Goal: Task Accomplishment & Management: Manage account settings

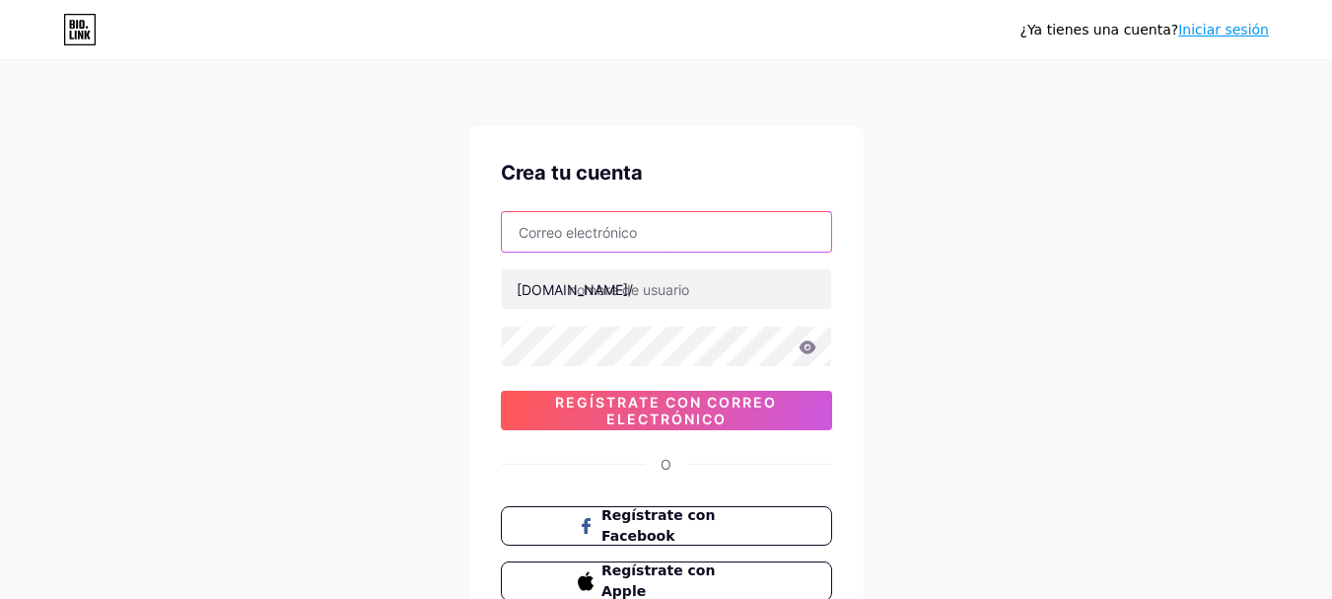
click at [580, 220] on input "text" at bounding box center [666, 231] width 329 height 39
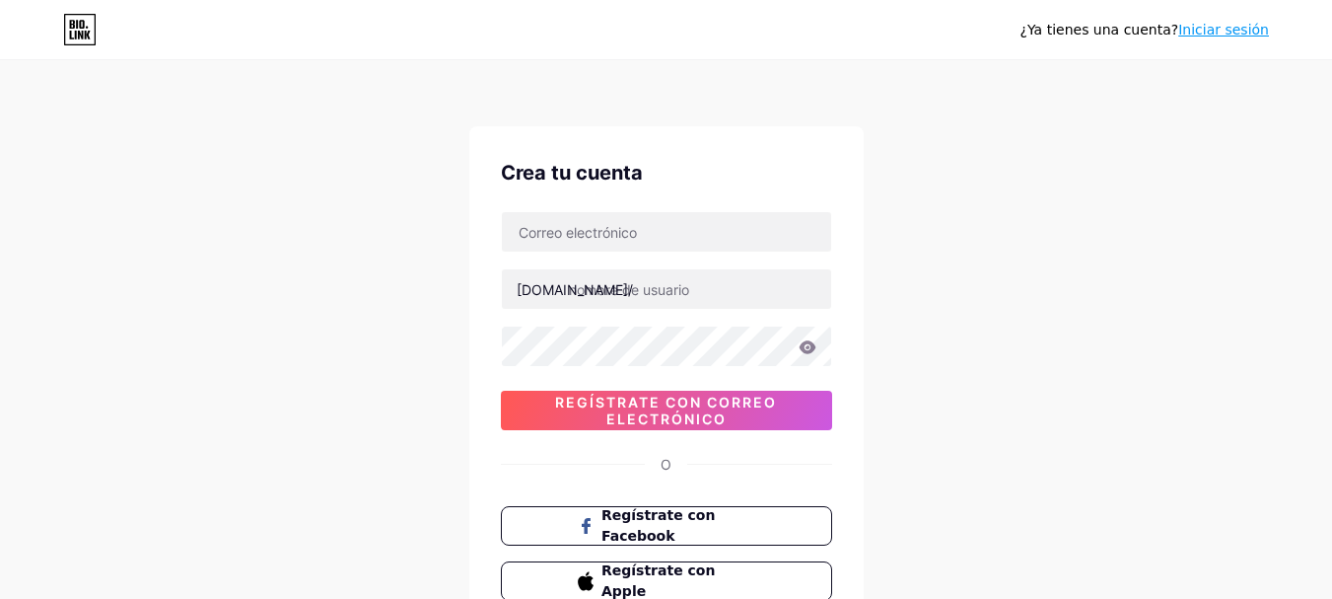
click at [1222, 26] on font "Iniciar sesión" at bounding box center [1223, 30] width 91 height 16
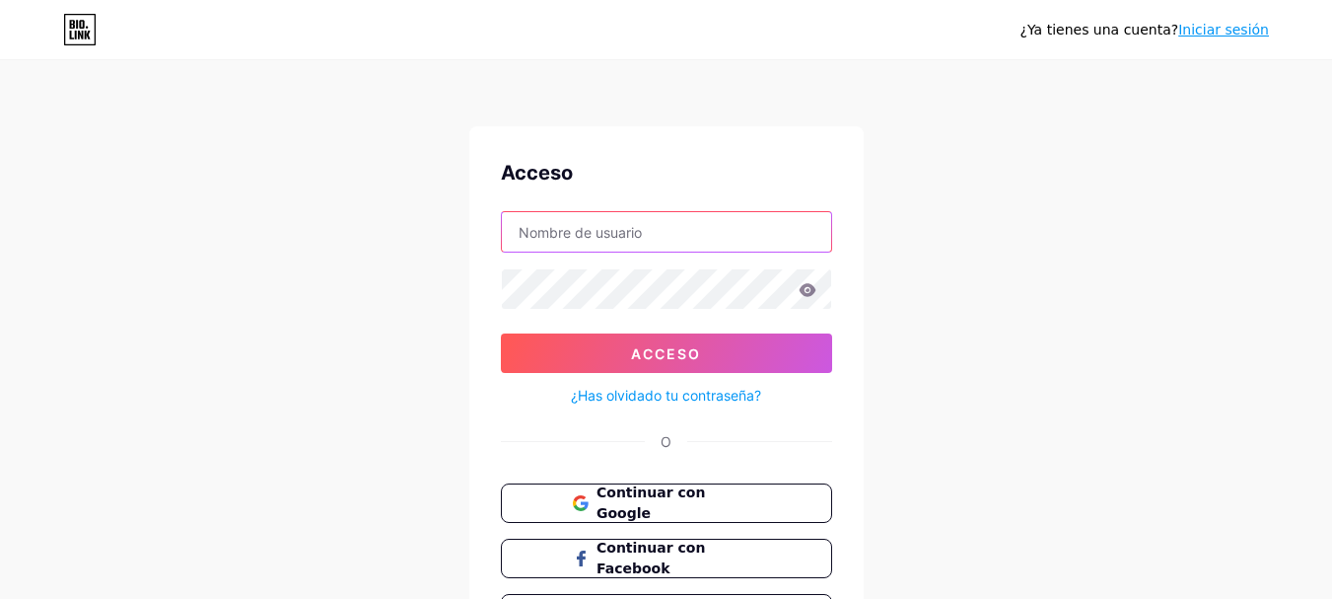
click at [552, 242] on input "text" at bounding box center [666, 231] width 329 height 39
type input "olivaf2010@gmail.com"
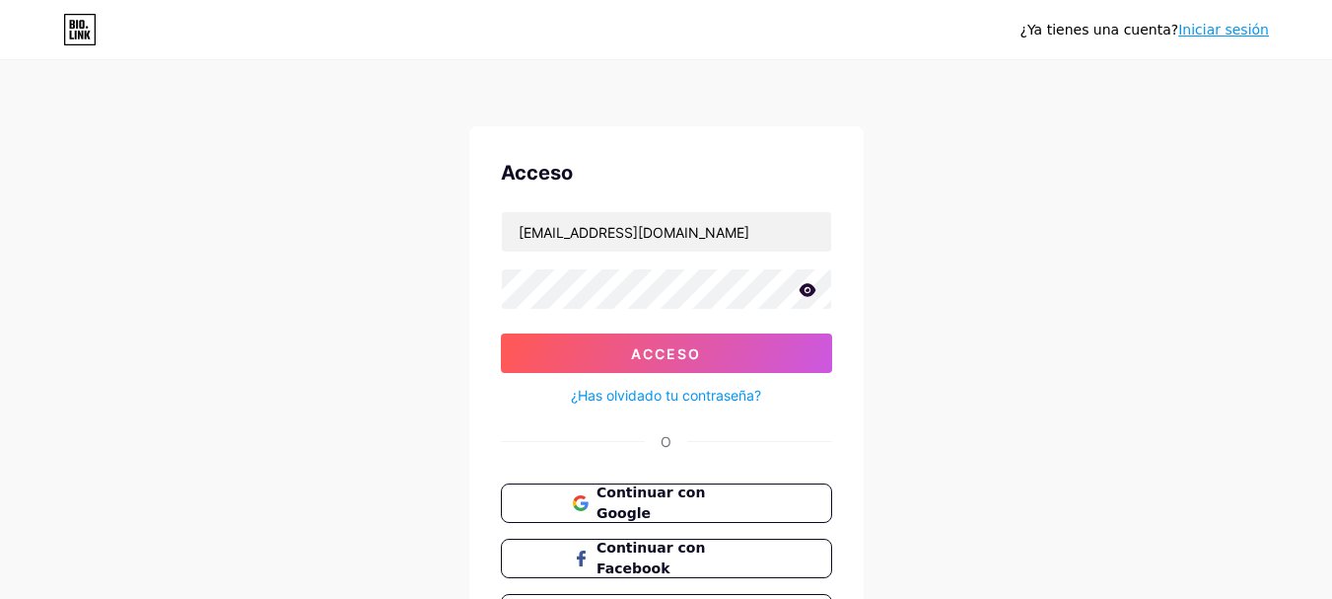
click at [812, 291] on icon at bounding box center [807, 289] width 17 height 13
click at [625, 325] on form "olivaf2010@gmail.com Acceso ¿Has olvidado tu contraseña?" at bounding box center [666, 309] width 331 height 196
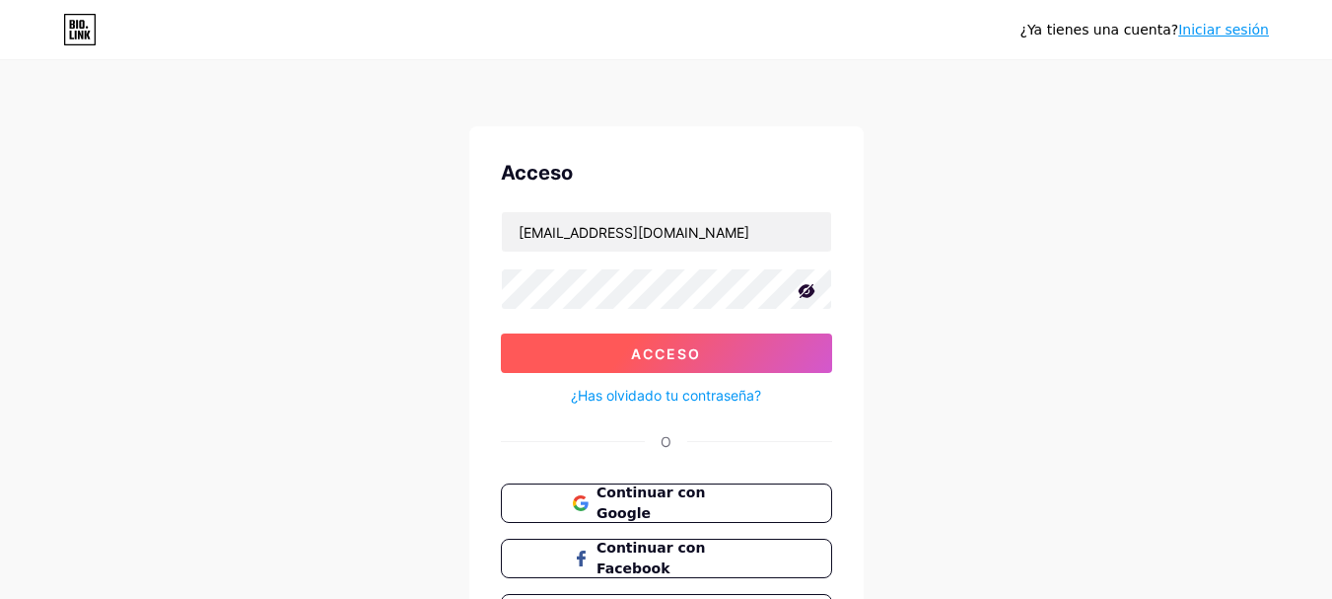
click at [616, 343] on button "Acceso" at bounding box center [666, 352] width 331 height 39
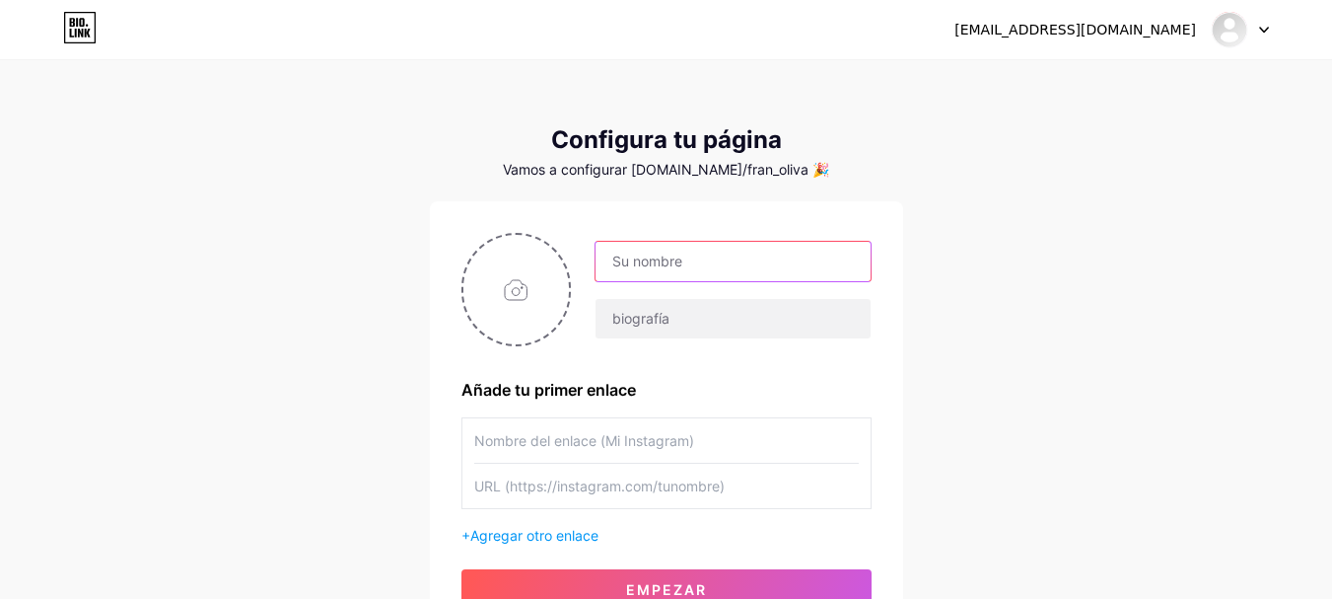
click at [654, 247] on input "text" at bounding box center [733, 261] width 274 height 39
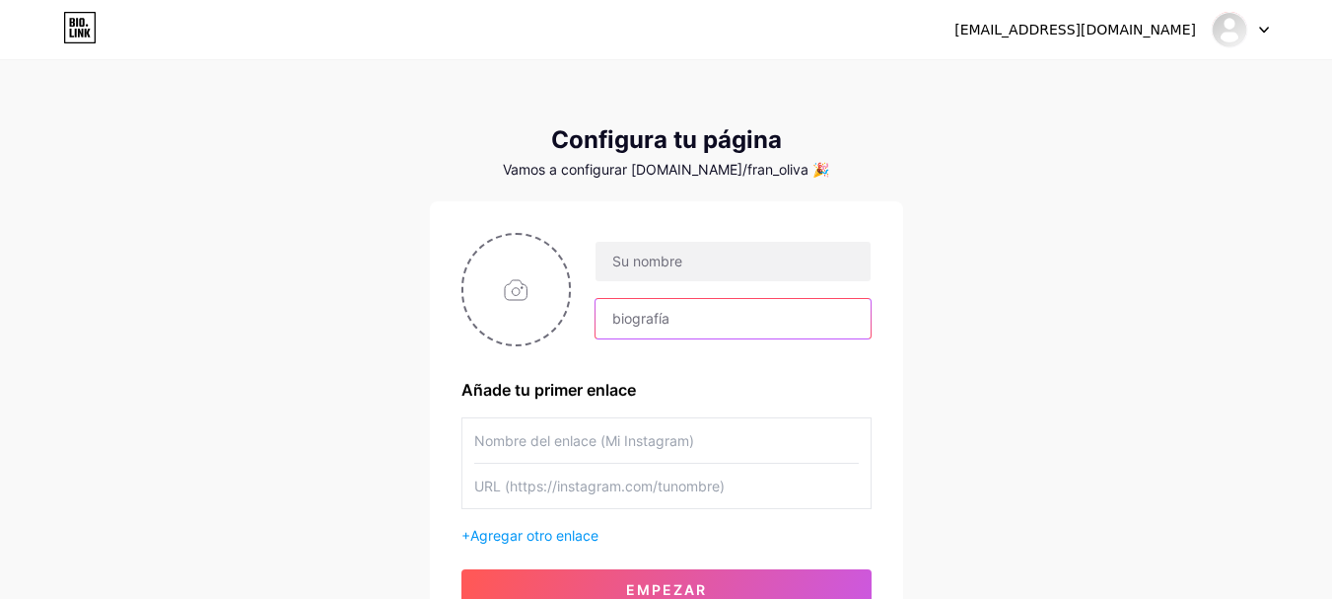
click at [640, 314] on input "text" at bounding box center [733, 318] width 274 height 39
type input "Z"
type input ">"
paste input "𝖯𝗋𝗈𝗀𝗋𝖺𝗆𝖺𝖽𝗈𝗋 𝖢𝗋𝖾𝖺𝖽𝗈𝗋 𝖽𝖾 𝖢𝗈𝗇𝗍𝖾𝗇𝗂𝖽𝗈 𝖩𝗈𝗏𝖾𝗇 𝖤𝗆𝗉𝗋𝖾𝗇𝖽𝖾𝖽𝗈𝗋"
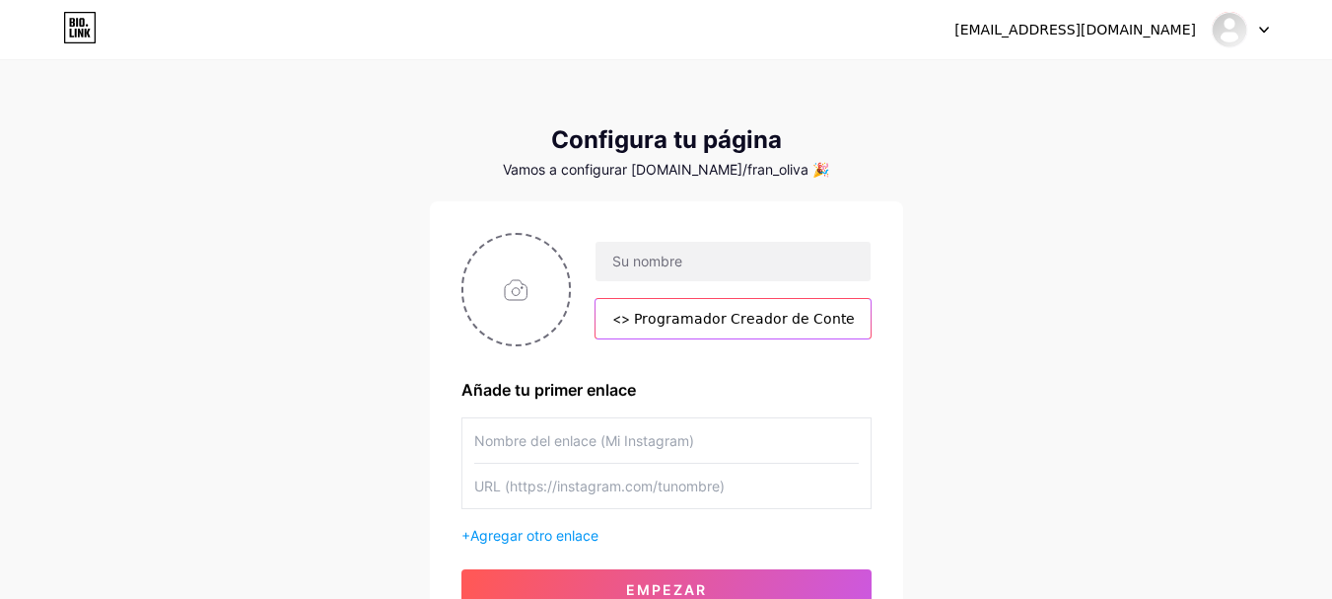
scroll to position [0, 109]
click at [736, 323] on input "<> 𝖯𝗋𝗈𝗀𝗋𝖺𝗆𝖺𝖽𝗈𝗋 𝖢𝗋𝖾𝖺𝖽𝗈𝗋 𝖽𝖾 𝖢𝗈𝗇𝗍𝖾𝗇𝗂𝖽𝗈 𝖩𝗈𝗏𝖾𝗇 𝖤𝗆𝗉𝗋𝖾𝗇𝖽𝖾𝖽𝗈𝗋" at bounding box center [733, 318] width 274 height 39
click at [738, 323] on input "<> 𝖯𝗋𝗈𝗀𝗋𝖺𝗆𝖺𝖽𝗈𝗋 𝖢𝗋𝖾𝖺𝖽𝗈𝗋 𝖽𝖾 𝖢𝗈𝗇𝗍𝖾𝗇𝗂𝖽𝗈 𝖩𝗈𝗏𝖾𝗇 𝖤𝗆𝗉𝗋𝖾𝗇𝖽𝖾𝖽𝗈𝗋" at bounding box center [733, 318] width 274 height 39
click at [856, 319] on input "<> 𝖯𝗋𝗈𝗀𝗋𝖺𝗆𝖺𝖽𝗈𝗋 𝖢𝗋𝖾𝖺𝖽𝗈𝗋 𝖽𝖾 𝖢𝗈𝗇𝗍𝖾𝗇𝗂𝖽𝗈 <> 𝖩𝗈𝗏𝖾𝗇 𝖤𝗆𝗉𝗋𝖾𝗇𝖽𝖾𝖽𝗈𝗋" at bounding box center [733, 318] width 274 height 39
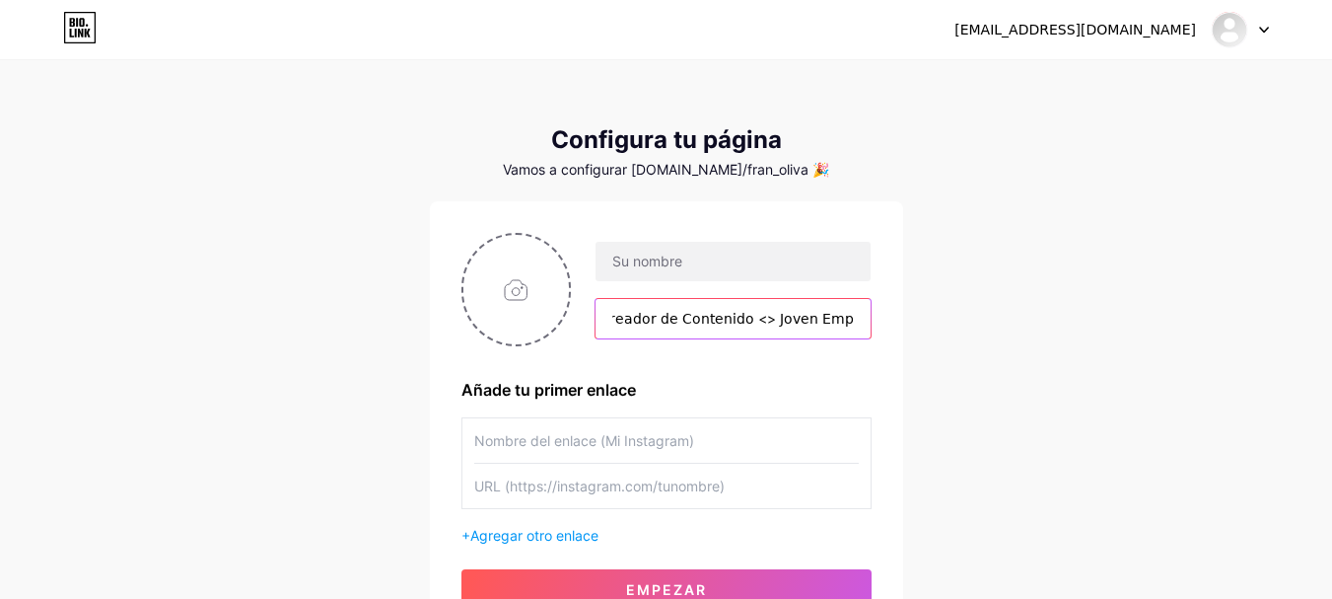
click at [865, 321] on input "<> 𝖯𝗋𝗈𝗀𝗋𝖺𝗆𝖺𝖽𝗈𝗋 𝖢𝗋𝖾𝖺𝖽𝗈𝗋 𝖽𝖾 𝖢𝗈𝗇𝗍𝖾𝗇𝗂𝖽𝗈 <> 𝖩𝗈𝗏𝖾𝗇 𝖤𝗆𝗉𝗋𝖾𝗇𝖽𝖾𝖽𝗈𝗋" at bounding box center [733, 318] width 274 height 39
type input "<> 𝖯𝗋𝗈𝗀𝗋𝖺𝗆𝖺𝖽𝗈𝗋 𝖢𝗋𝖾𝖺𝖽𝗈𝗋 𝖽𝖾 𝖢𝗈𝗇𝗍𝖾𝗇𝗂𝖽𝗈 <> 𝖩𝗈𝗏𝖾𝗇 𝖤𝗆𝗉𝗋𝖾𝗇𝖽𝖾𝖽𝗈𝗋 <>"
click at [652, 327] on input "text" at bounding box center [733, 318] width 274 height 39
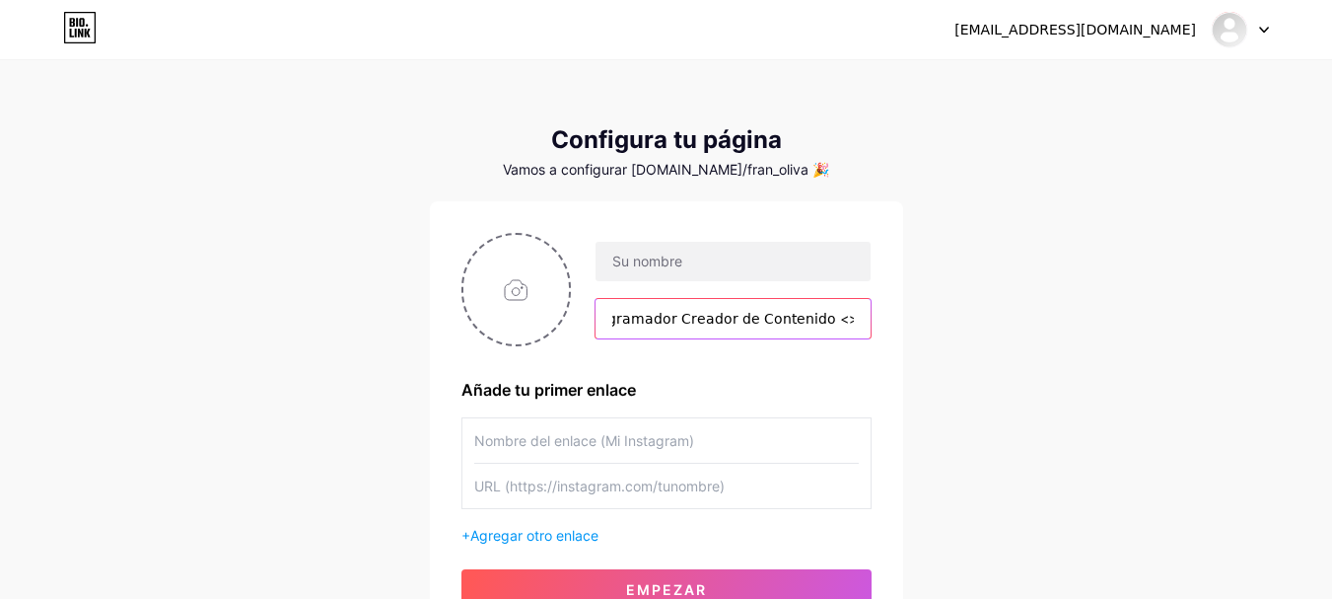
scroll to position [0, 65]
click at [646, 323] on input "<> 𝖯𝗋𝗈𝗀𝗋𝖺𝗆𝖺𝖽𝗈𝗋 𝖢𝗋𝖾𝖺𝖽𝗈𝗋 𝖽𝖾 𝖢𝗈𝗇𝗍𝖾𝗇𝗂𝖽𝗈 <> 𝖩𝗈𝗏𝖾𝗇 𝖤𝗆𝗉𝗋𝖾𝗇𝖽𝖾𝖽𝗈𝗋 <>" at bounding box center [733, 318] width 274 height 39
click at [646, 323] on input "<> 𝖯𝗋𝗈𝗀𝗋𝖺𝗆𝖺𝖽𝗈𝗋<> 𝖢𝗋𝖾𝖺𝖽𝗈𝗋 𝖽𝖾 𝖢𝗈𝗇𝗍𝖾𝗇𝗂𝖽𝗈 <> 𝖩𝗈𝗏𝖾𝗇 𝖤𝗆𝗉𝗋𝖾𝗇𝖽𝖾𝖽𝗈𝗋 <>" at bounding box center [733, 318] width 274 height 39
click at [675, 321] on input "<> 𝖯𝗋𝗈𝗀𝗋𝖺𝗆𝖺𝖽𝗈𝗋 <> 𝖢𝗋𝖾𝖺𝖽𝗈𝗋 𝖽𝖾 𝖢𝗈𝗇𝗍𝖾𝗇𝗂𝖽𝗈 <> 𝖩𝗈𝗏𝖾𝗇 𝖤𝗆𝗉𝗋𝖾𝗇𝖽𝖾𝖽𝗈𝗋 <>" at bounding box center [733, 318] width 274 height 39
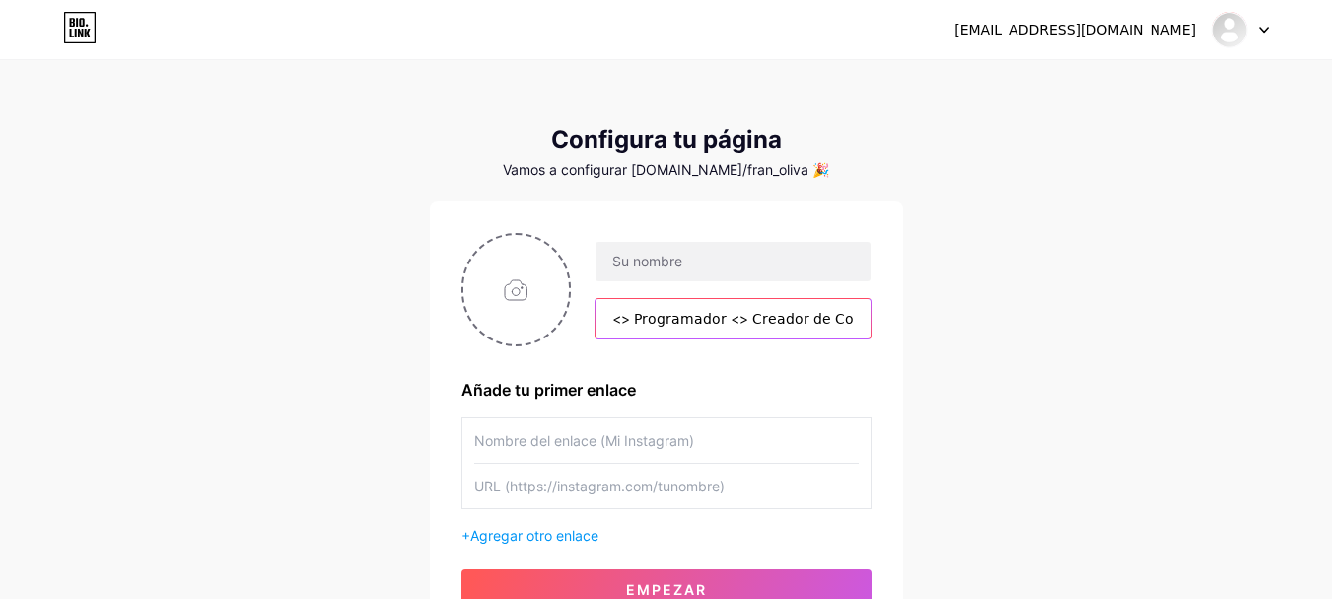
click at [637, 327] on input "<> 𝖯𝗋𝗈𝗀𝗋𝖺𝗆𝖺𝖽𝗈𝗋 <> 𝖢𝗋𝖾𝖺𝖽𝗈𝗋 𝖽𝖾 𝖢𝗈𝗇𝗍𝖾𝗇𝗂𝖽𝗈 <> 𝖩𝗈𝗏𝖾𝗇 𝖤𝗆𝗉𝗋𝖾𝗇𝖽𝖾𝖽𝗈𝗋 <>" at bounding box center [733, 318] width 274 height 39
paste input "text"
click at [760, 325] on input "<> 🌐𝖯𝗋𝗈𝗀𝗋𝖺𝗆𝖺𝖽𝗈𝗋 <> 𝖢𝗋𝖾𝖺𝖽𝗈𝗋 𝖽𝖾 𝖢𝗈𝗇𝗍𝖾𝗇𝗂𝖽𝗈 <> 𝖩𝗈𝗏𝖾𝗇 𝖤𝗆𝗉𝗋𝖾𝗇𝖽𝖾𝖽𝗈𝗋 <>" at bounding box center [733, 318] width 274 height 39
click at [754, 326] on input "<> 🌐𝖯𝗋𝗈𝗀𝗋𝖺𝗆𝖺𝖽𝗈𝗋 <> 𝖢𝗋𝖾𝖺𝖽𝗈𝗋 𝖽𝖾 𝖢𝗈𝗇𝗍𝖾𝗇𝗂𝖽𝗈 <> 𝖩𝗈𝗏𝖾𝗇 𝖤𝗆𝗉𝗋𝖾𝗇𝖽𝖾𝖽𝗈𝗋 <>" at bounding box center [733, 318] width 274 height 39
paste input "text"
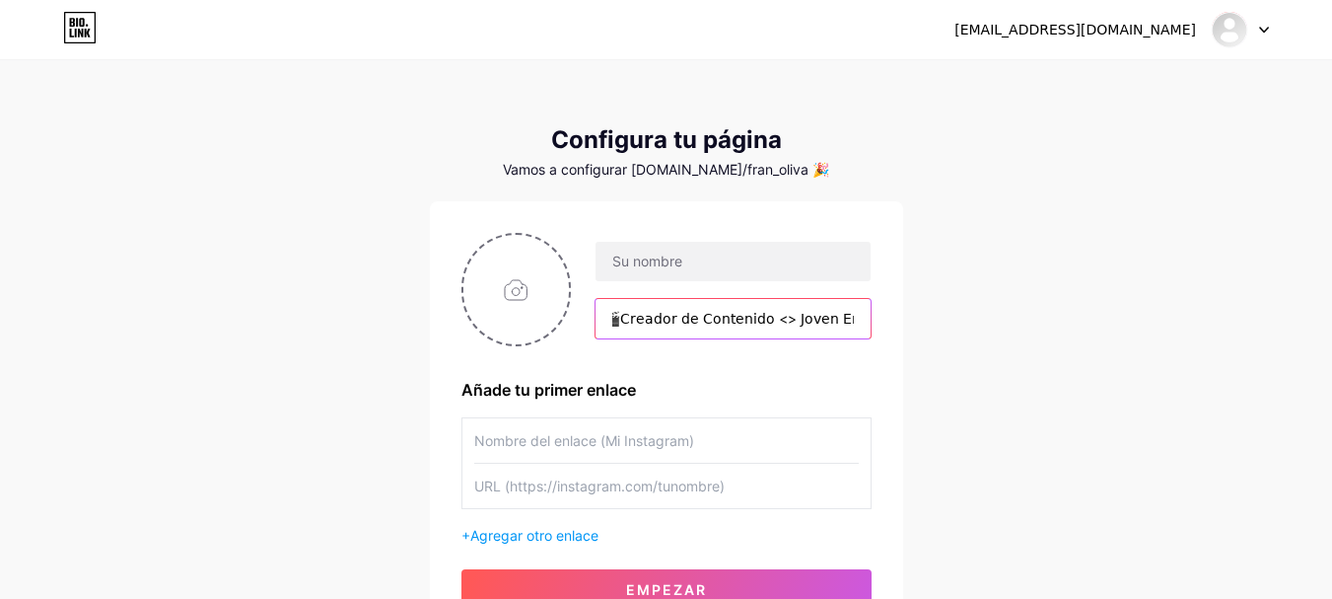
scroll to position [0, 212]
click at [716, 321] on input "<> 🌐𝖯𝗋𝗈𝗀𝗋𝖺𝗆𝖺𝖽𝗈𝗋 <> 🎬𝖢𝗋𝖾𝖺𝖽𝗈𝗋 𝖽𝖾 𝖢𝗈𝗇𝗍𝖾𝗇𝗂𝖽𝗈 <> 𝖩𝗈𝗏𝖾𝗇 𝖤𝗆𝗉𝗋𝖾𝗇𝖽𝖾𝖽𝗈𝗋 <>" at bounding box center [733, 318] width 274 height 39
click at [819, 321] on input "<> 🌐𝖯𝗋𝗈𝗀𝗋𝖺𝗆𝖺𝖽𝗈𝗋 <> 🎬𝖢𝗋𝖾𝖺𝖽𝗈𝗋 𝖽𝖾 𝖢𝗈𝗇𝗍𝖾𝗇𝗂𝖽𝗈 <> 𝖩𝗈𝗏𝖾𝗇 𝖤𝗆𝗉𝗋𝖾𝗇𝖽𝖾𝖽𝗈𝗋 <>" at bounding box center [733, 318] width 274 height 39
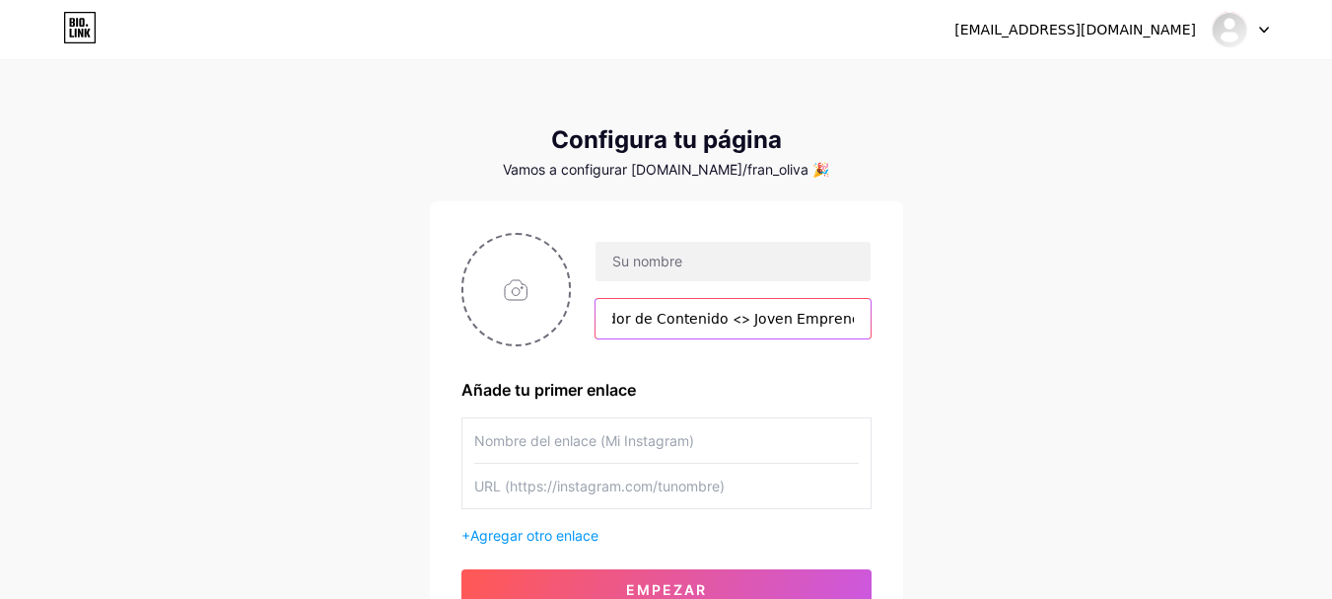
click at [715, 321] on input "<> 🌐𝖯𝗋𝗈𝗀𝗋𝖺𝗆𝖺𝖽𝗈𝗋 <> 🎬𝖢𝗋𝖾𝖺𝖽𝗈𝗋 𝖽𝖾 𝖢𝗈𝗇𝗍𝖾𝗇𝗂𝖽𝗈 <> 𝖩𝗈𝗏𝖾𝗇 𝖤𝗆𝗉𝗋𝖾𝗇𝖽𝖾𝖽𝗈𝗋 <>" at bounding box center [733, 318] width 274 height 39
paste input "text"
type input "<> 🌐𝖯𝗋𝗈𝗀𝗋𝖺𝗆𝖺𝖽𝗈𝗋 <> 🎬𝖢𝗋𝖾𝖺𝖽𝗈𝗋 𝖽𝖾 𝖢𝗈𝗇𝗍𝖾𝗇𝗂𝖽𝗈 <> 💰𝖩𝗈𝗏𝖾𝗇 𝖤𝗆𝗉𝗋𝖾𝗇𝖽𝖾𝖽𝗈𝗋 <>"
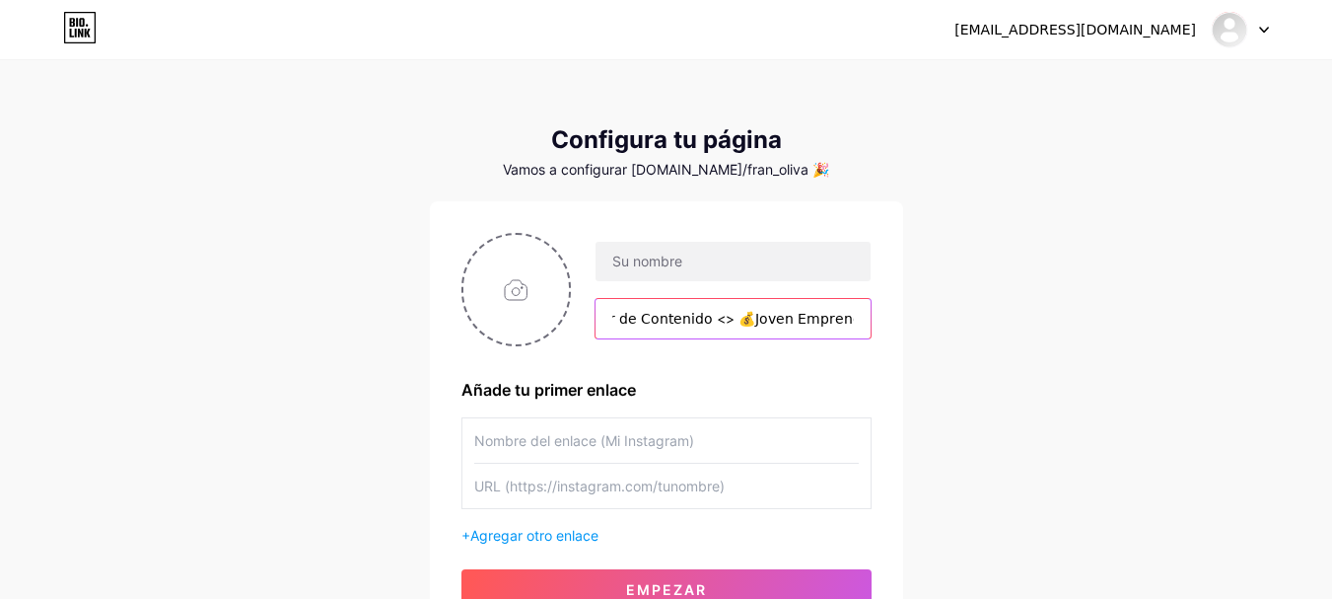
drag, startPoint x: 612, startPoint y: 321, endPoint x: 871, endPoint y: 334, distance: 258.7
click at [871, 334] on div "<> 🌐𝖯𝗋𝗈𝗀𝗋𝖺𝗆𝖺𝖽𝗈𝗋 <> 🎬𝖢𝗋𝖾𝖺𝖽𝗈𝗋 𝖽𝖾 𝖢𝗈𝗇𝗍𝖾𝗇𝗂𝖽𝗈 <> 💰𝖩𝗈𝗏𝖾𝗇 𝖤𝗆𝗉𝗋𝖾𝗇𝖽𝖾𝖽𝗈𝗋 <>" at bounding box center [733, 318] width 276 height 41
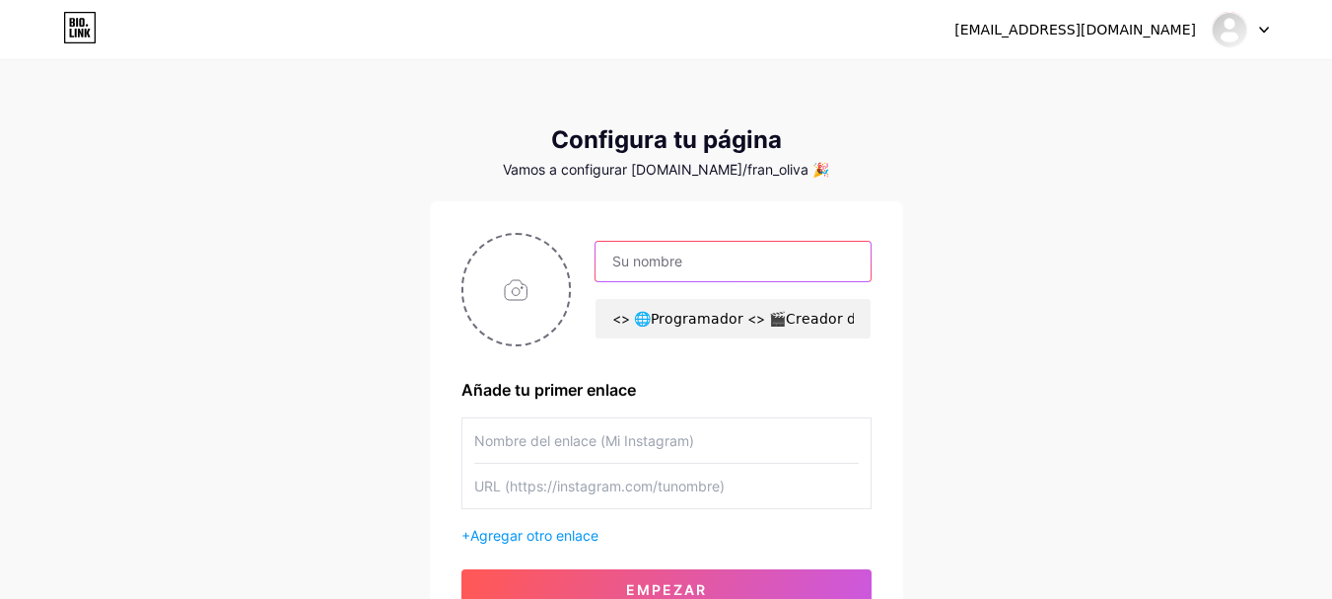
click at [710, 253] on input "text" at bounding box center [733, 261] width 274 height 39
click at [557, 307] on input "file" at bounding box center [516, 289] width 107 height 109
click at [523, 266] on input "file" at bounding box center [516, 289] width 107 height 109
click at [518, 293] on input "file" at bounding box center [516, 289] width 107 height 109
type input "C:\fakepath\233be7ebf7c4c6e37359891cf5175828~tplv-tiktokx-cropcenter_720_720.jp…"
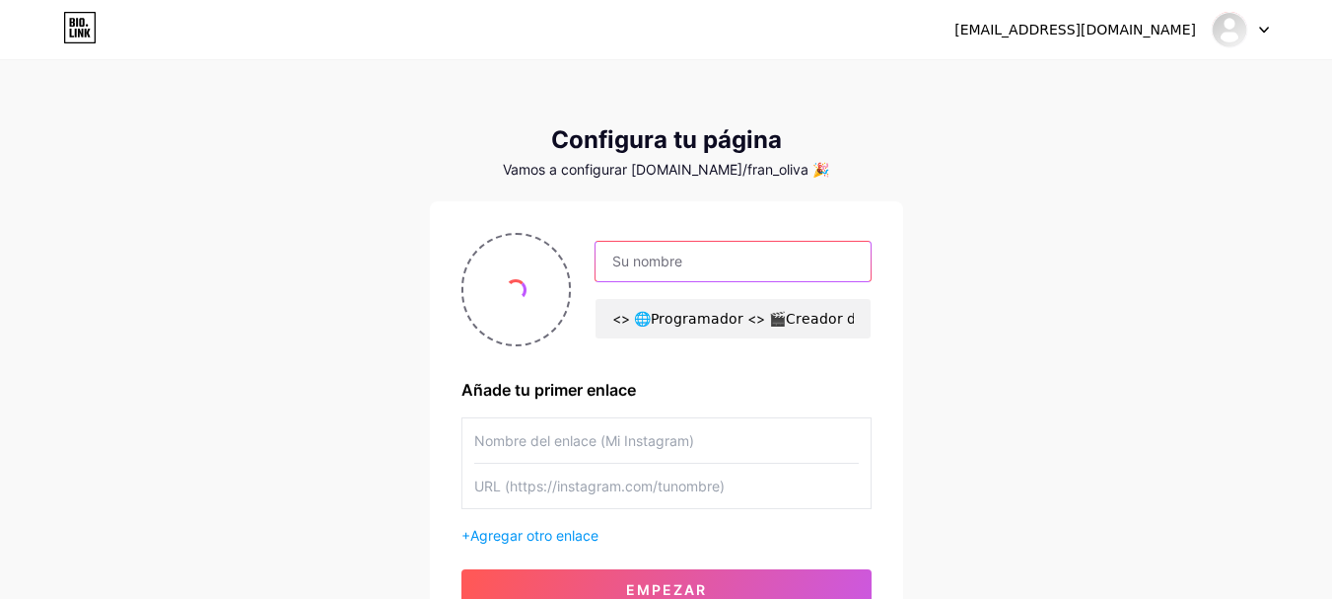
click at [684, 264] on input "text" at bounding box center [733, 261] width 274 height 39
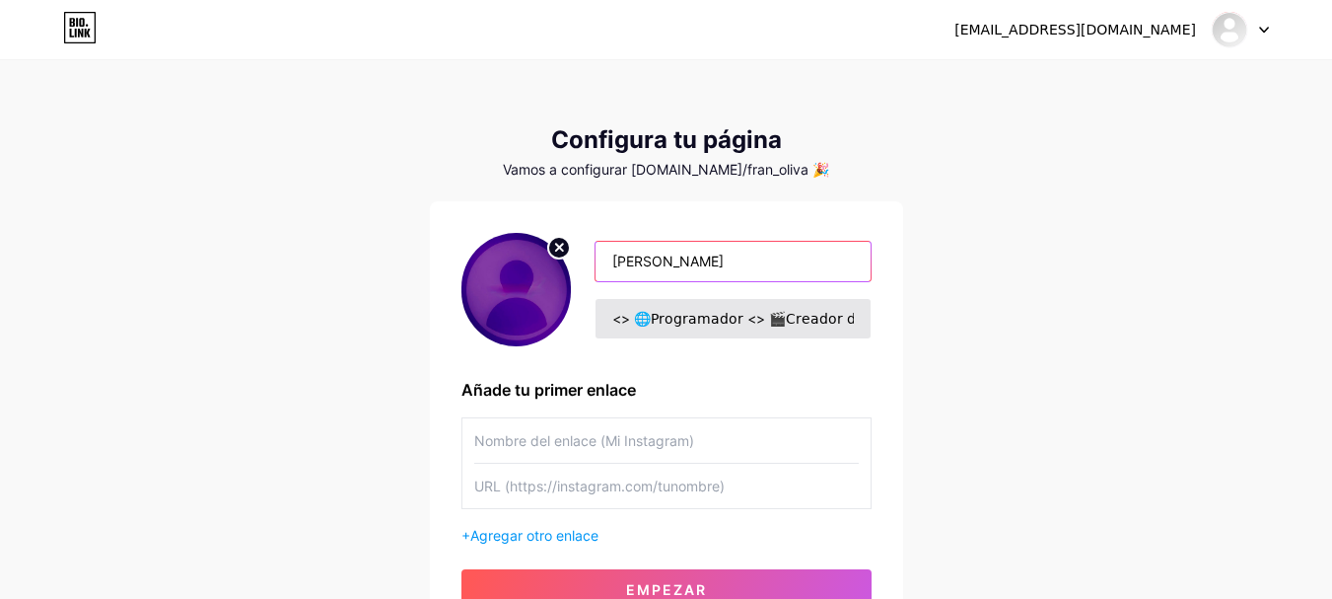
type input "[PERSON_NAME]"
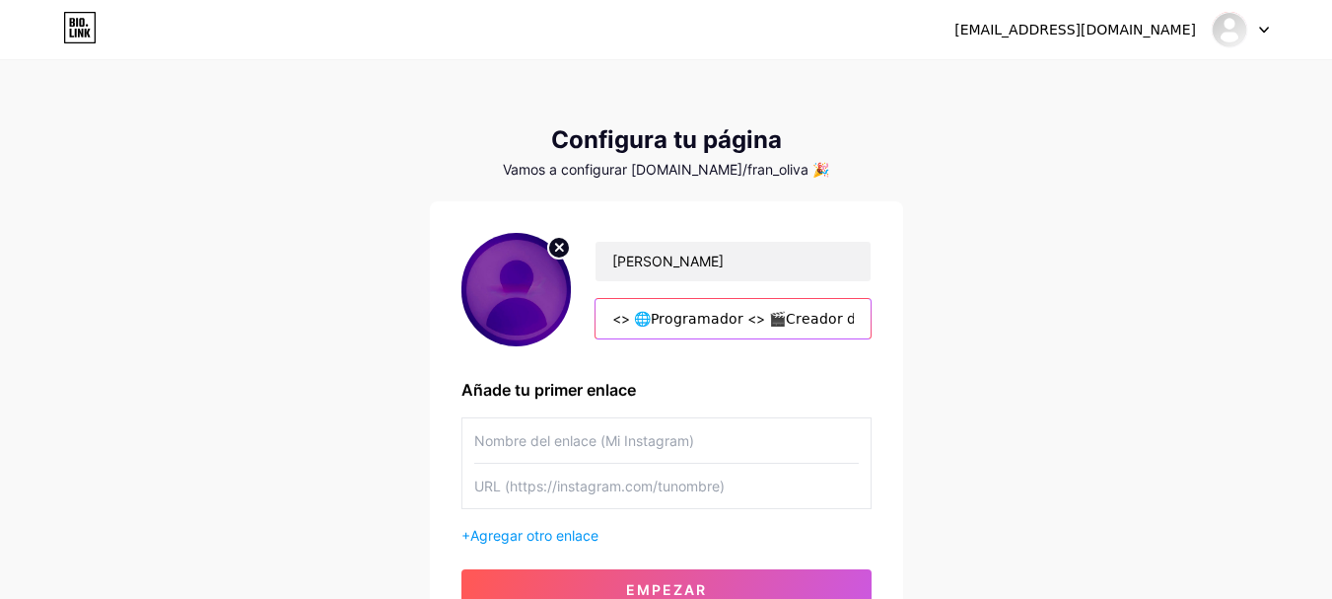
click at [656, 325] on input "<> 🌐𝖯𝗋𝗈𝗀𝗋𝖺𝗆𝖺𝖽𝗈𝗋 <> 🎬𝖢𝗋𝖾𝖺𝖽𝗈𝗋 𝖽𝖾 𝖢𝗈𝗇𝗍𝖾𝗇𝗂𝖽𝗈 <> 💰𝖩𝗈𝗏𝖾𝗇 𝖤𝗆𝗉𝗋𝖾𝗇𝖽𝖾𝖽𝗈𝗋 <>" at bounding box center [733, 318] width 274 height 39
click at [612, 326] on input "<> 🌐𝖯𝗋𝗈𝗀𝗋𝖺𝗆𝖺𝖽𝗈𝗋 <> 🎬𝖢𝗋𝖾𝖺𝖽𝗈𝗋 𝖽𝖾 𝖢𝗈𝗇𝗍𝖾𝗇𝗂𝖽𝗈 <> 💰𝖩𝗈𝗏𝖾𝗇 𝖤𝗆𝗉𝗋𝖾𝗇𝖽𝖾𝖽𝗈𝗋 <>" at bounding box center [733, 318] width 274 height 39
click at [394, 422] on div "olivaf2010@gmail.com Panel Cerrar sesión Configura tu página Vamos a configurar…" at bounding box center [666, 351] width 1332 height 703
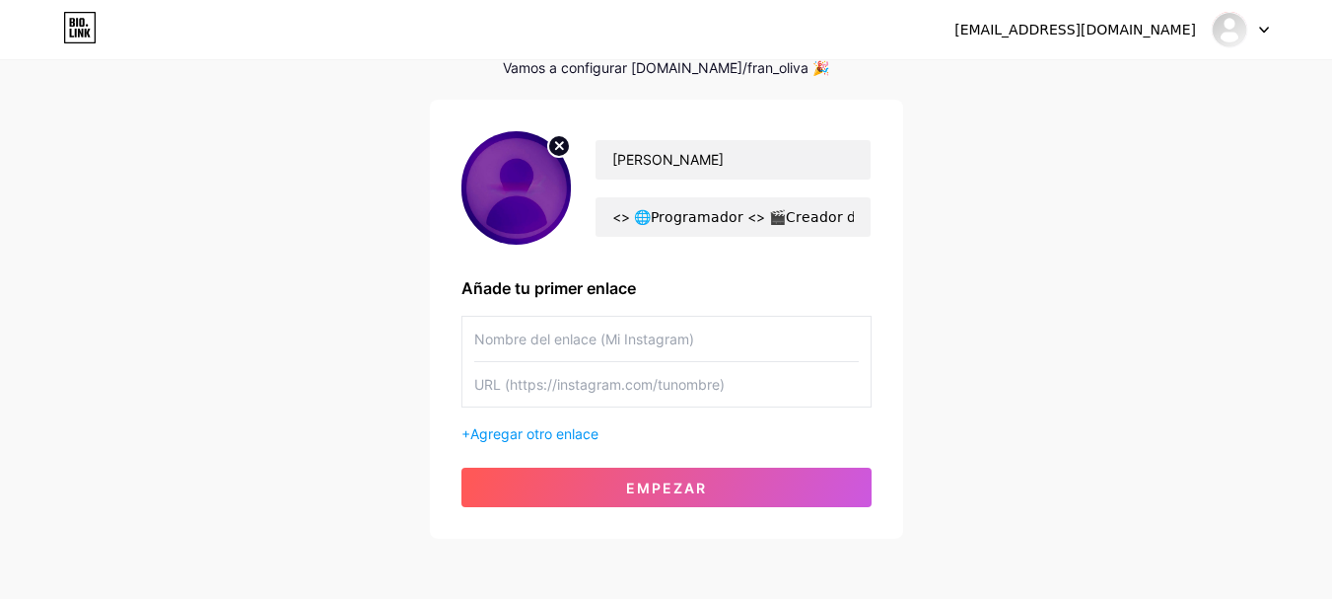
click at [539, 335] on input "text" at bounding box center [666, 339] width 385 height 44
paste input "[URL][DOMAIN_NAME]"
type input "[URL][DOMAIN_NAME]"
drag, startPoint x: 758, startPoint y: 330, endPoint x: 473, endPoint y: 332, distance: 285.0
click at [474, 332] on input "[URL][DOMAIN_NAME]" at bounding box center [666, 339] width 385 height 44
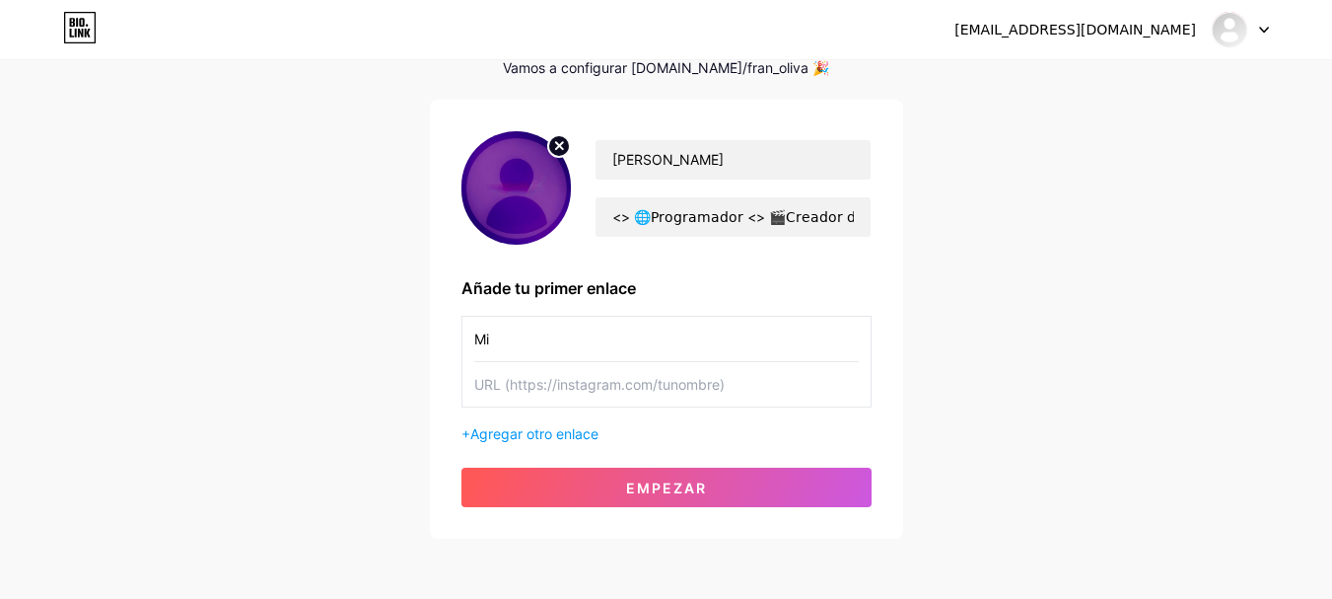
type input "M"
click at [487, 342] on input "Sigeme" at bounding box center [666, 339] width 385 height 44
click at [479, 340] on input "Sígueme en Instagram!" at bounding box center [666, 339] width 385 height 44
type input "Sígueme en Instagram!"
drag, startPoint x: 640, startPoint y: 346, endPoint x: 464, endPoint y: 343, distance: 175.6
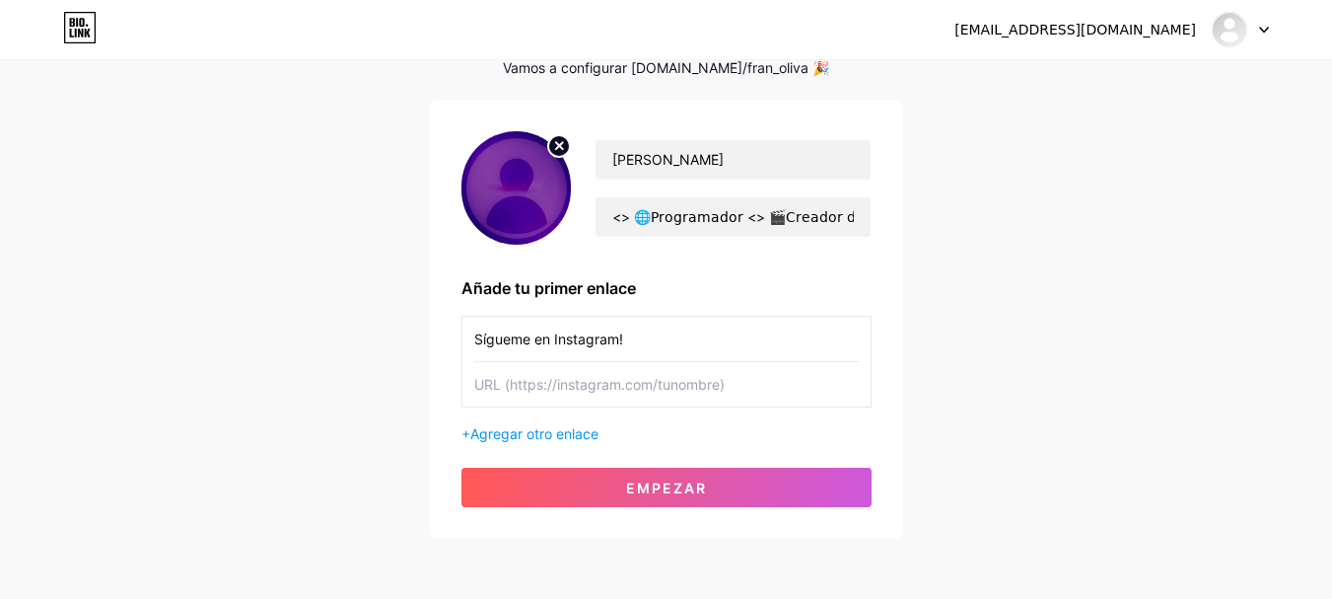
click at [464, 343] on div "Sígueme en Instagram!" at bounding box center [667, 362] width 410 height 92
paste input "𝘚𝘪𝘨𝘶𝘦𝘮𝘦 𝘦𝘯 𝘐𝘯𝘴𝘵𝘢𝘨𝘳𝘢𝘮"
click at [470, 345] on div "𝘚𝘪𝘨𝘶𝘦𝘮𝘦 𝘦𝘯 𝘐𝘯𝘴𝘵𝘢𝘨𝘳𝘢𝘮!" at bounding box center [667, 362] width 410 height 92
click at [476, 344] on input "𝘚𝘪𝘨𝘶𝘦𝘮𝘦 𝘦𝘯 𝘐𝘯𝘴𝘵𝘢𝘨𝘳𝘢𝘮!" at bounding box center [666, 339] width 385 height 44
paste input "¡"
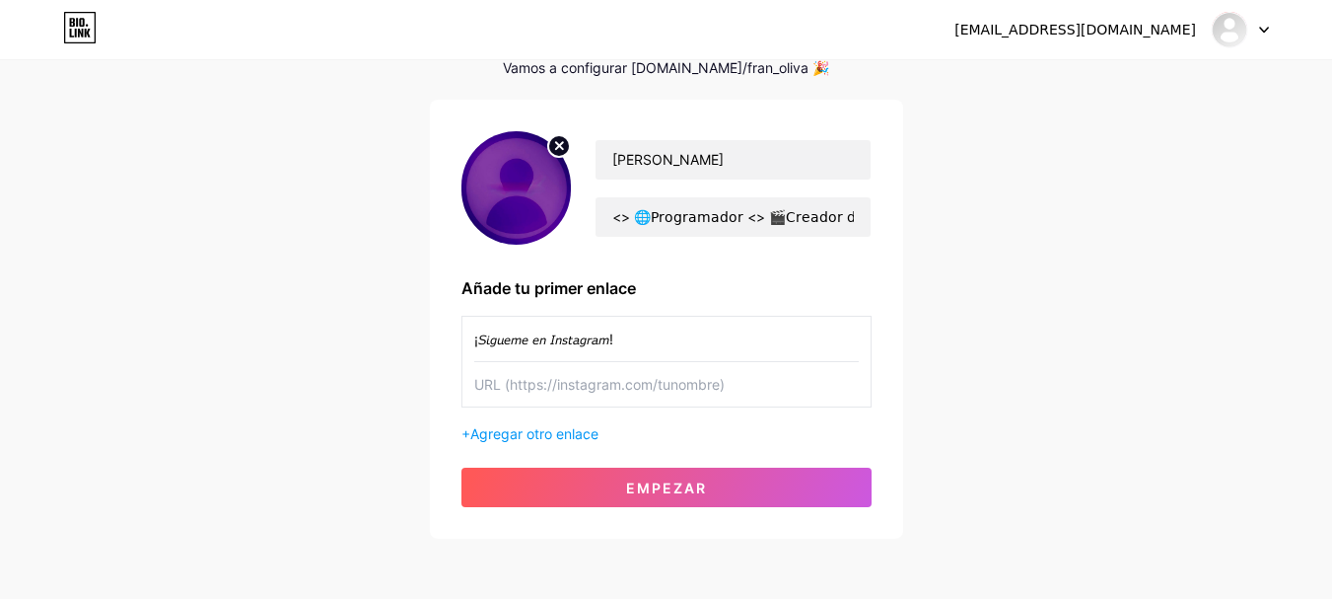
type input "¡𝘚𝘪𝘨𝘶𝘦𝘮𝘦 𝘦𝘯 𝘐𝘯𝘴𝘵𝘢𝘨𝘳𝘢𝘮!"
click at [542, 388] on input "text" at bounding box center [666, 384] width 385 height 44
click at [567, 382] on input "text" at bounding box center [666, 384] width 385 height 44
paste input "[URL][DOMAIN_NAME]"
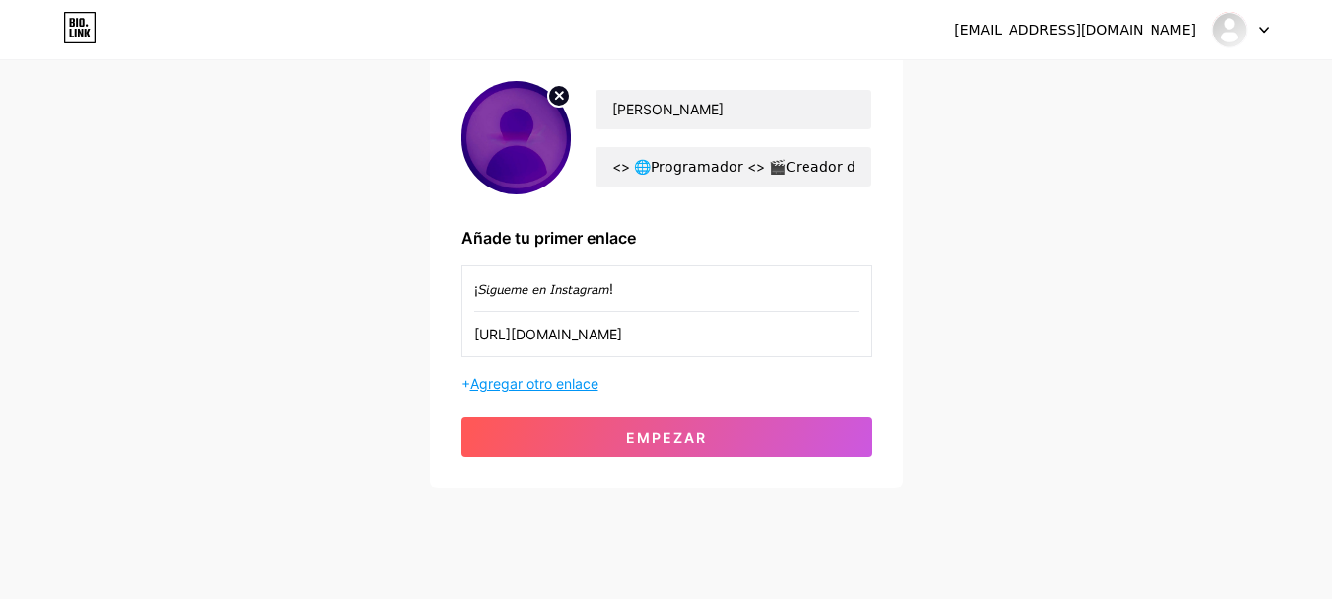
type input "[URL][DOMAIN_NAME]"
click at [540, 381] on font "Agregar otro enlace" at bounding box center [534, 383] width 128 height 17
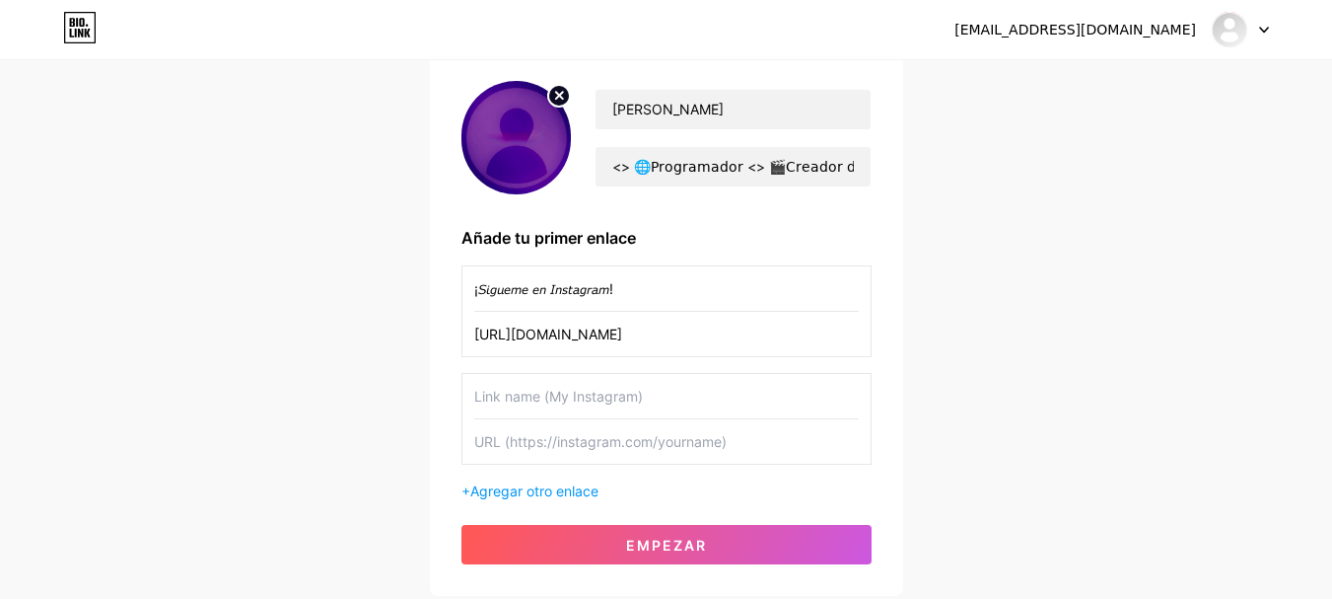
click at [558, 398] on input "text" at bounding box center [666, 396] width 385 height 44
click at [516, 399] on input "text" at bounding box center [666, 396] width 385 height 44
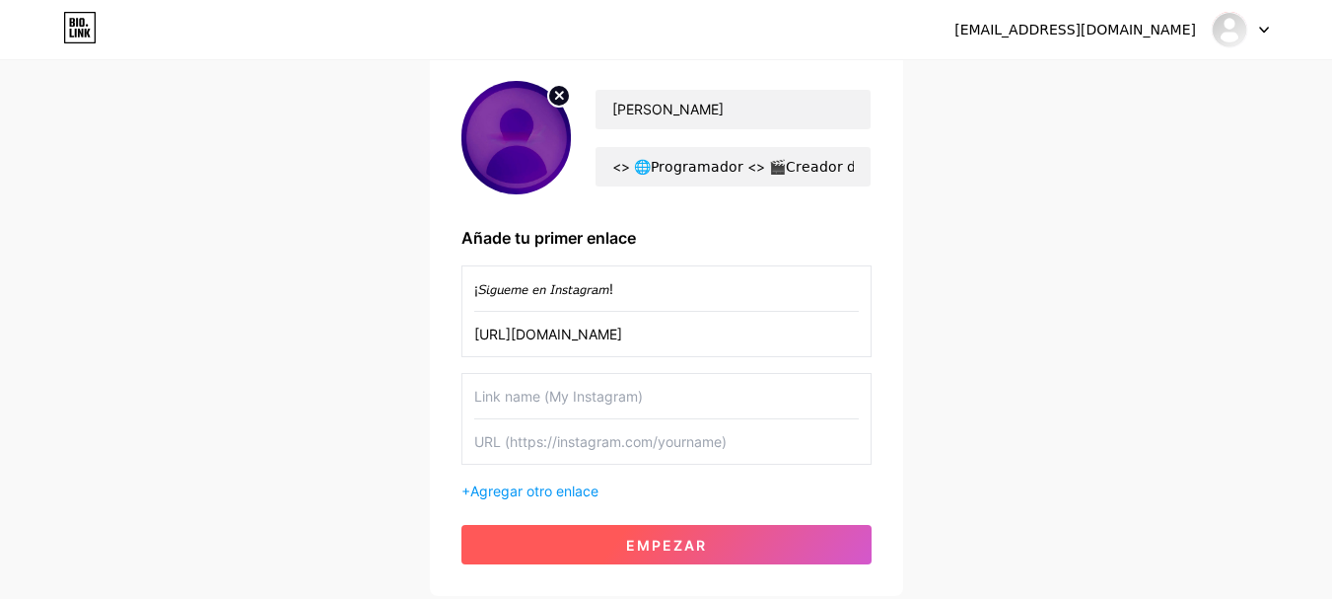
click at [584, 532] on button "Empezar" at bounding box center [667, 544] width 410 height 39
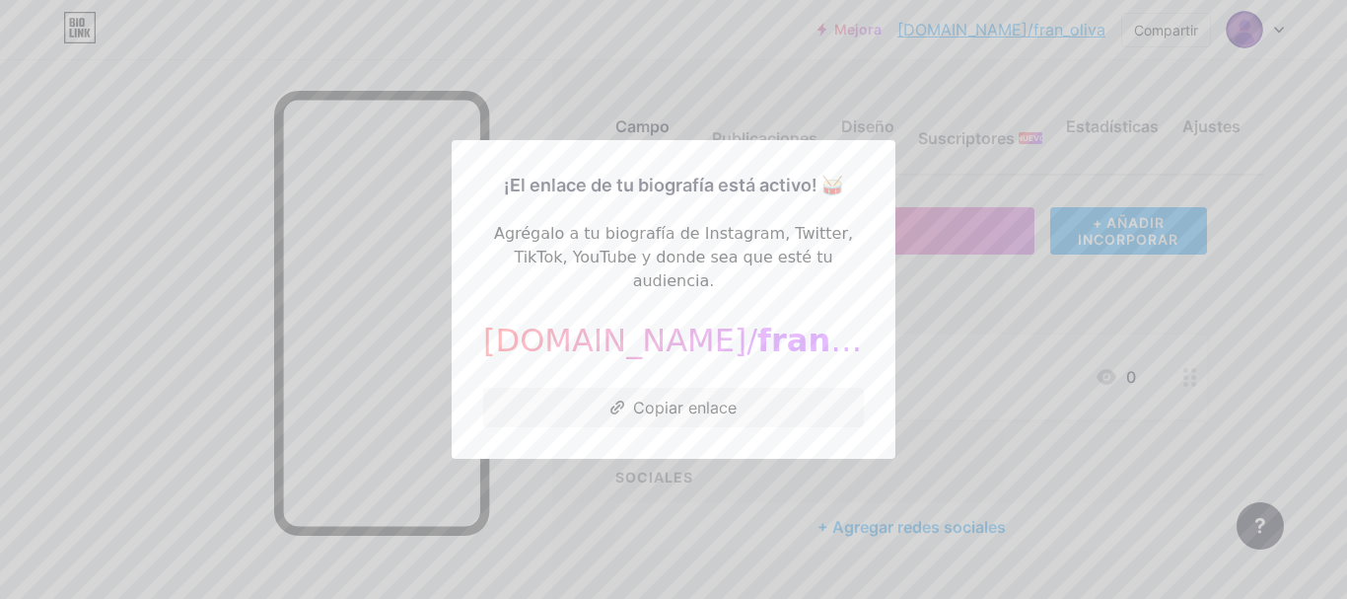
click at [535, 535] on div at bounding box center [673, 299] width 1347 height 599
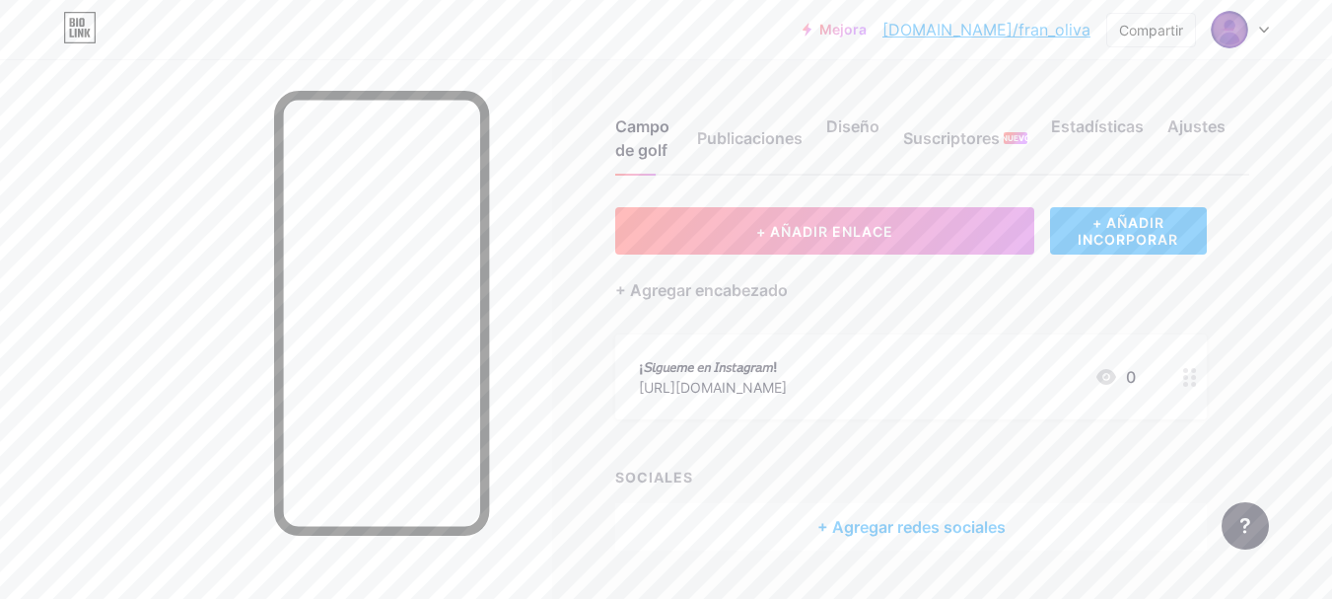
click at [176, 218] on div at bounding box center [276, 358] width 552 height 599
click at [765, 130] on font "Publicaciones" at bounding box center [750, 138] width 106 height 20
click at [843, 129] on font "Diseño" at bounding box center [852, 126] width 53 height 20
click at [692, 299] on font "+ Agregar encabezado" at bounding box center [701, 290] width 173 height 20
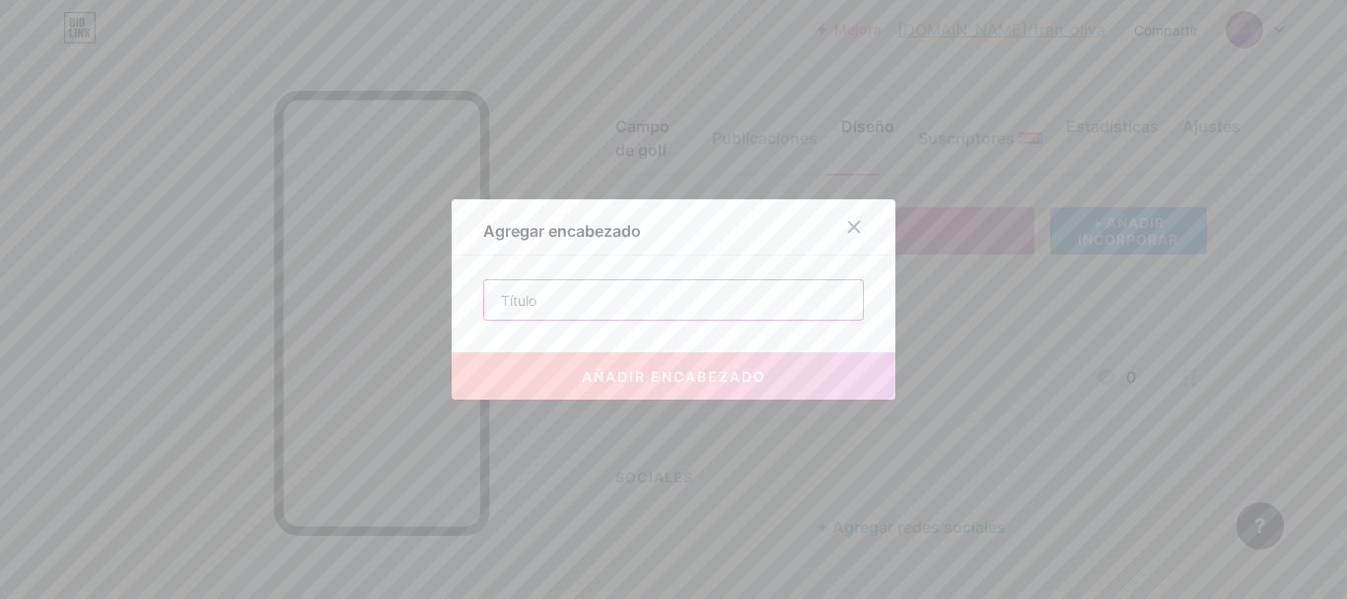
click at [664, 294] on input "text" at bounding box center [673, 299] width 379 height 39
click at [837, 229] on div at bounding box center [854, 227] width 36 height 36
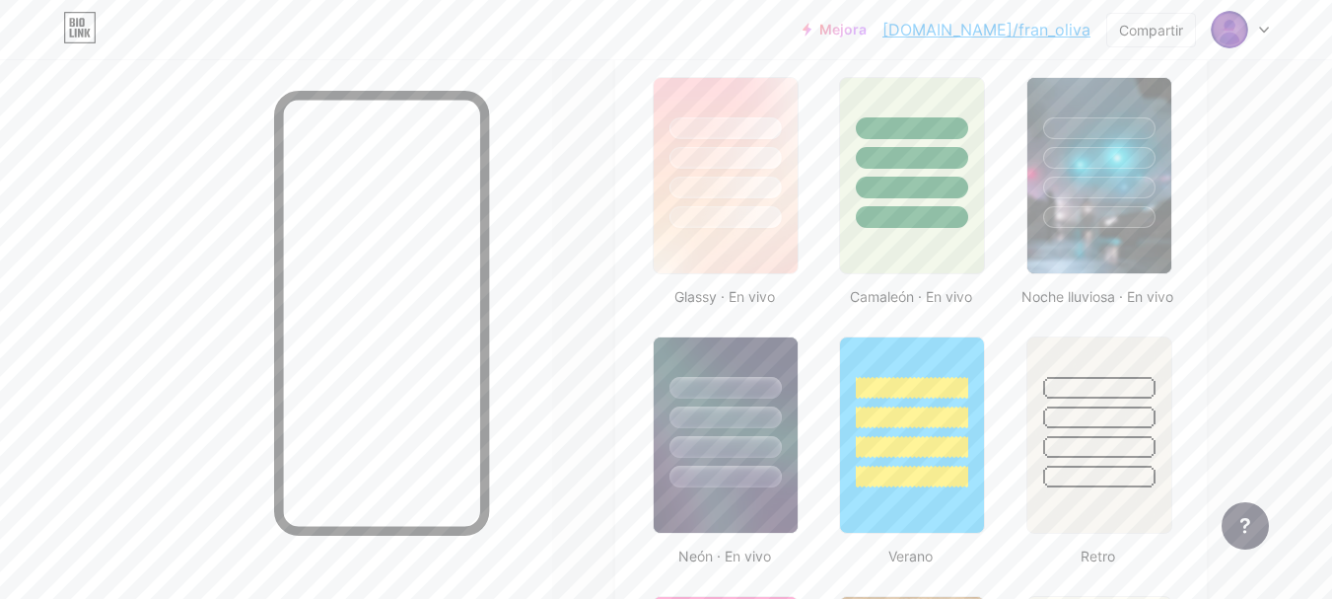
scroll to position [1055, 0]
click at [703, 442] on div at bounding box center [725, 446] width 115 height 23
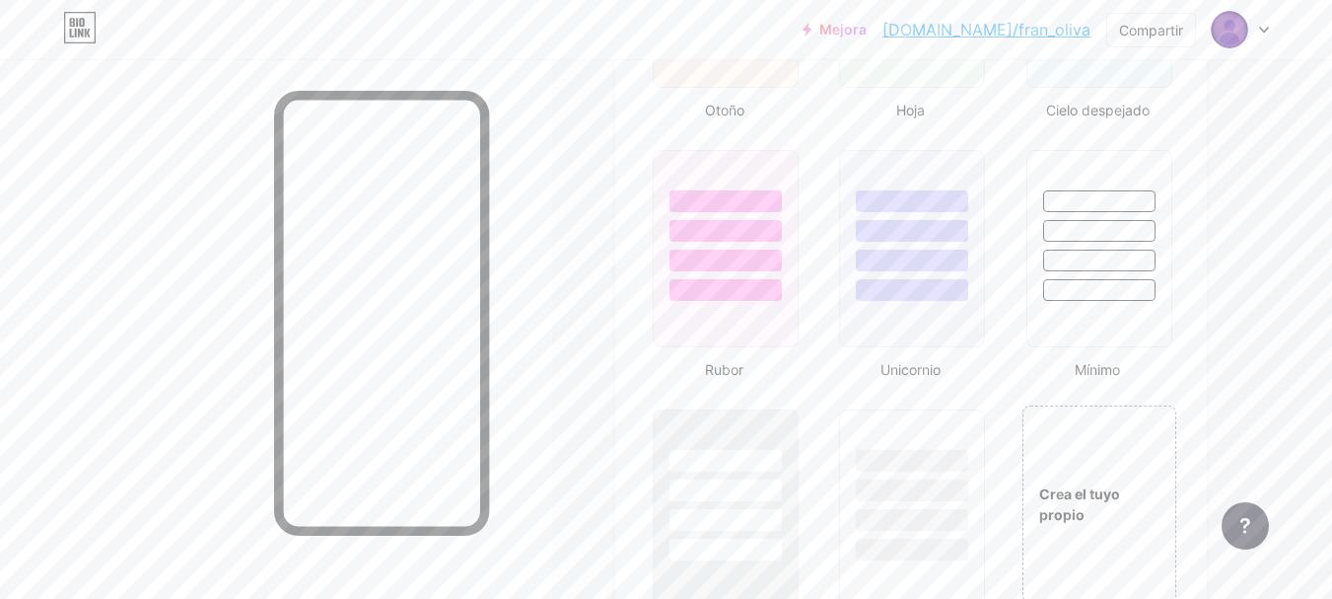
scroll to position [2167, 0]
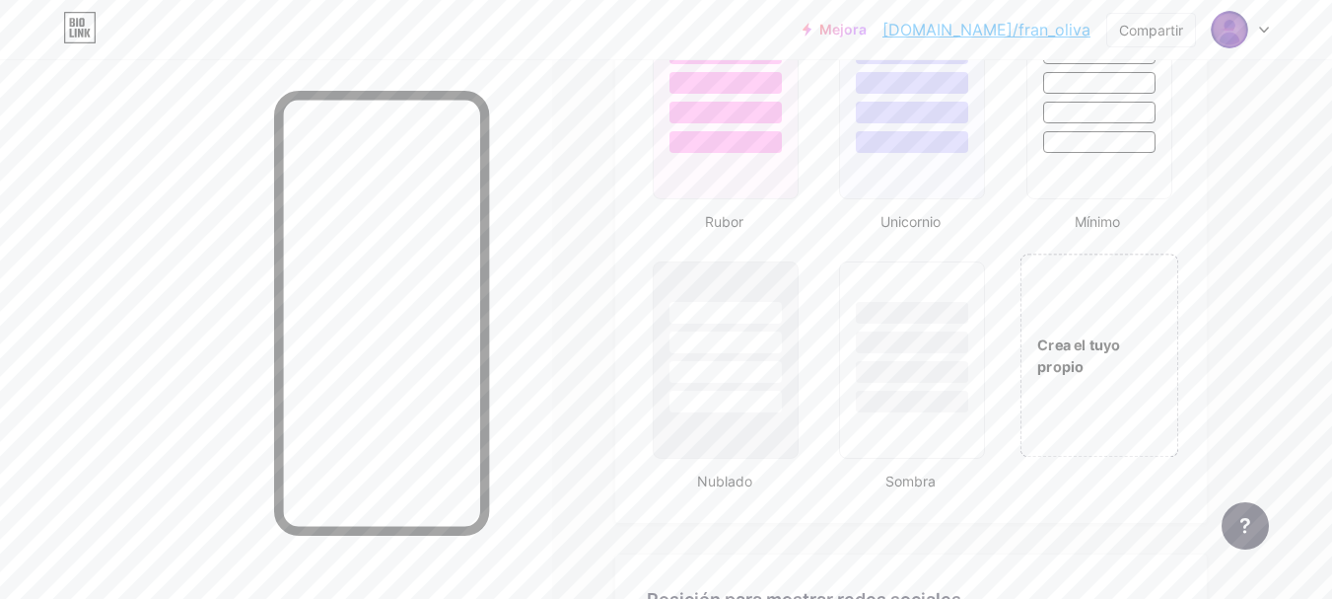
click at [1058, 375] on font "Crea el tuyo propio" at bounding box center [1078, 355] width 83 height 38
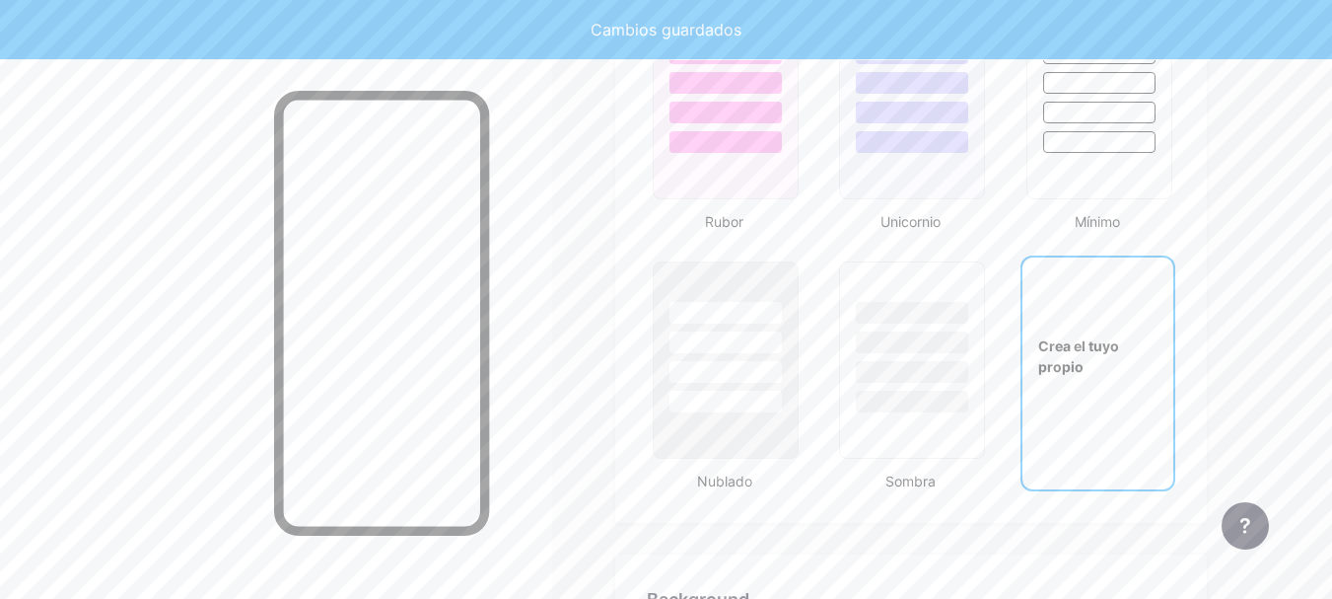
scroll to position [2169, 0]
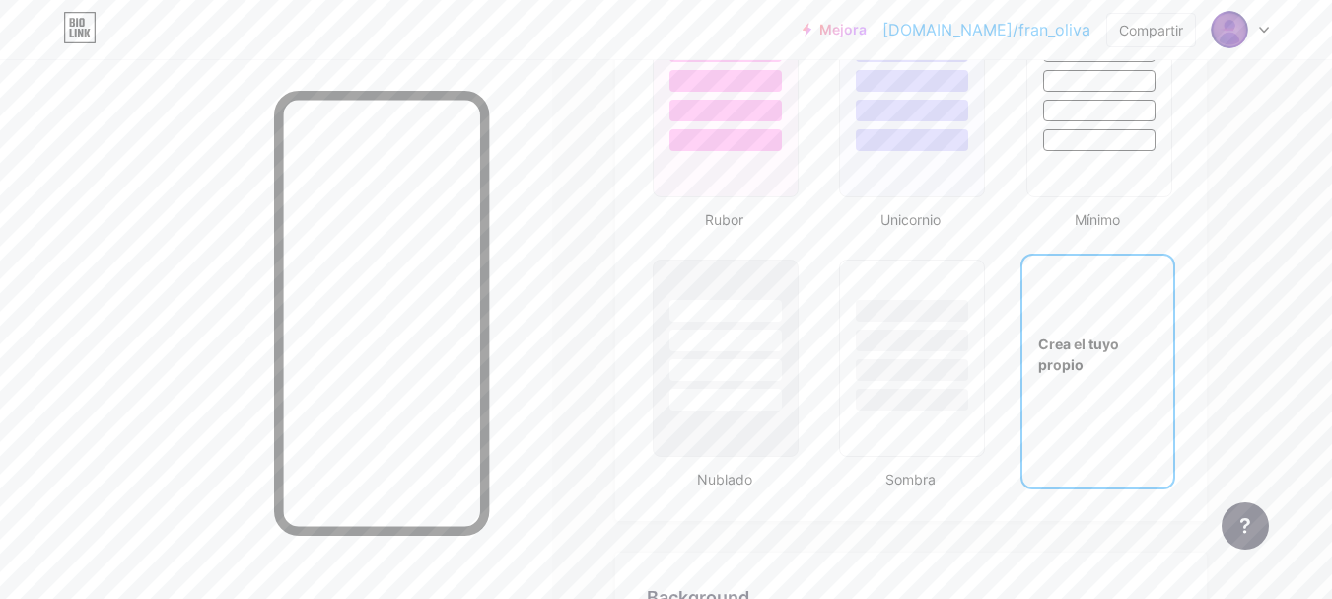
type input "#ffffff"
type input "#000000"
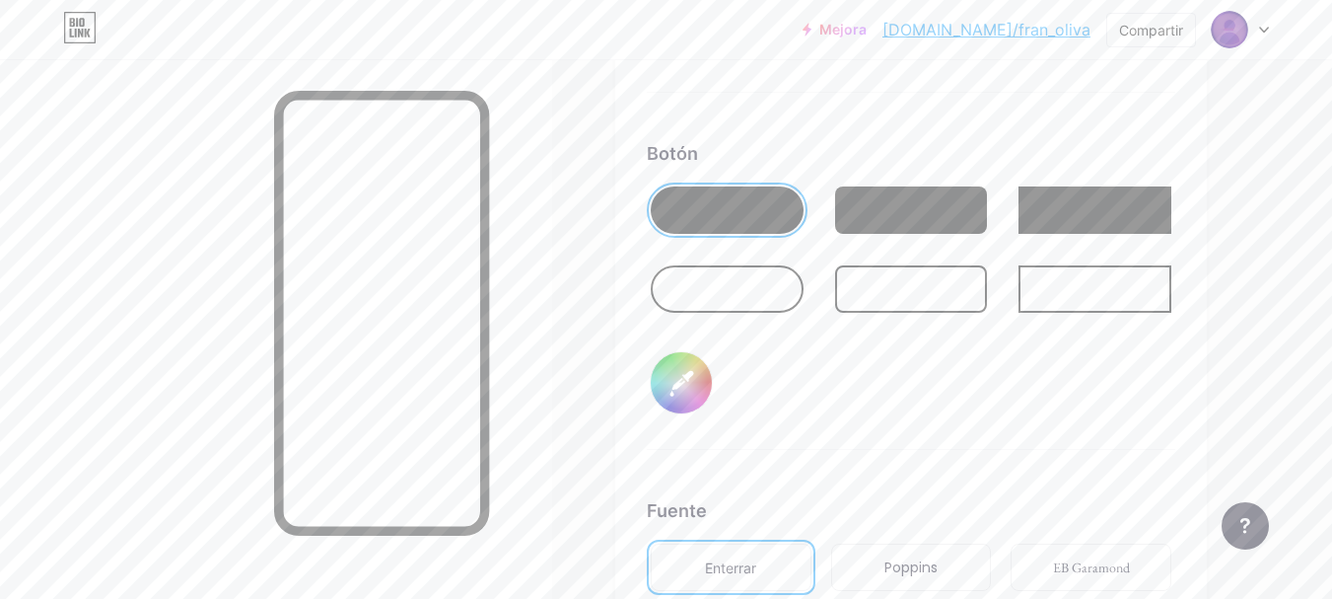
scroll to position [3082, 0]
click at [900, 196] on div at bounding box center [911, 208] width 153 height 47
type input "#ffffff"
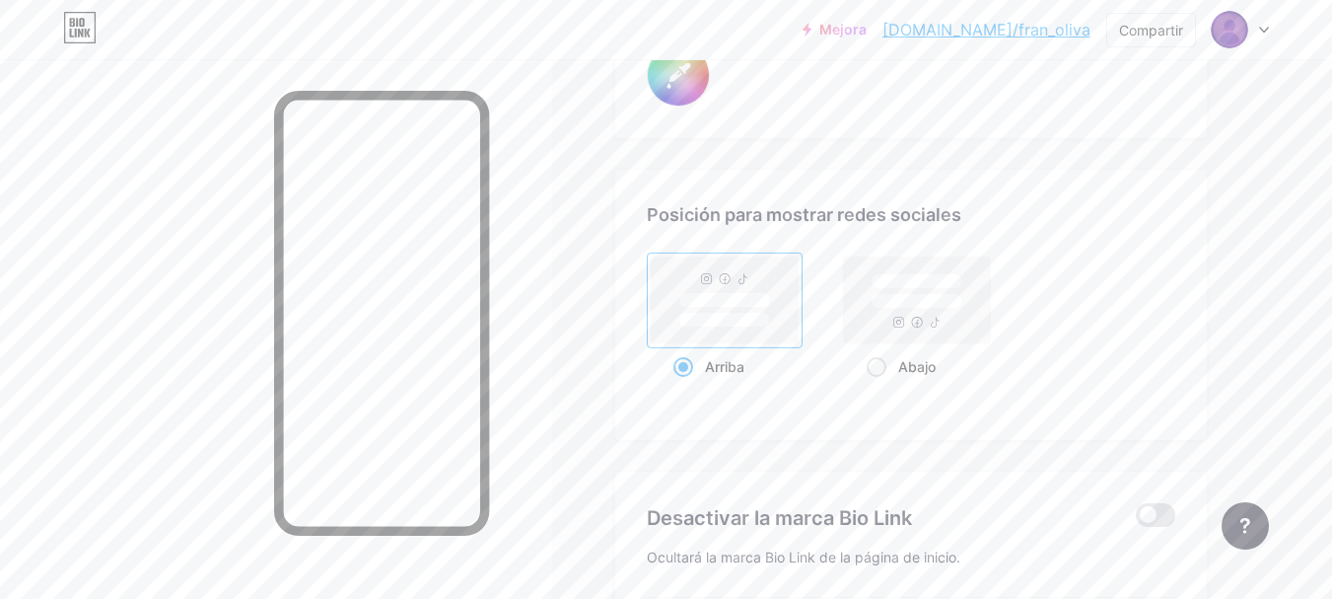
scroll to position [3814, 0]
click at [906, 328] on rect at bounding box center [917, 298] width 147 height 87
click at [880, 384] on input "Abajo" at bounding box center [873, 390] width 13 height 13
radio input "true"
type input "#ffffff"
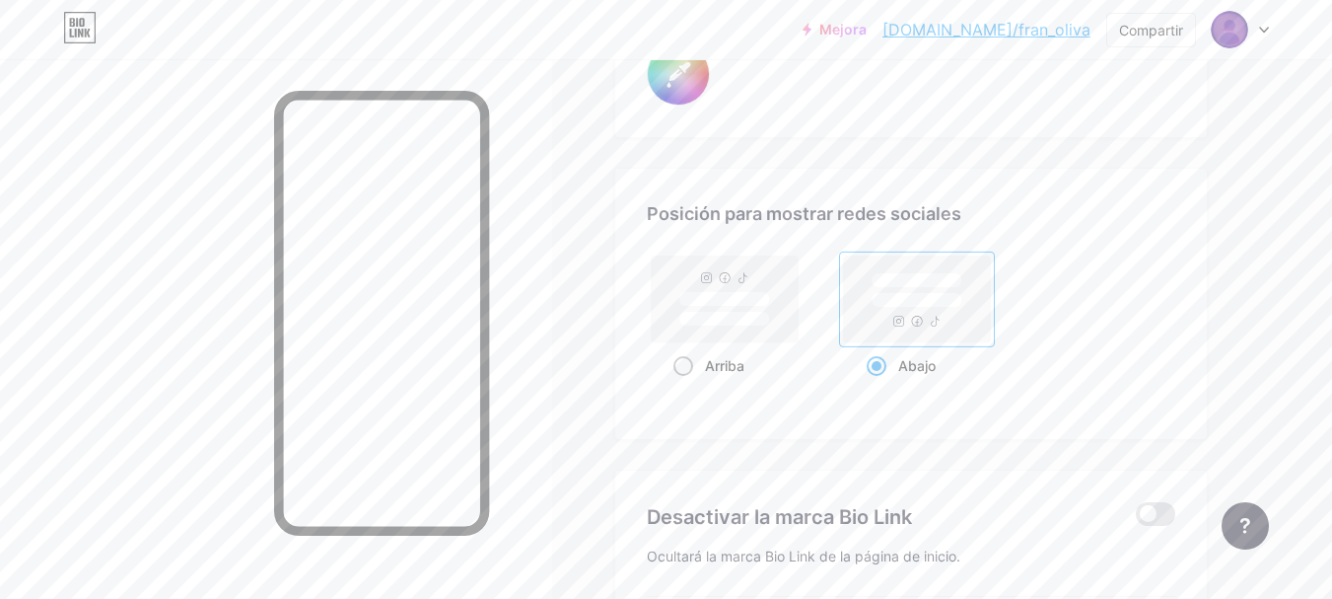
click at [752, 307] on rect at bounding box center [724, 299] width 91 height 15
click at [686, 384] on input "Arriba" at bounding box center [680, 390] width 13 height 13
radio input "true"
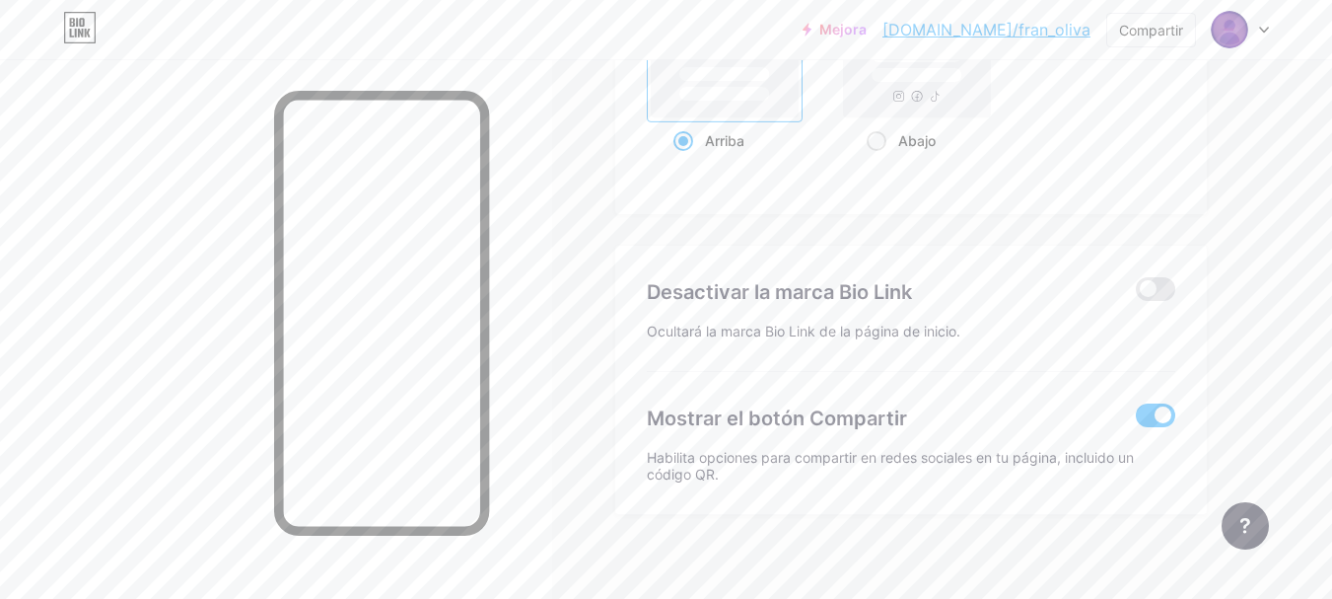
scroll to position [4040, 0]
click at [1153, 286] on span at bounding box center [1155, 288] width 39 height 24
click at [1136, 293] on input "checkbox" at bounding box center [1136, 293] width 0 height 0
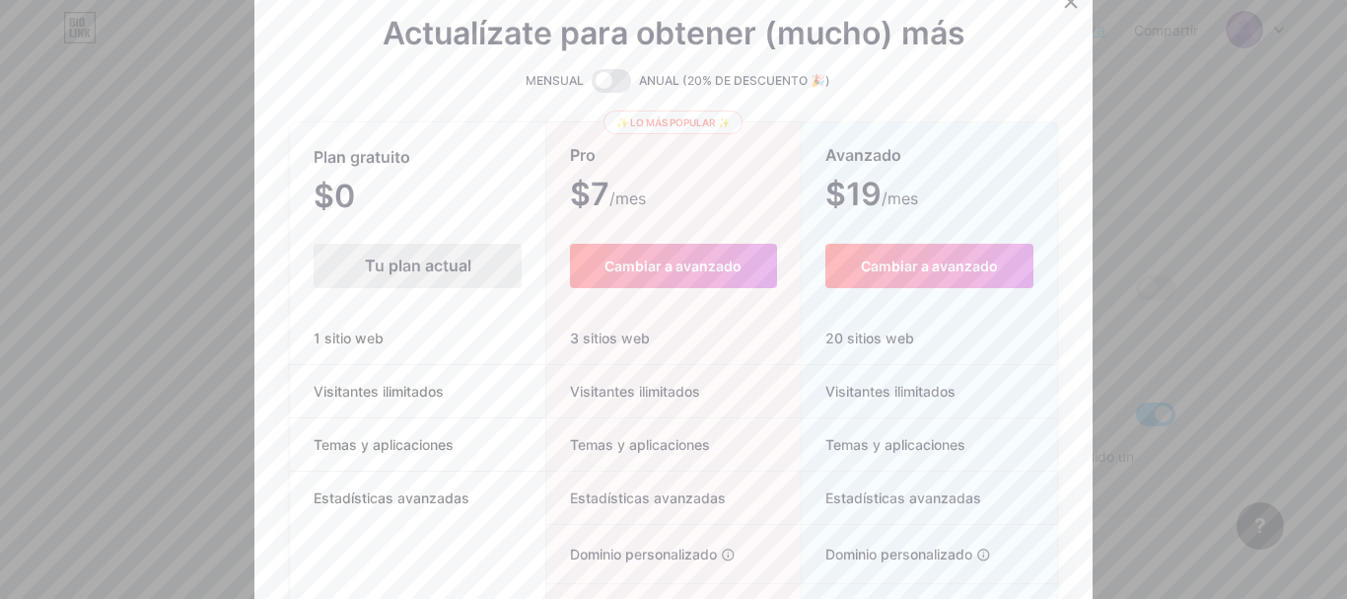
click at [1212, 99] on div at bounding box center [673, 299] width 1347 height 599
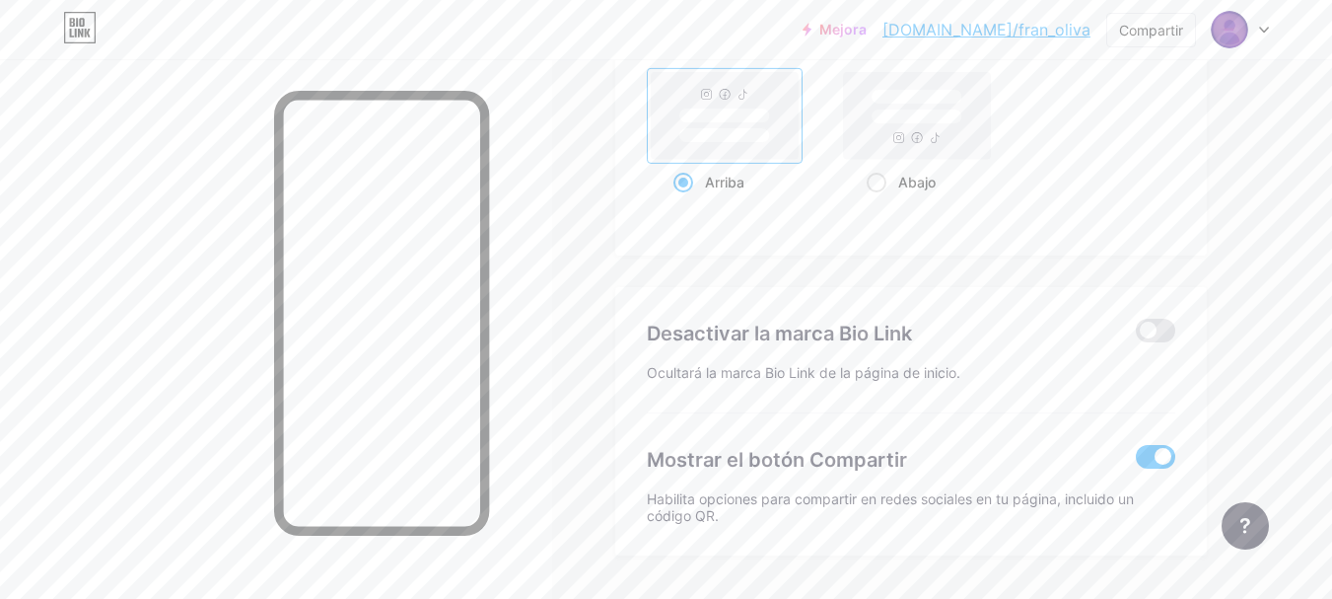
scroll to position [4001, 0]
click at [1140, 448] on span at bounding box center [1155, 454] width 39 height 24
click at [1136, 459] on input "checkbox" at bounding box center [1136, 459] width 0 height 0
click at [1153, 456] on span at bounding box center [1155, 454] width 39 height 24
click at [1136, 459] on input "checkbox" at bounding box center [1136, 459] width 0 height 0
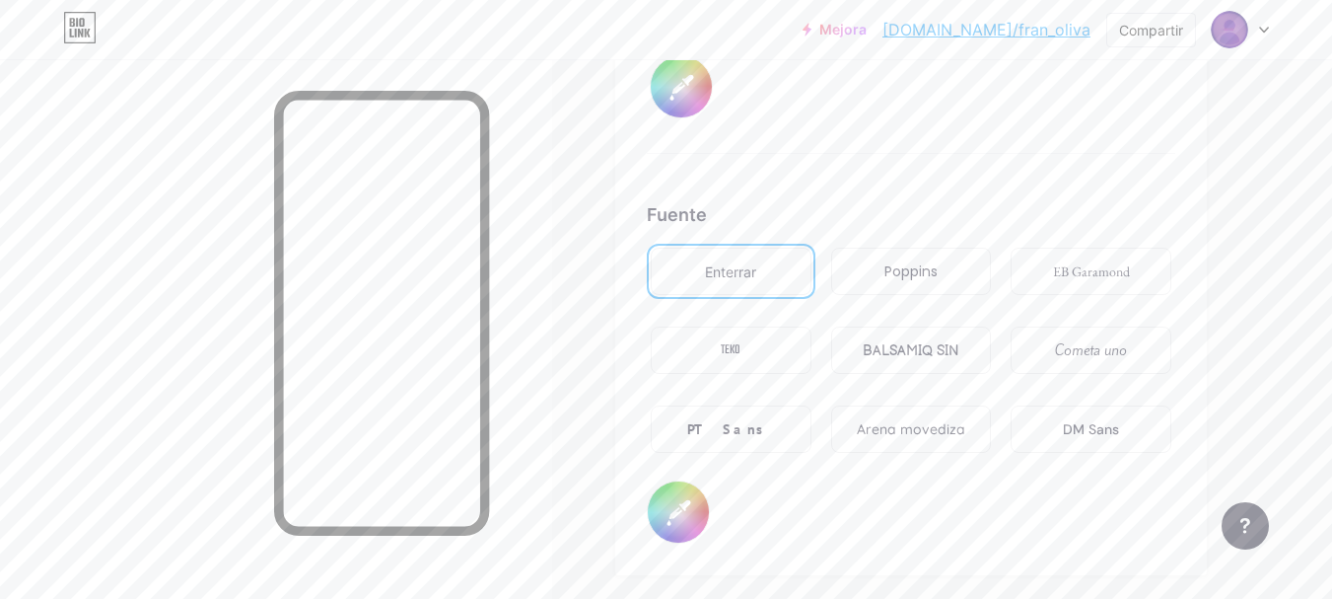
type input "#ffffff"
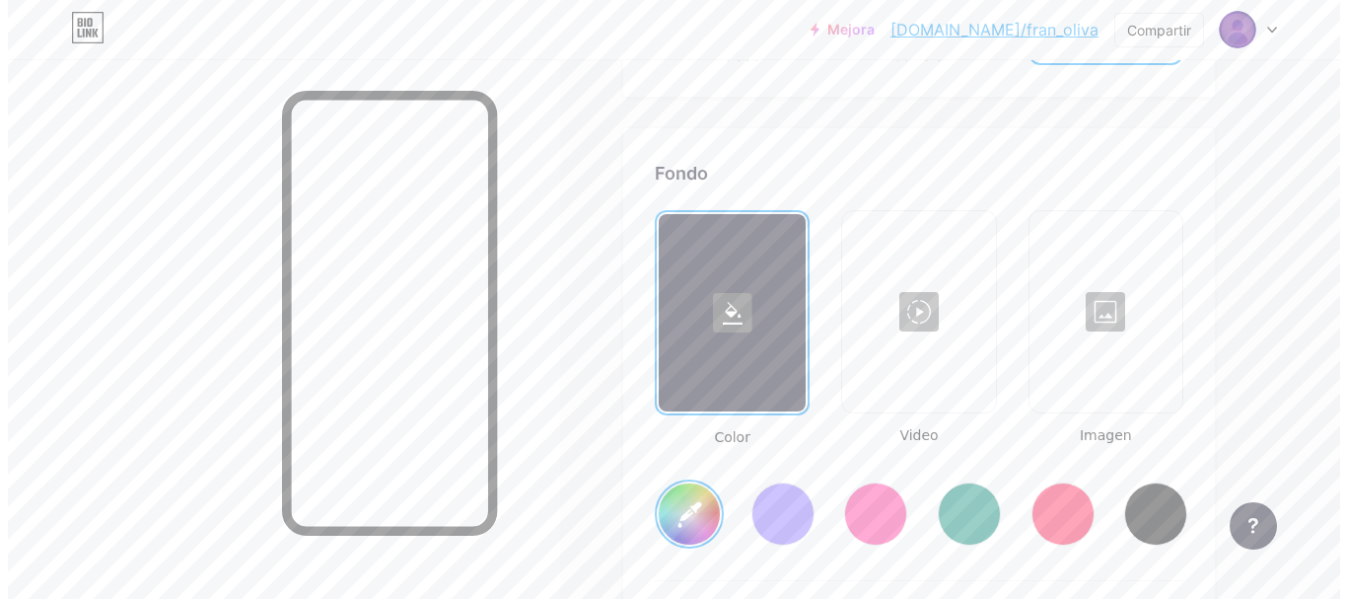
scroll to position [2592, 0]
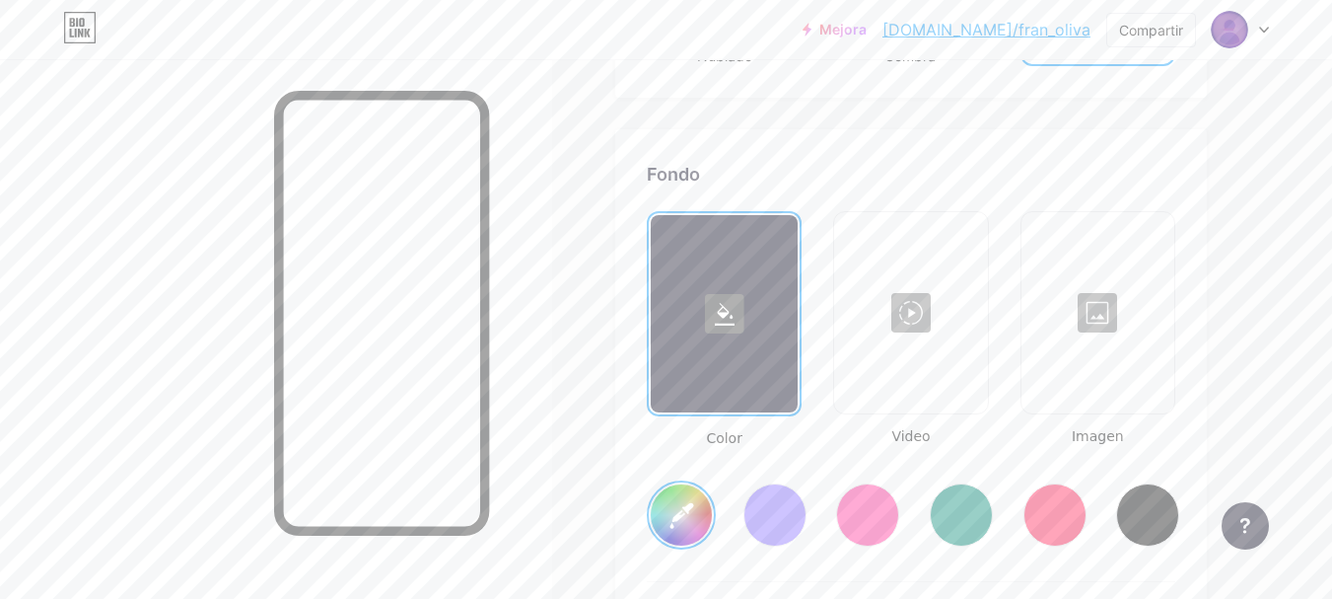
click at [1089, 302] on div at bounding box center [1098, 312] width 149 height 197
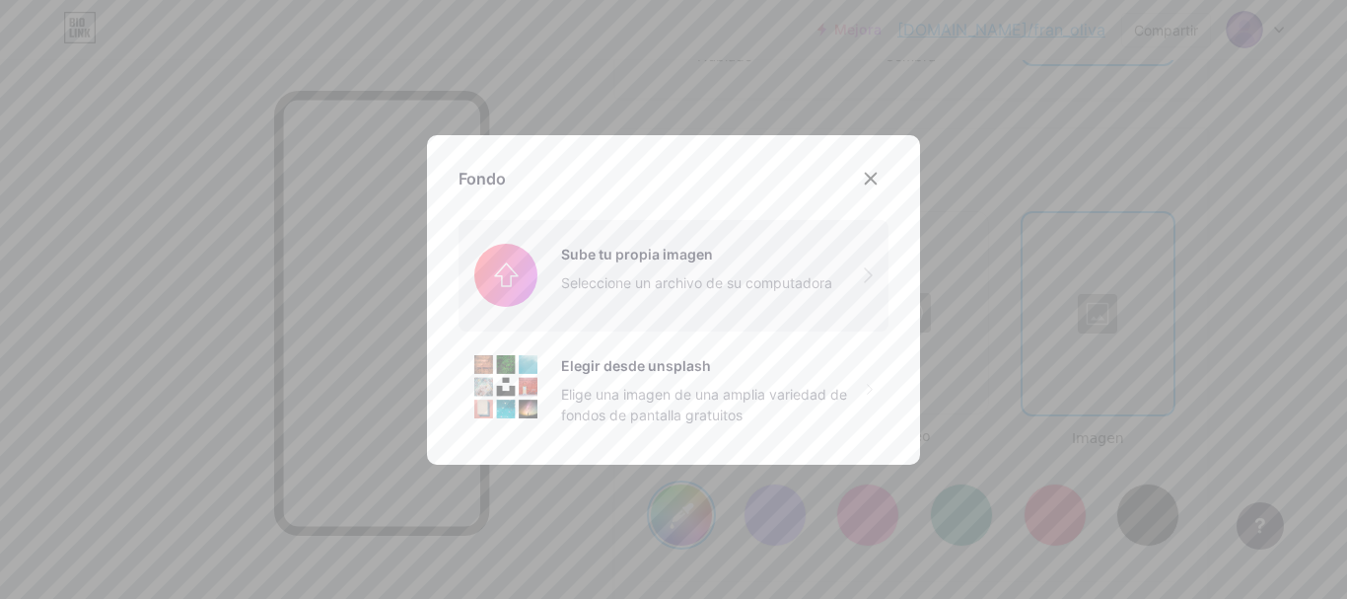
click at [645, 246] on input "file" at bounding box center [674, 275] width 430 height 110
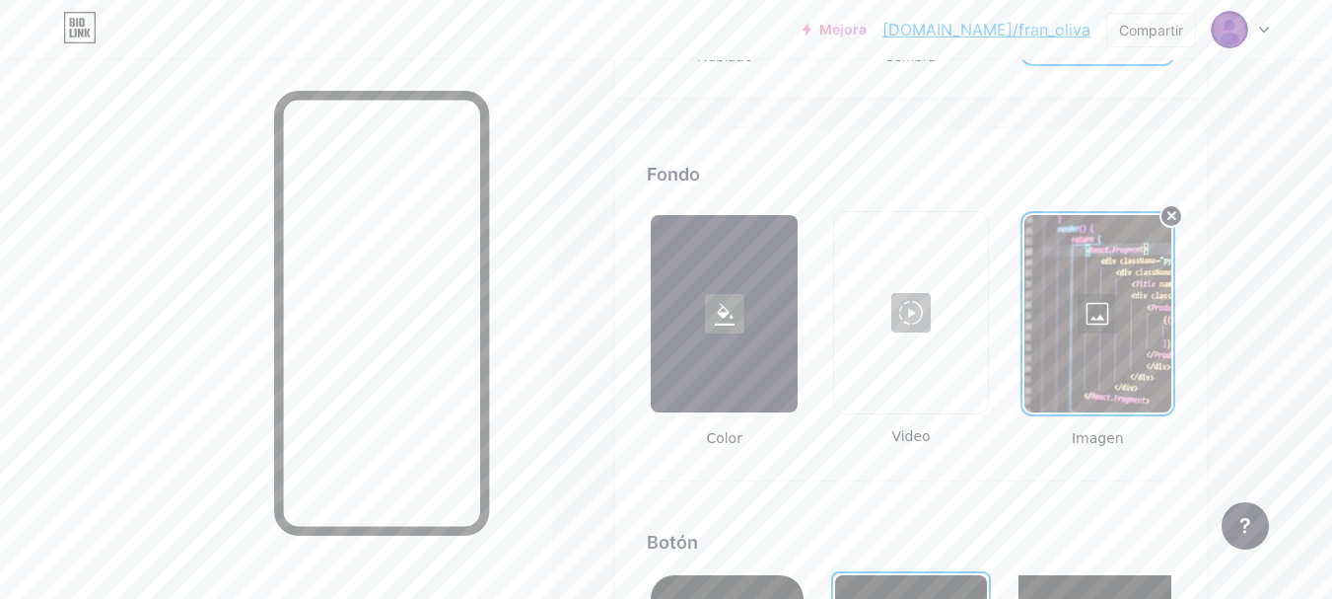
click at [913, 310] on div at bounding box center [910, 312] width 149 height 197
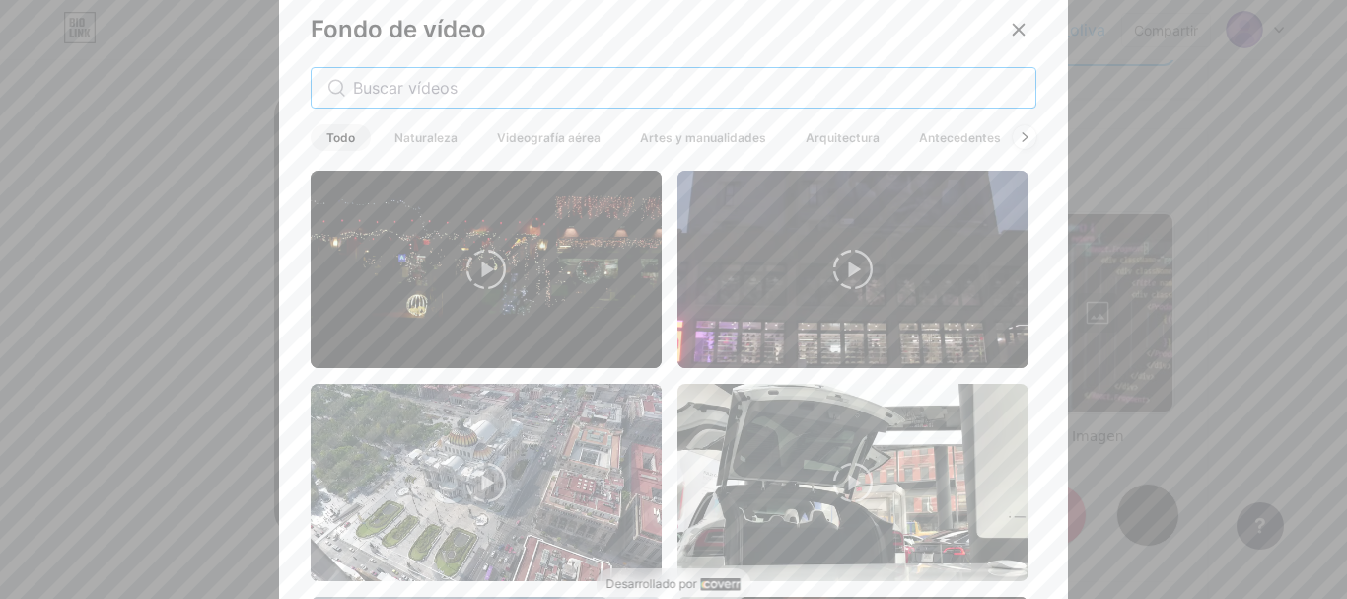
click at [547, 87] on input "text" at bounding box center [686, 88] width 667 height 24
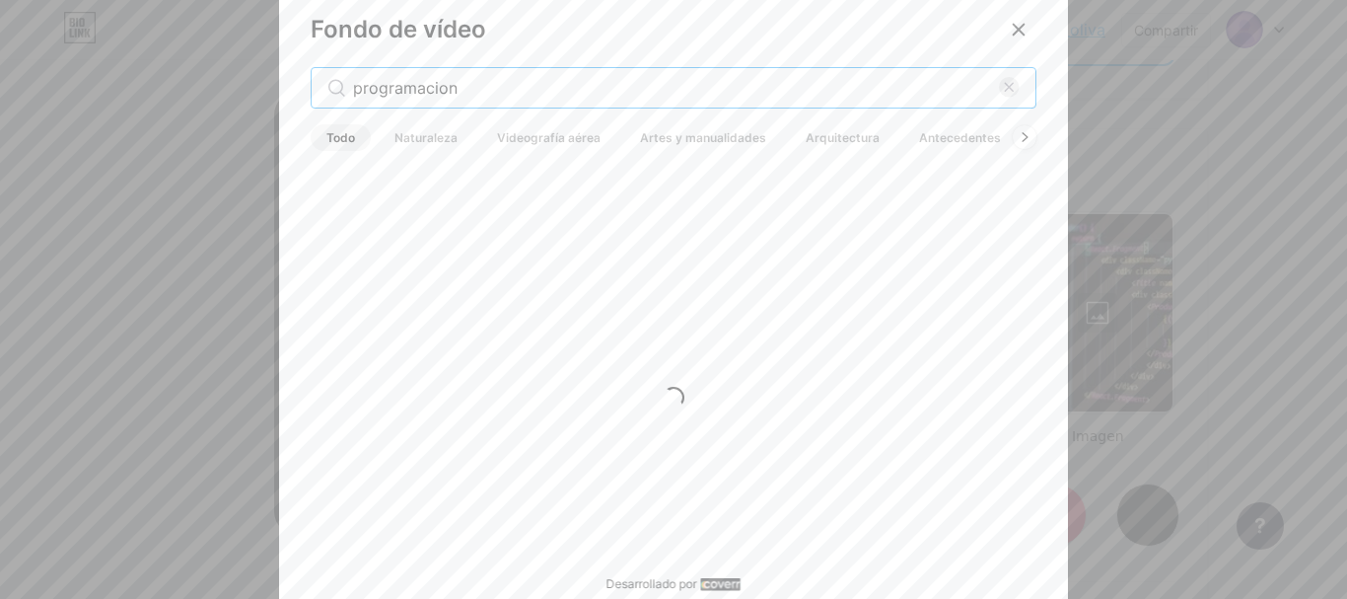
type input "programacion"
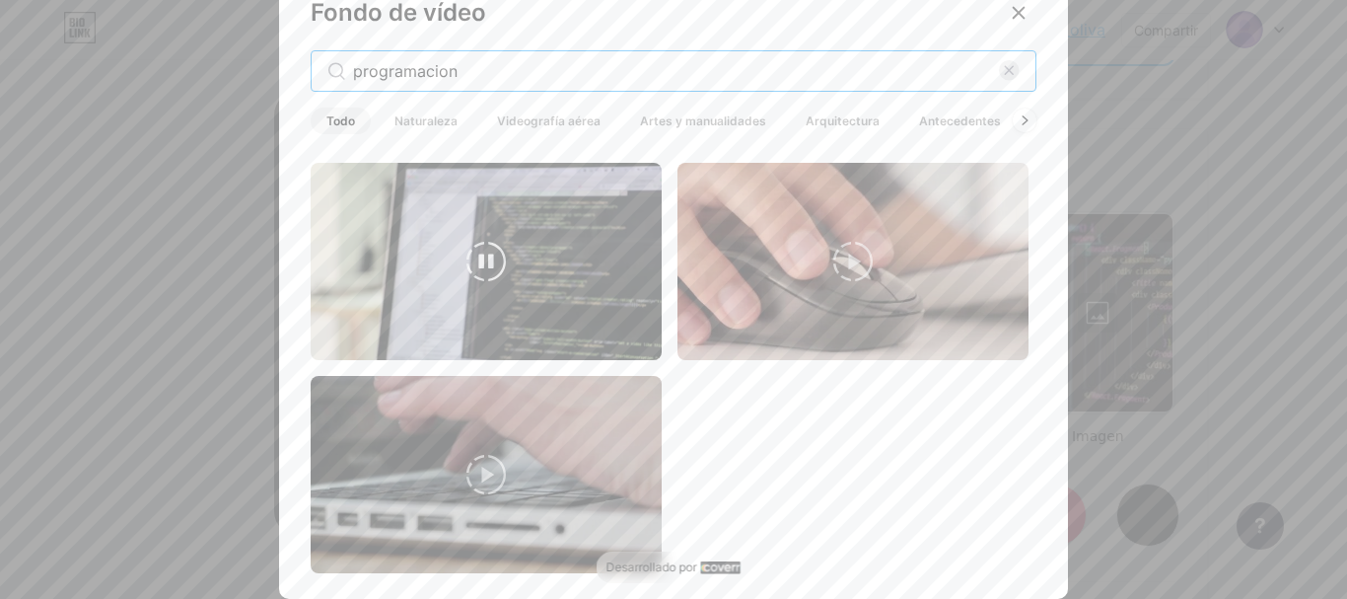
scroll to position [0, 0]
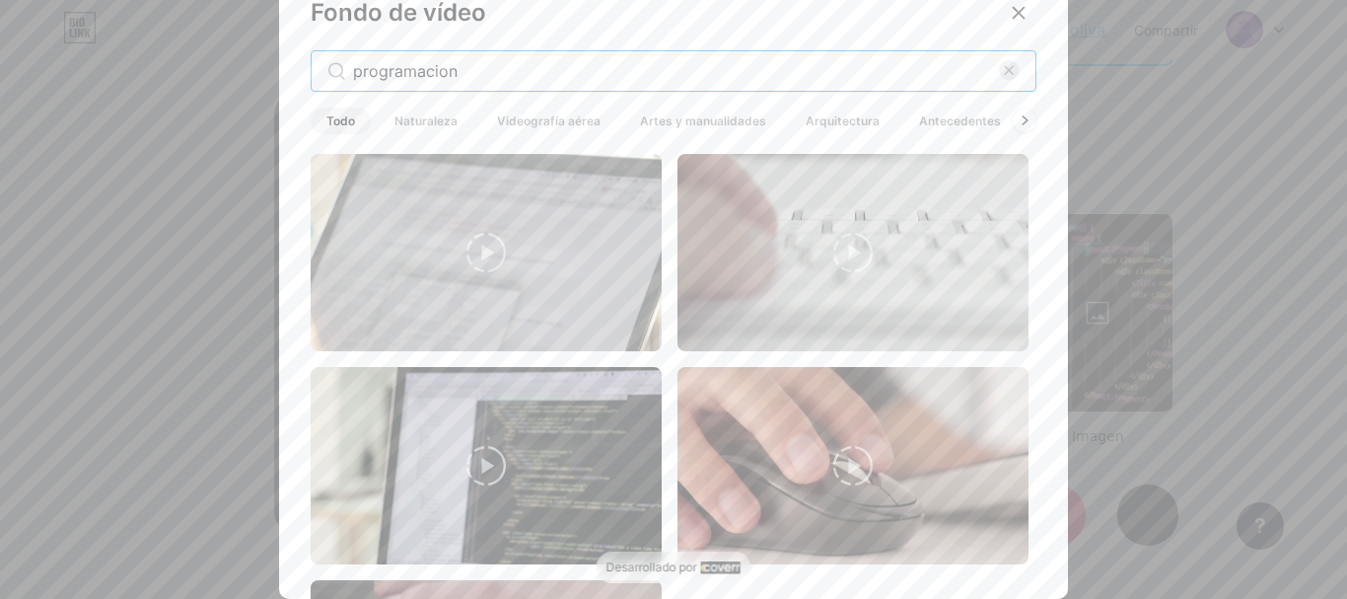
drag, startPoint x: 467, startPoint y: 67, endPoint x: 350, endPoint y: 72, distance: 117.5
click at [353, 72] on input "programacion" at bounding box center [676, 71] width 646 height 24
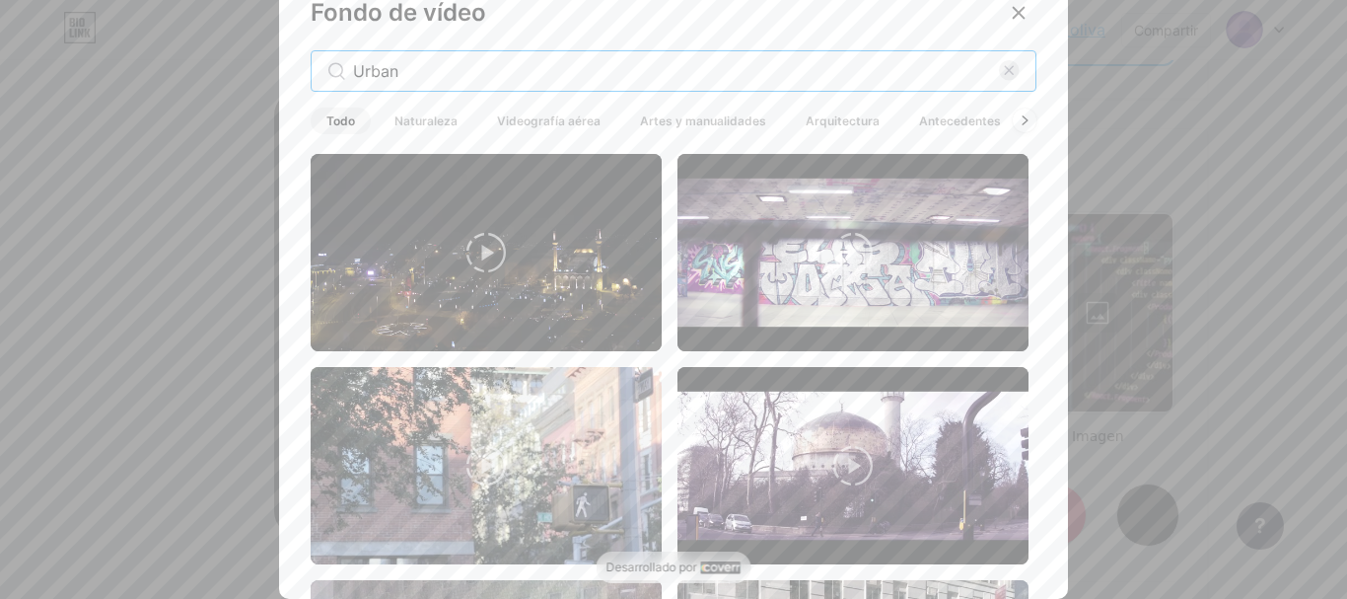
click at [424, 78] on input "Urban" at bounding box center [676, 71] width 646 height 24
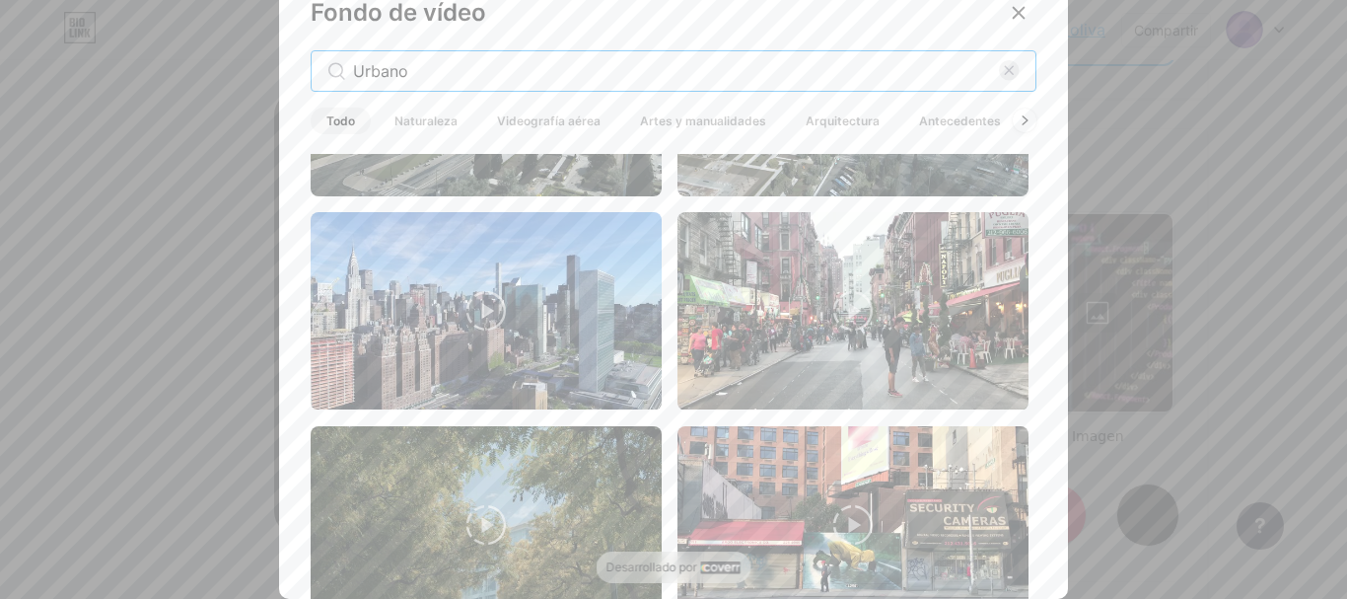
scroll to position [2288, 0]
click at [479, 75] on input "Urbano" at bounding box center [676, 71] width 646 height 24
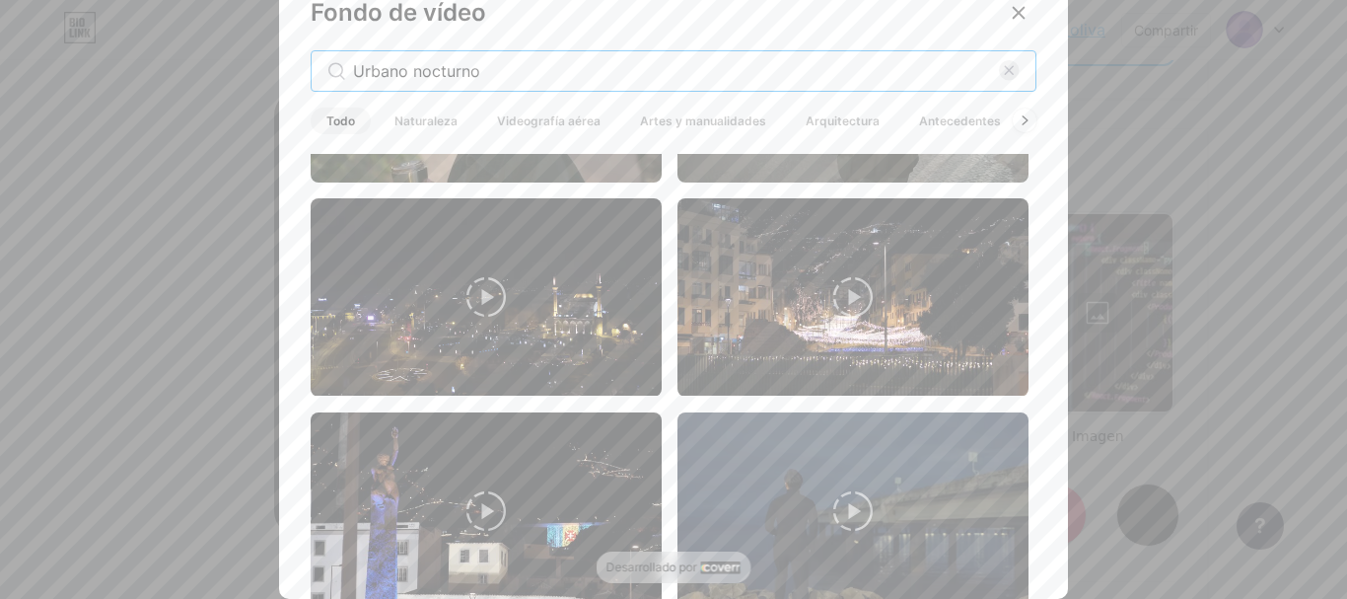
scroll to position [610, 0]
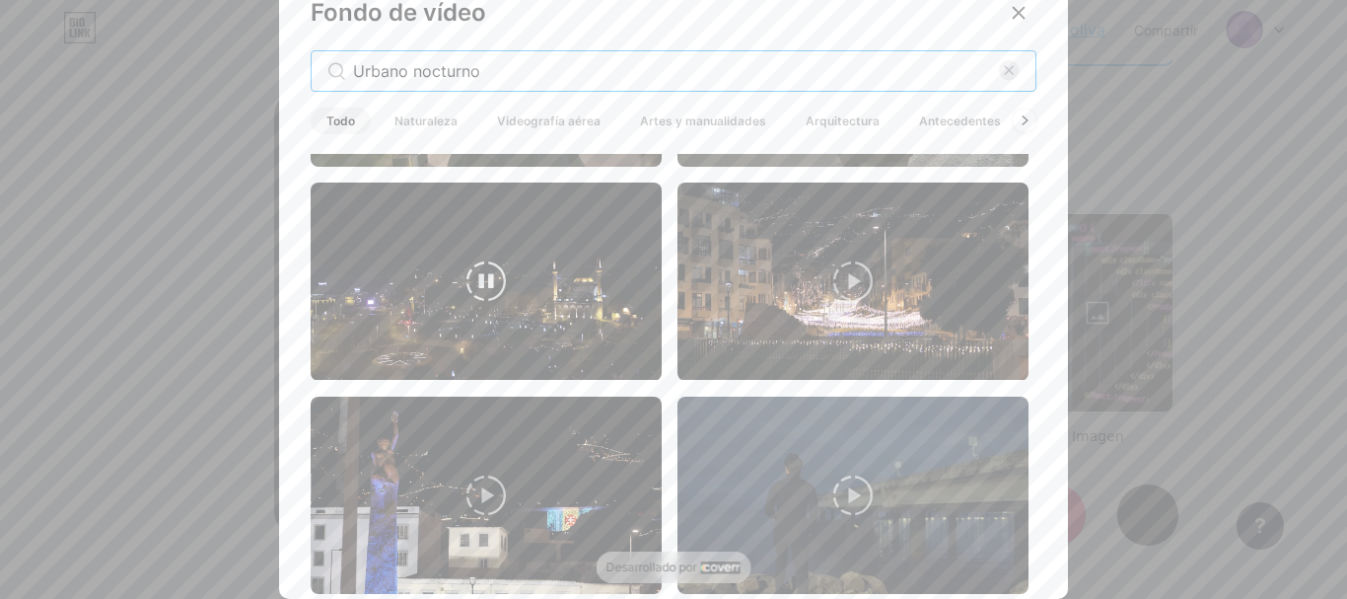
type input "Urbano nocturno"
click at [484, 297] on video at bounding box center [486, 280] width 351 height 197
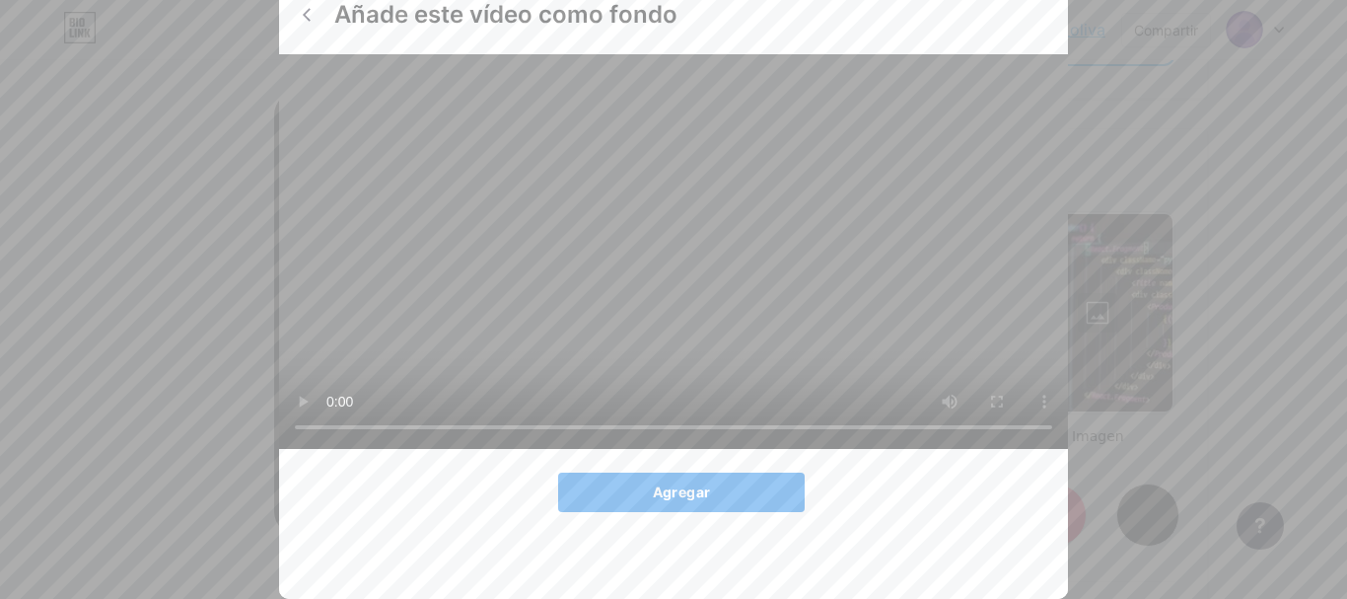
click at [645, 512] on button "Agregar" at bounding box center [681, 491] width 247 height 39
click at [653, 500] on font "Agregar" at bounding box center [681, 491] width 57 height 17
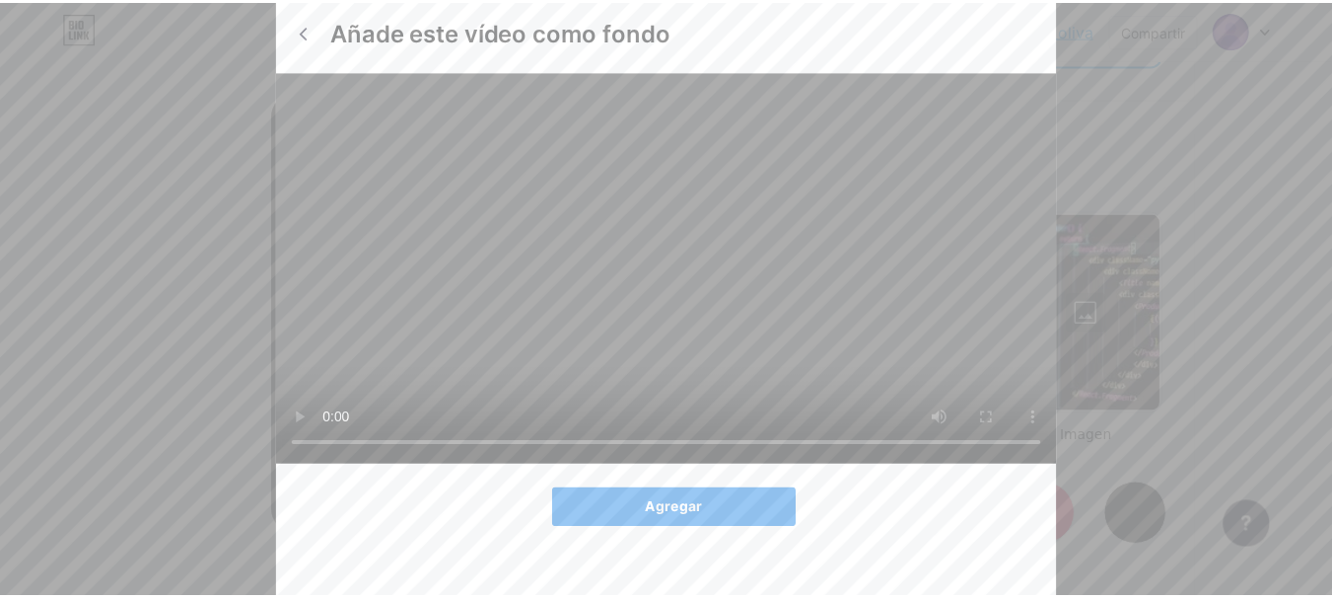
scroll to position [17, 0]
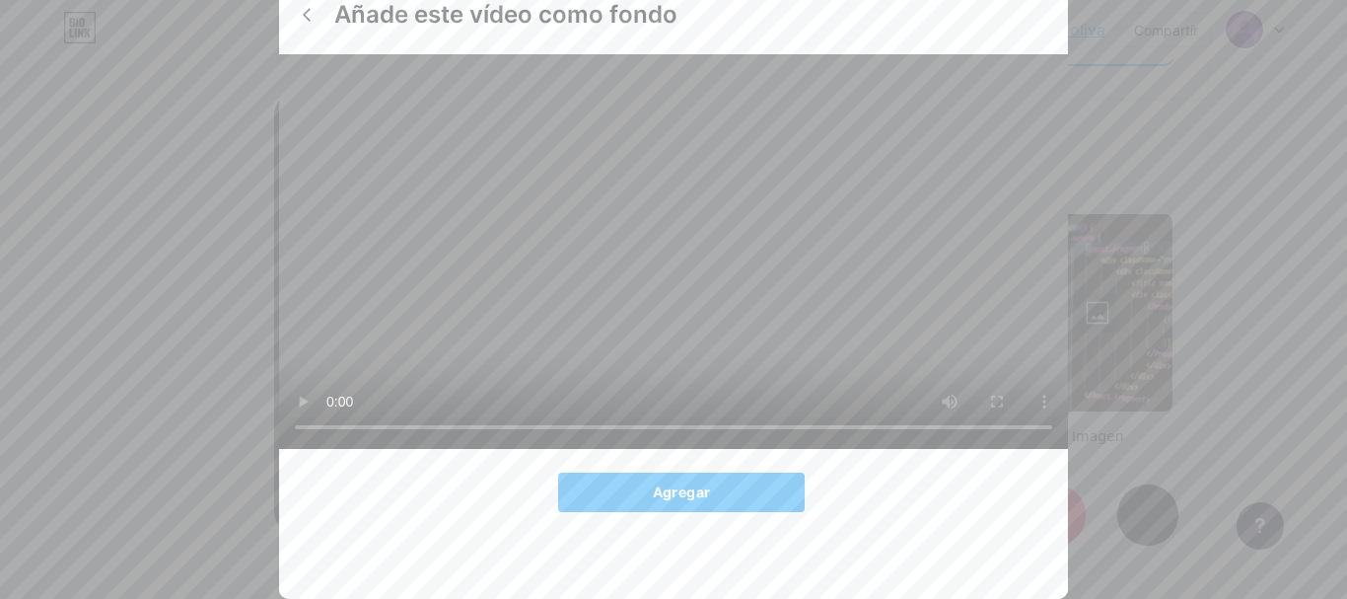
click at [658, 513] on div "Añade este vídeo como fondo Agregar" at bounding box center [673, 282] width 789 height 631
click at [662, 500] on font "Agregar" at bounding box center [681, 491] width 57 height 17
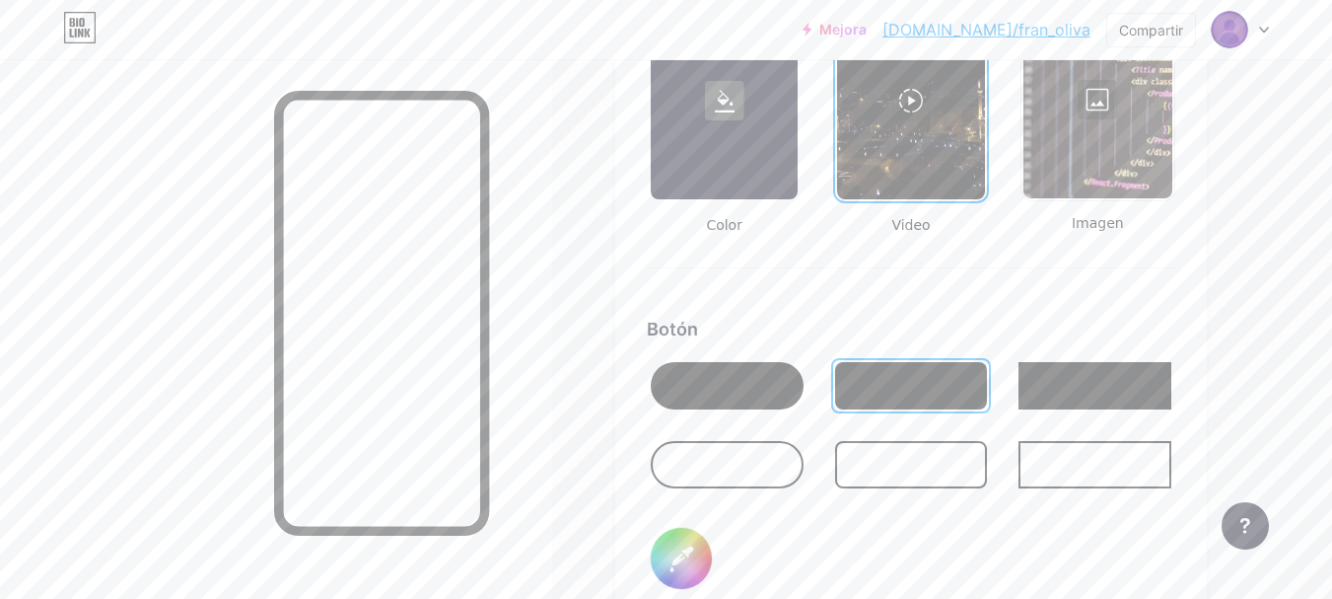
scroll to position [2819, 0]
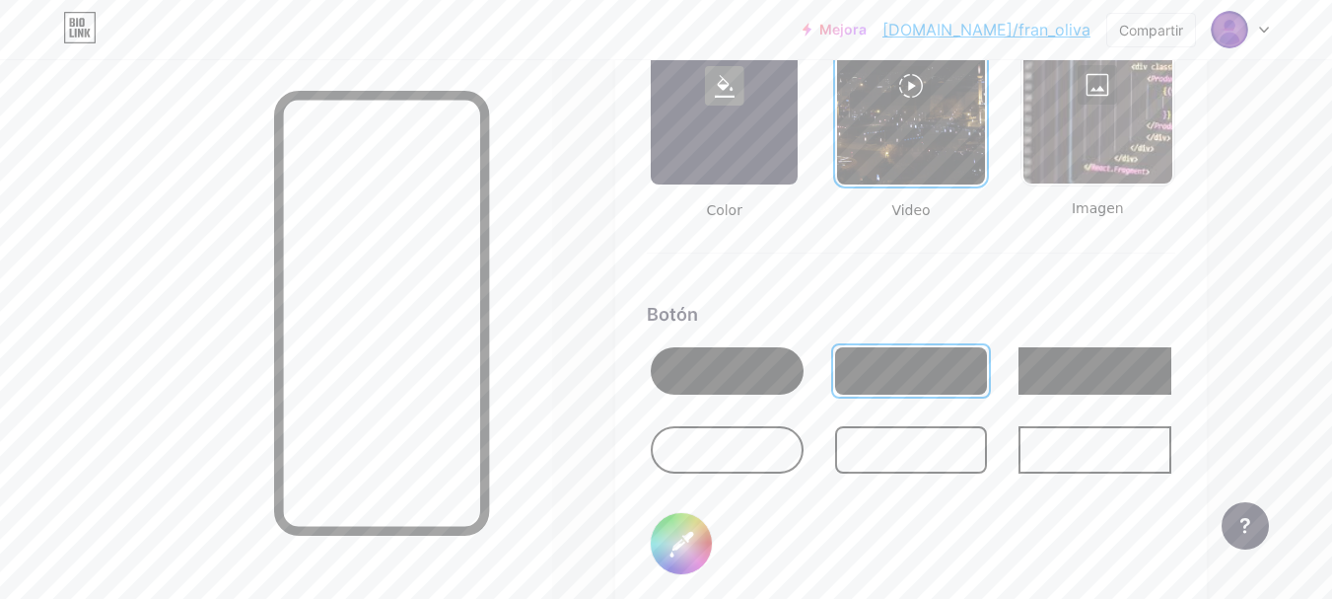
click at [883, 454] on div at bounding box center [911, 449] width 153 height 47
click at [838, 515] on div "Botón #000000" at bounding box center [911, 456] width 529 height 310
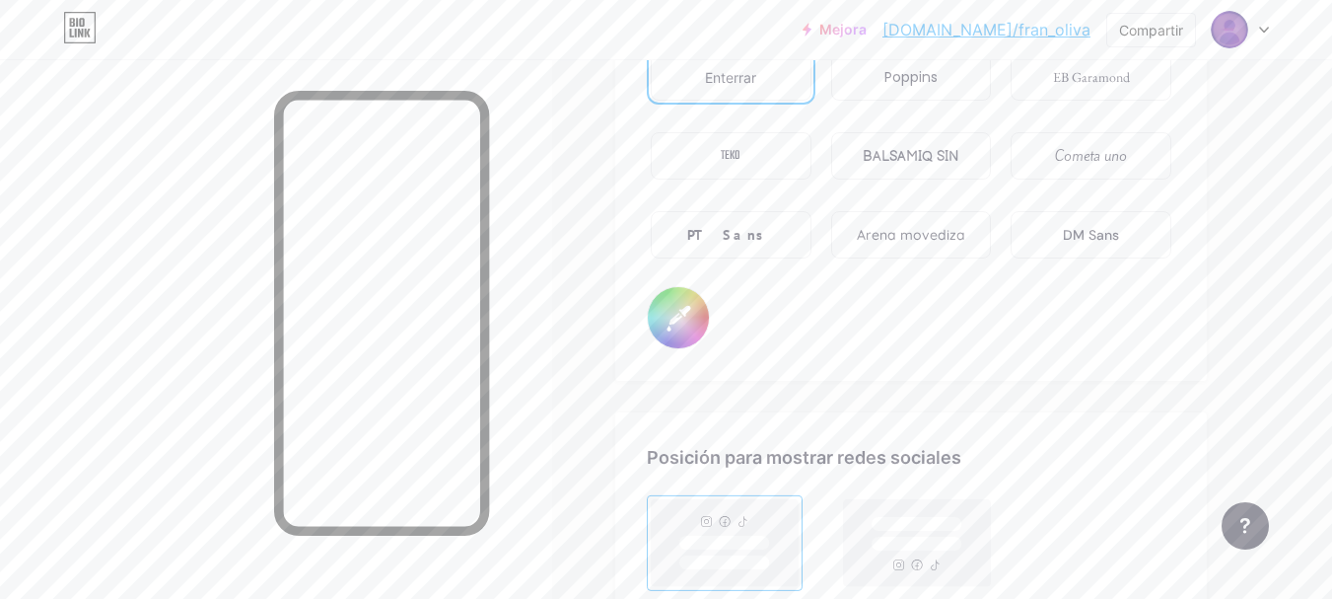
scroll to position [3471, 0]
click at [691, 325] on input "#000000" at bounding box center [678, 316] width 61 height 61
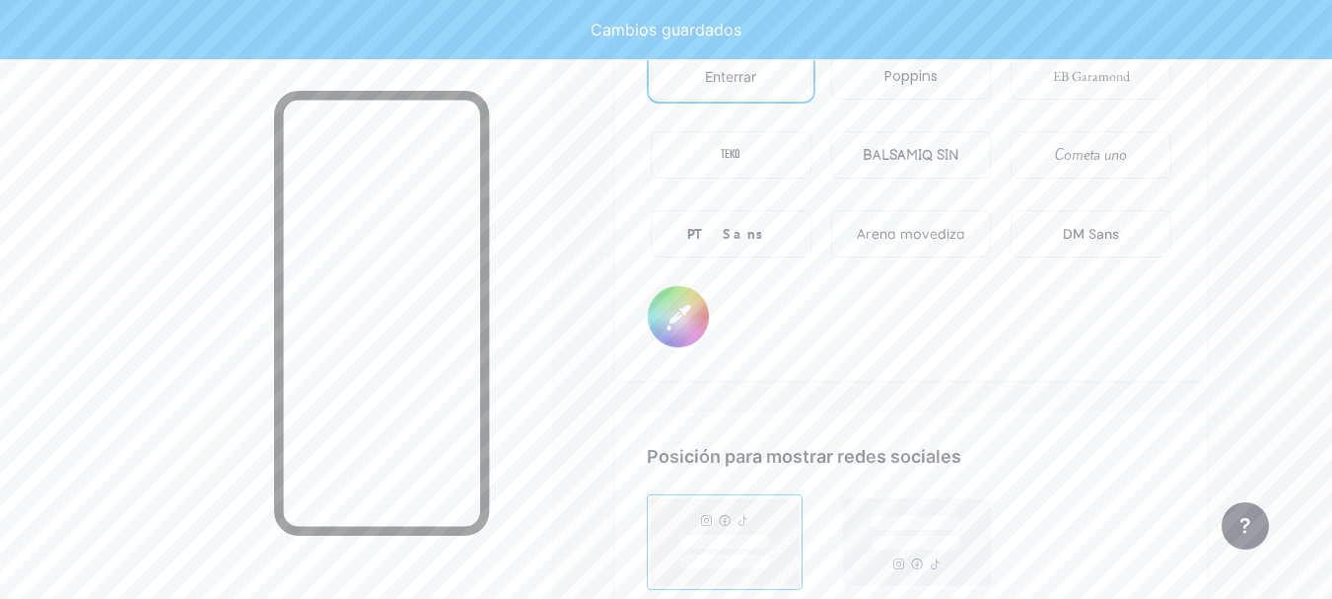
type input "#fefbfb"
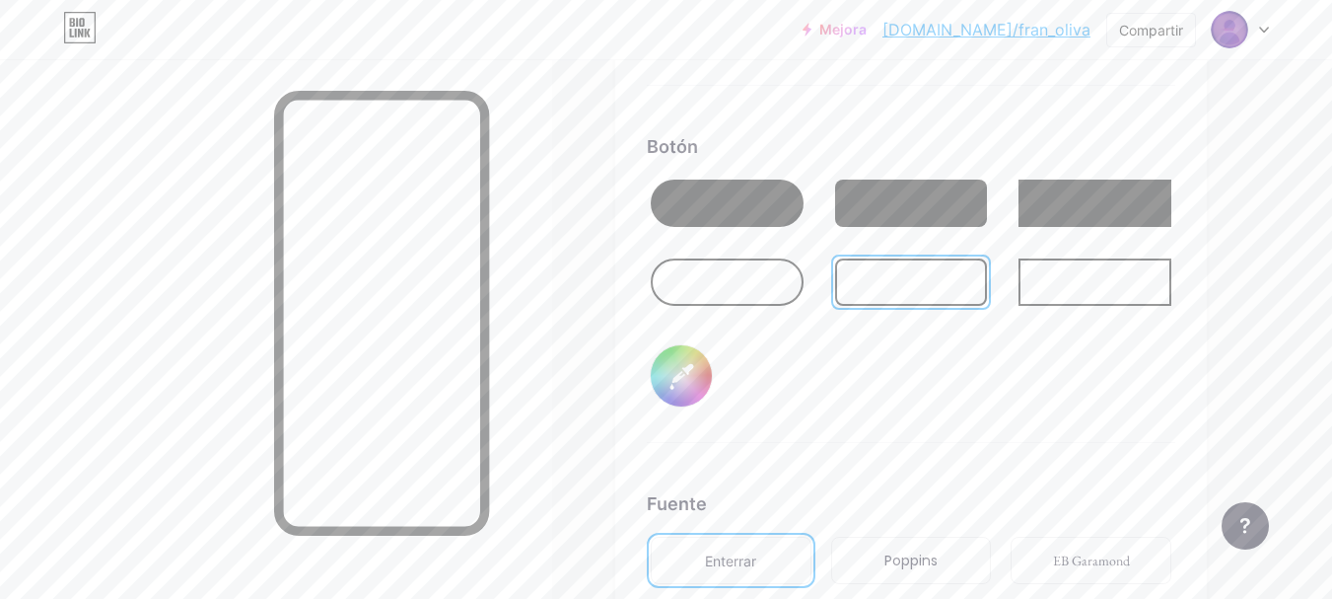
scroll to position [2988, 0]
click at [711, 376] on input "#000000" at bounding box center [681, 374] width 61 height 61
type input "#ffffff"
click at [724, 437] on div "Botón #ffffff" at bounding box center [911, 287] width 529 height 310
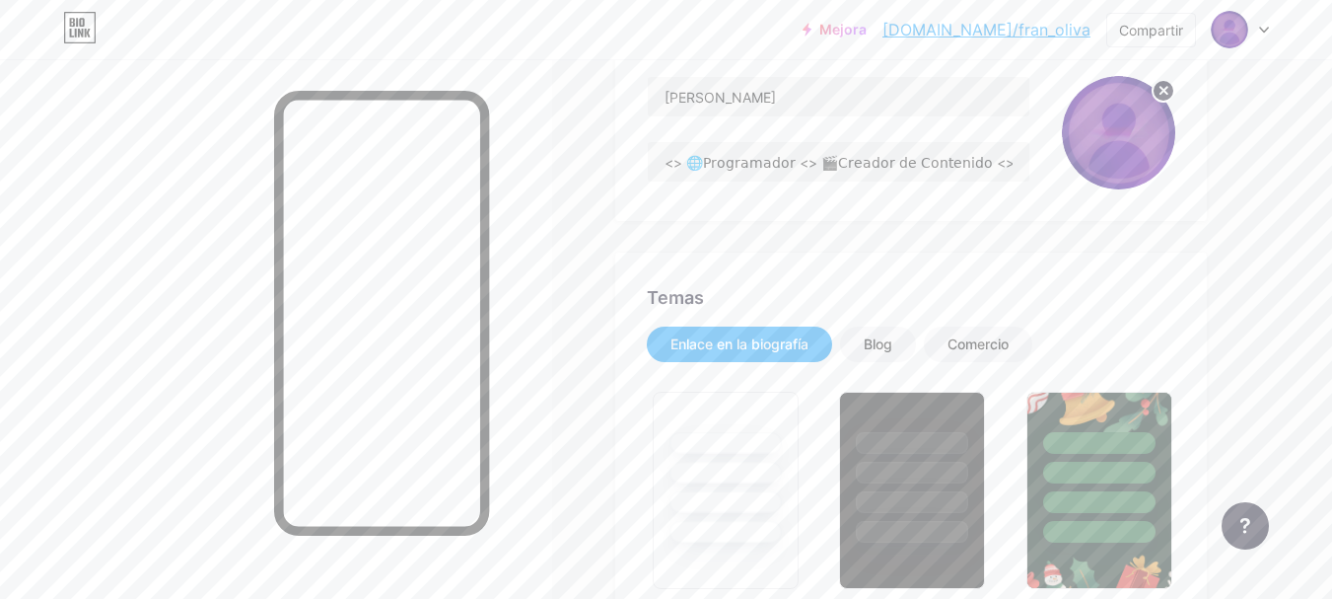
scroll to position [222, 0]
click at [888, 344] on font "Blog" at bounding box center [878, 342] width 29 height 17
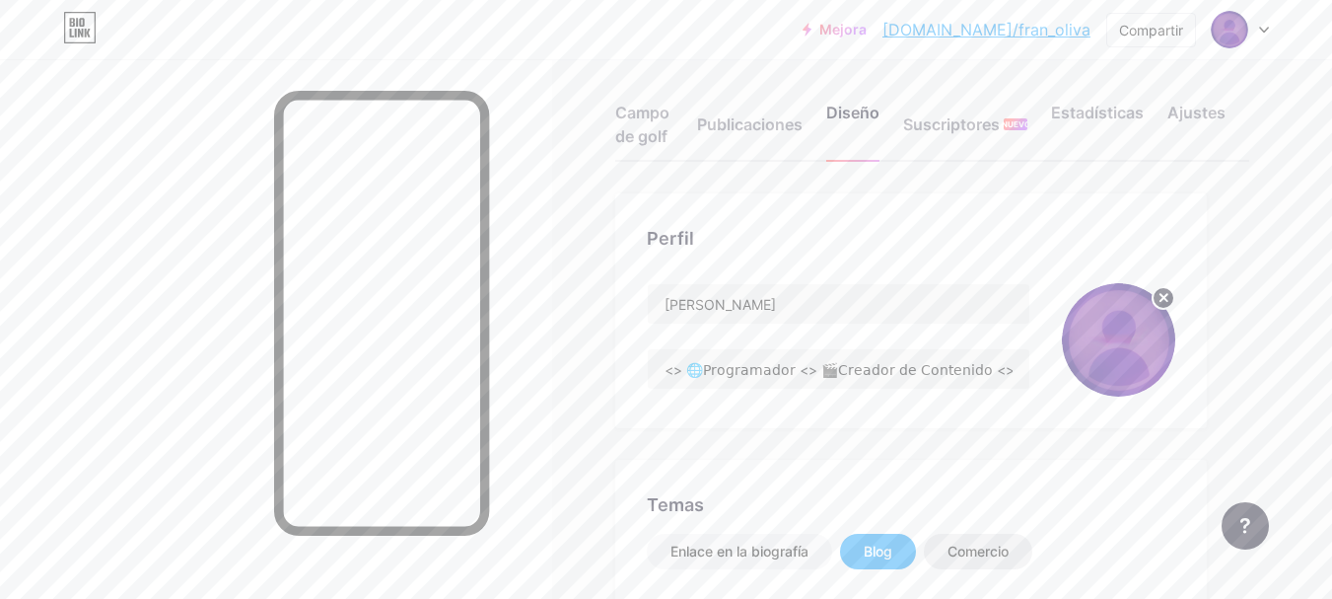
scroll to position [13, 0]
click at [975, 542] on div "Comercio" at bounding box center [978, 552] width 61 height 20
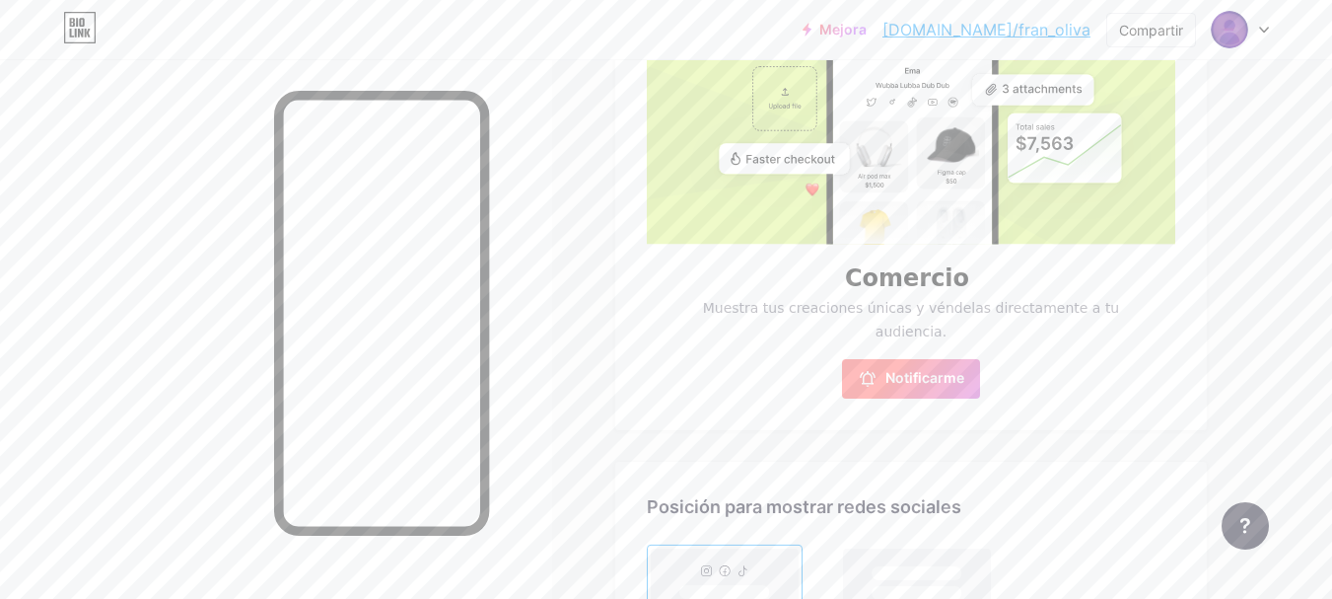
scroll to position [638, 0]
click at [897, 388] on span "Notificarme" at bounding box center [925, 380] width 79 height 20
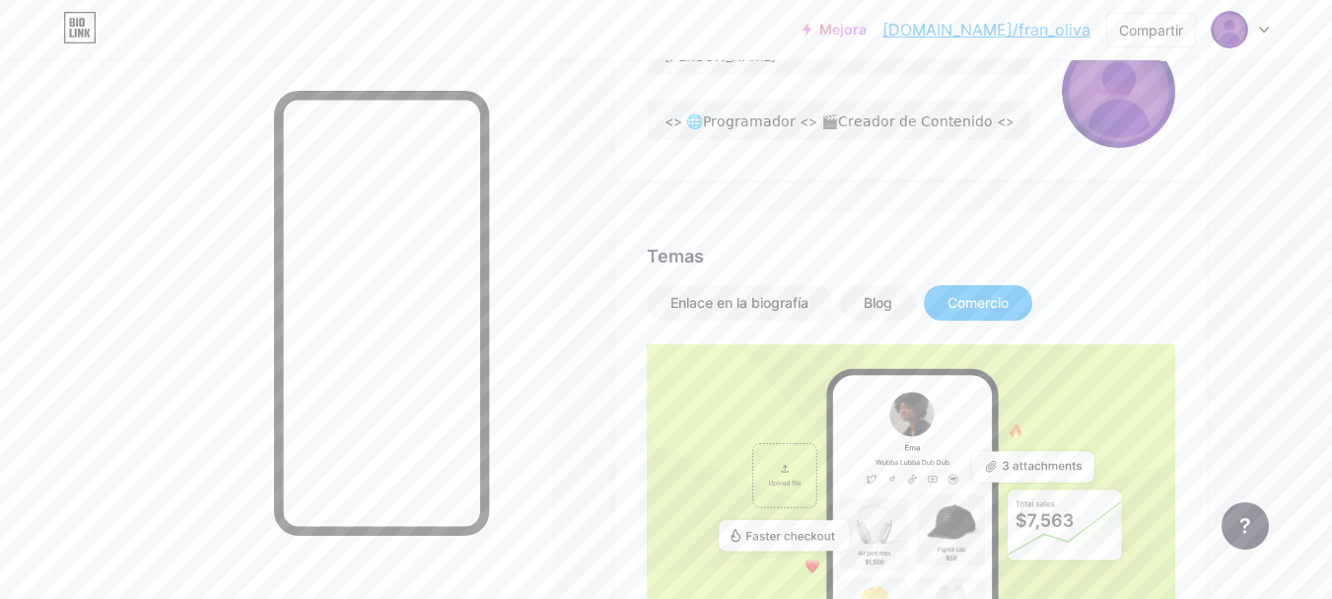
scroll to position [0, 0]
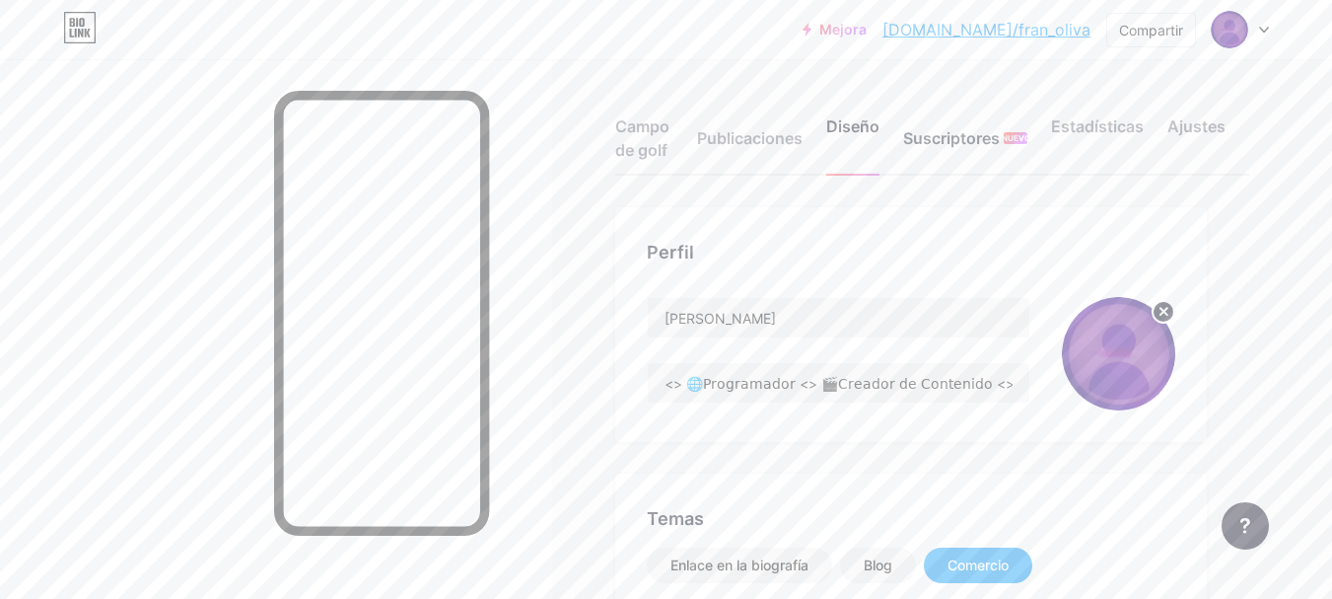
click at [969, 142] on font "Suscriptores" at bounding box center [951, 138] width 97 height 20
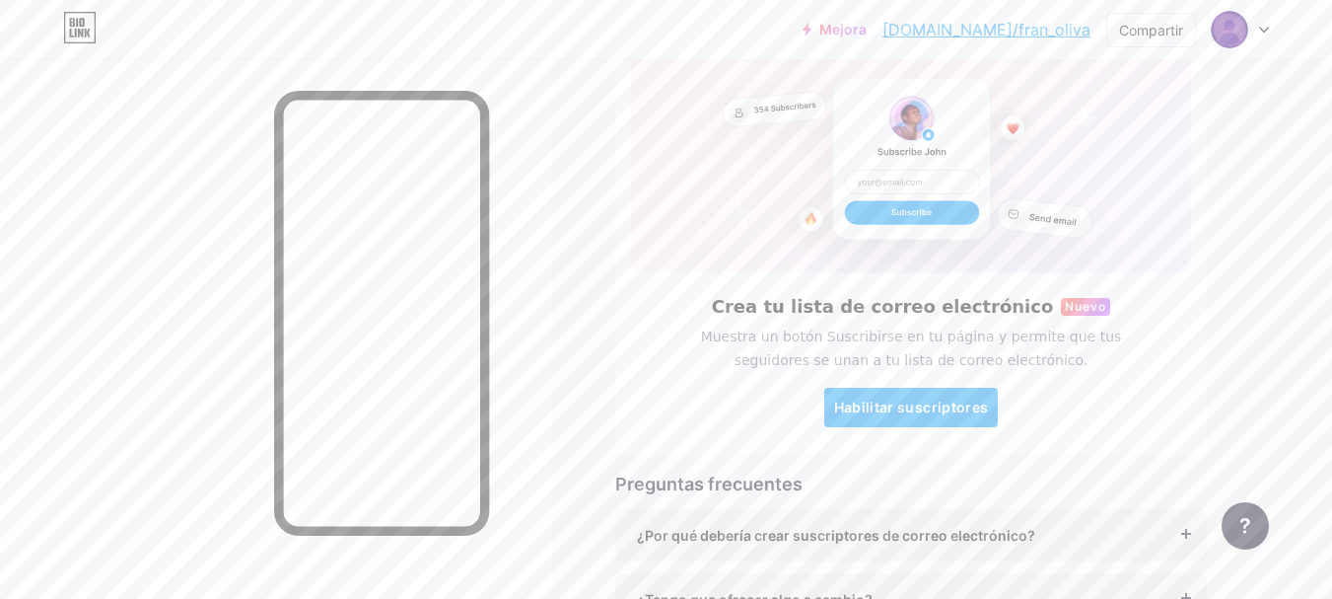
scroll to position [178, 0]
click at [911, 411] on font "Habilitar suscriptores" at bounding box center [911, 405] width 155 height 17
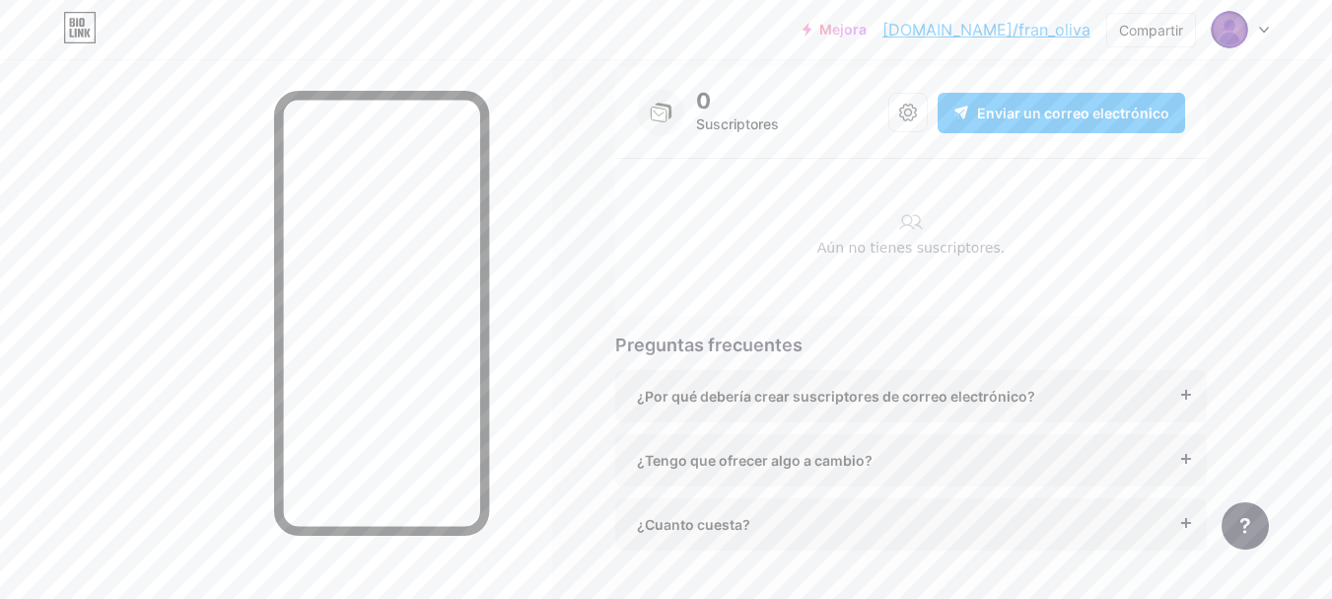
scroll to position [144, 0]
click at [816, 392] on font "¿Por qué debería crear suscriptores de correo electrónico?" at bounding box center [836, 392] width 398 height 17
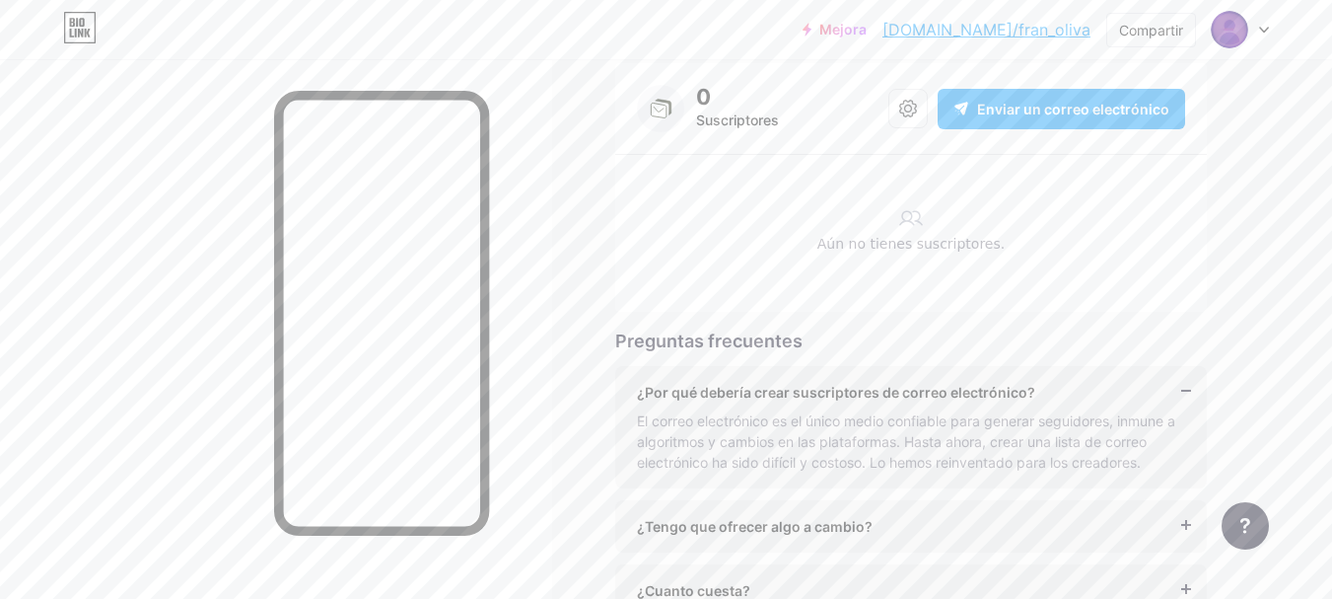
click at [816, 392] on font "¿Por qué debería crear suscriptores de correo electrónico?" at bounding box center [836, 392] width 398 height 17
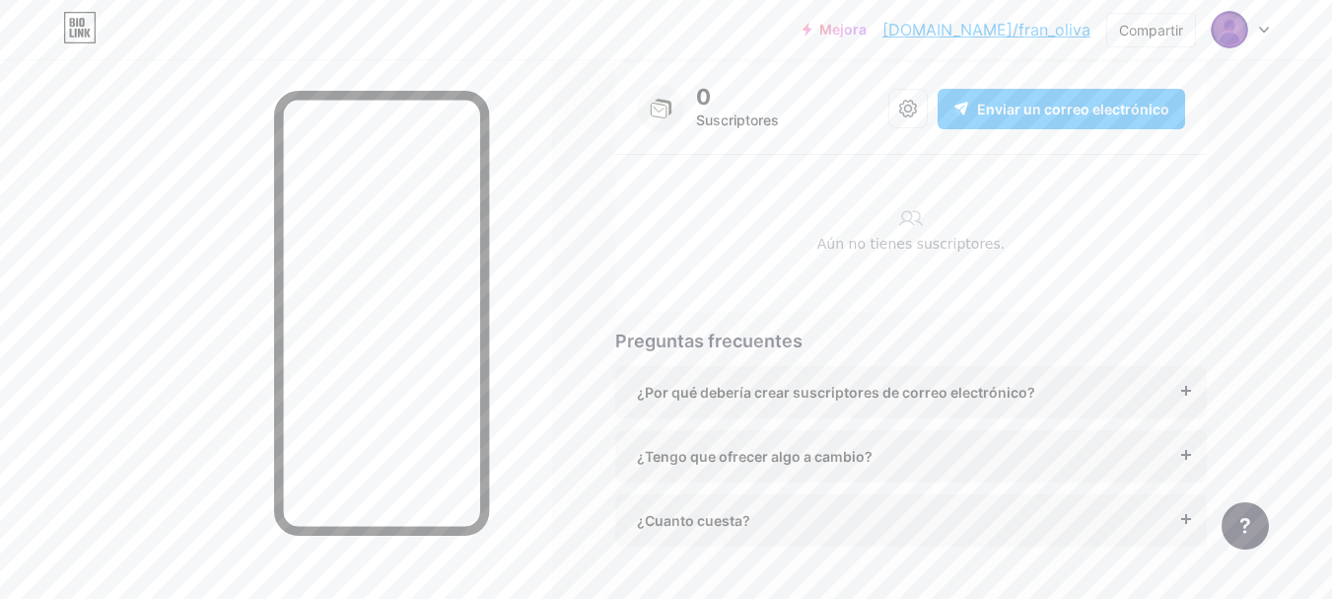
click at [1011, 113] on font "Enviar un correo electrónico" at bounding box center [1073, 109] width 192 height 17
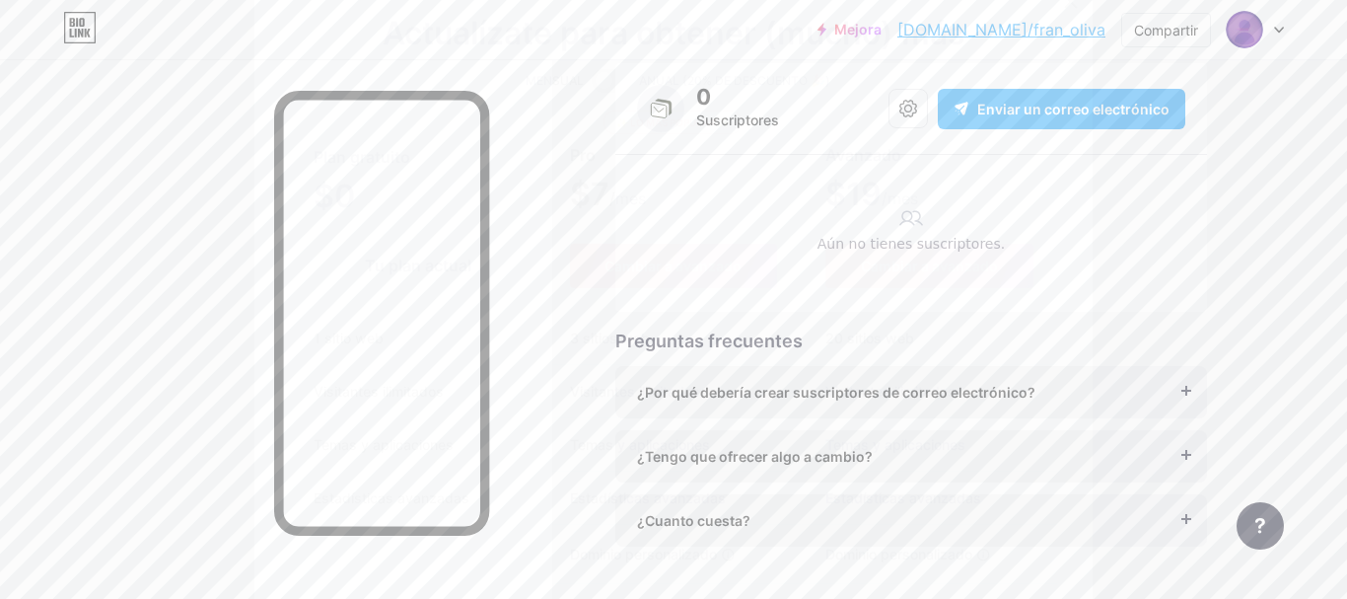
click at [1136, 108] on div at bounding box center [673, 299] width 1347 height 599
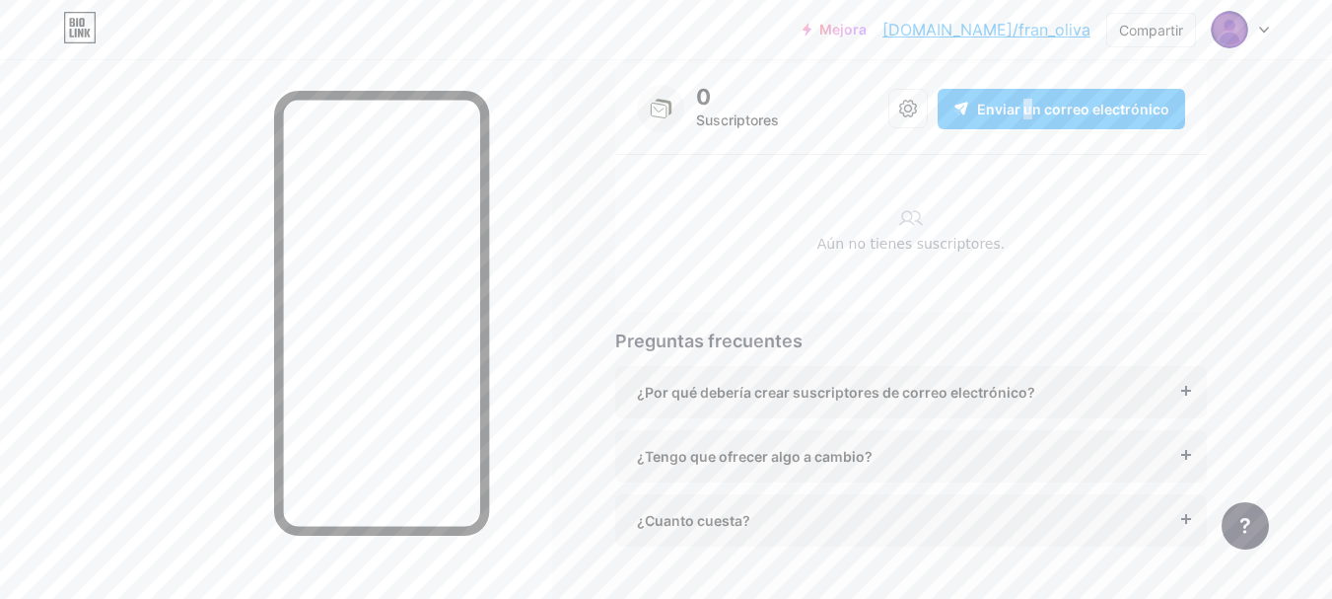
drag, startPoint x: 1032, startPoint y: 85, endPoint x: 1030, endPoint y: 104, distance: 18.8
click at [1030, 104] on div "0 Suscriptores Enviar un correo electrónico" at bounding box center [911, 108] width 548 height 47
click at [1030, 104] on font "Enviar un correo electrónico" at bounding box center [1073, 109] width 192 height 17
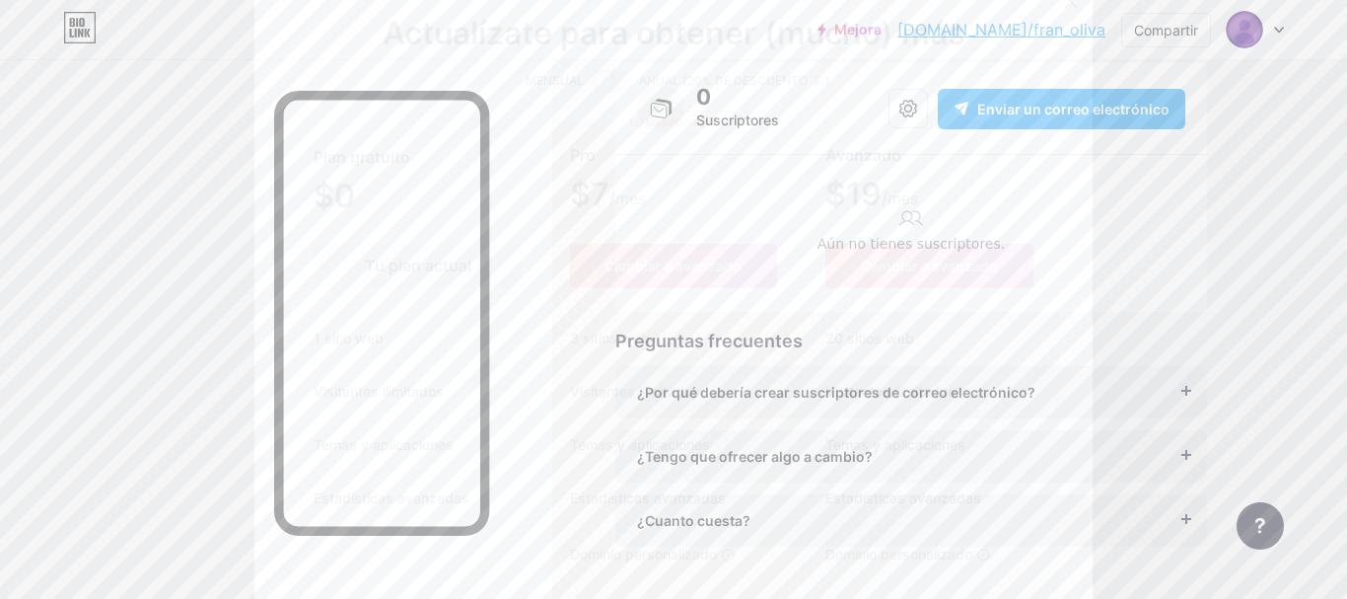
click at [1190, 147] on div at bounding box center [673, 299] width 1347 height 599
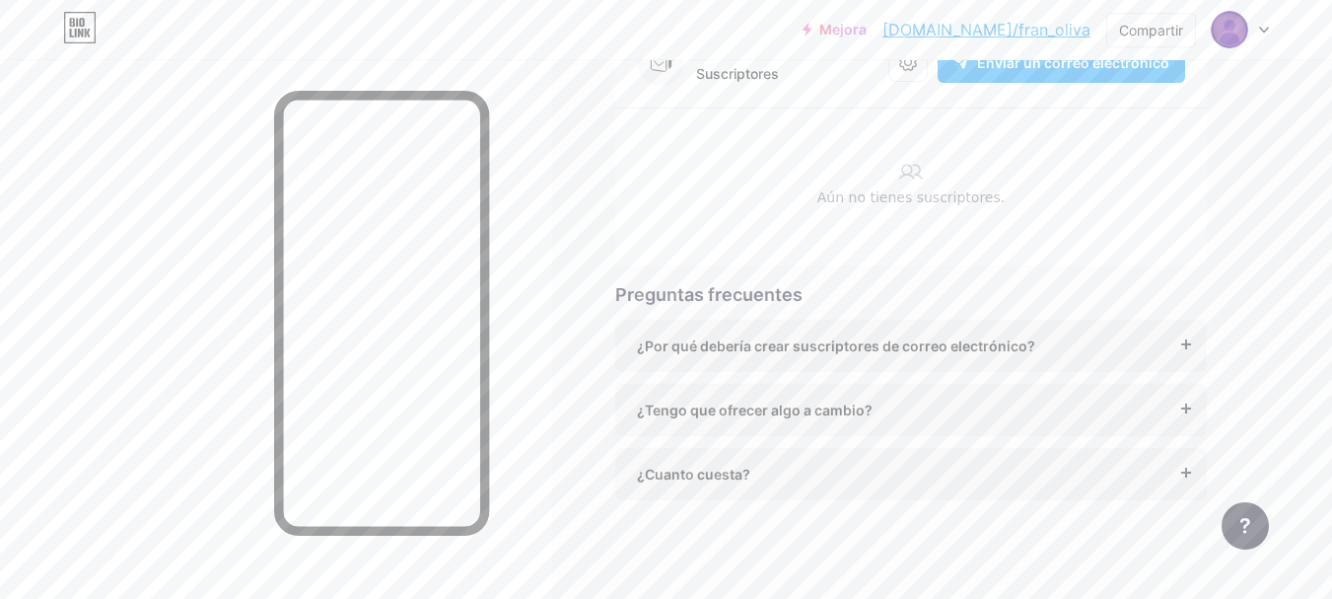
scroll to position [0, 0]
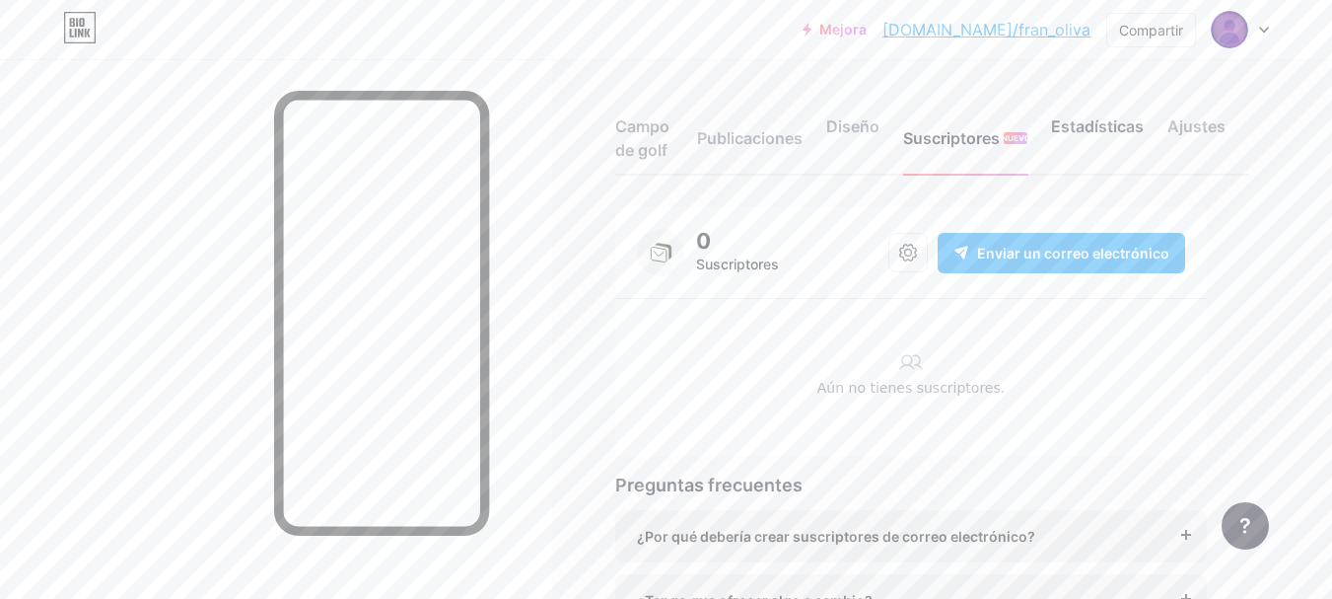
click at [1072, 138] on div "Estadísticas" at bounding box center [1097, 143] width 93 height 59
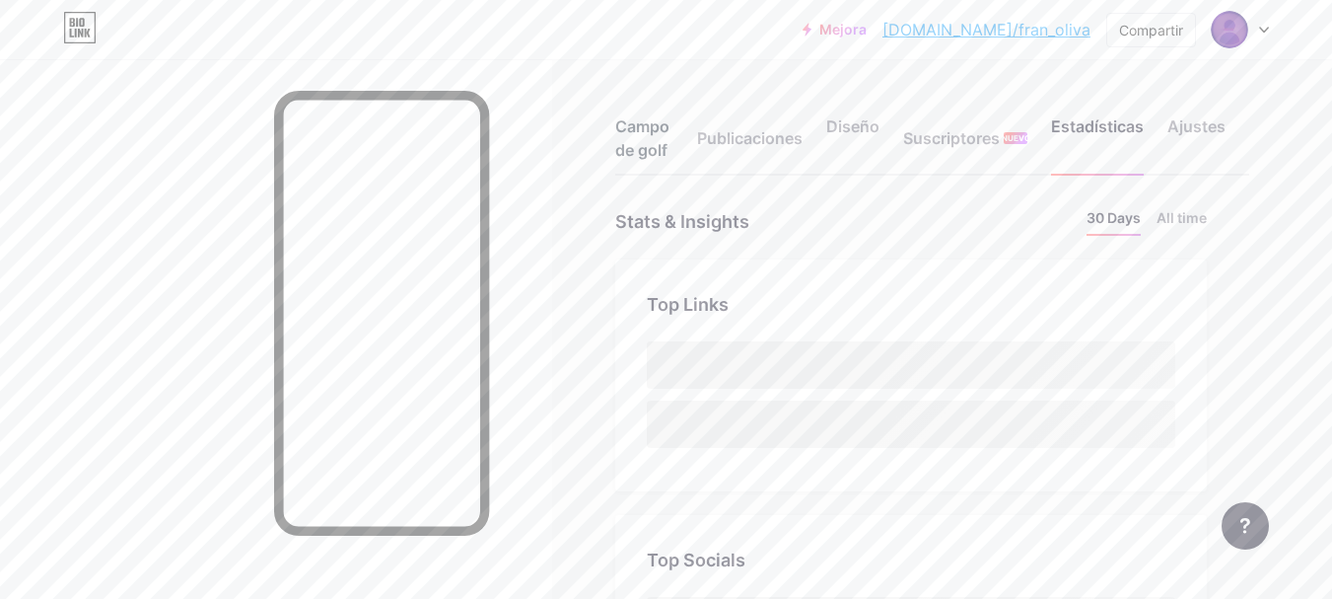
click at [643, 146] on font "Campo de golf" at bounding box center [642, 137] width 54 height 43
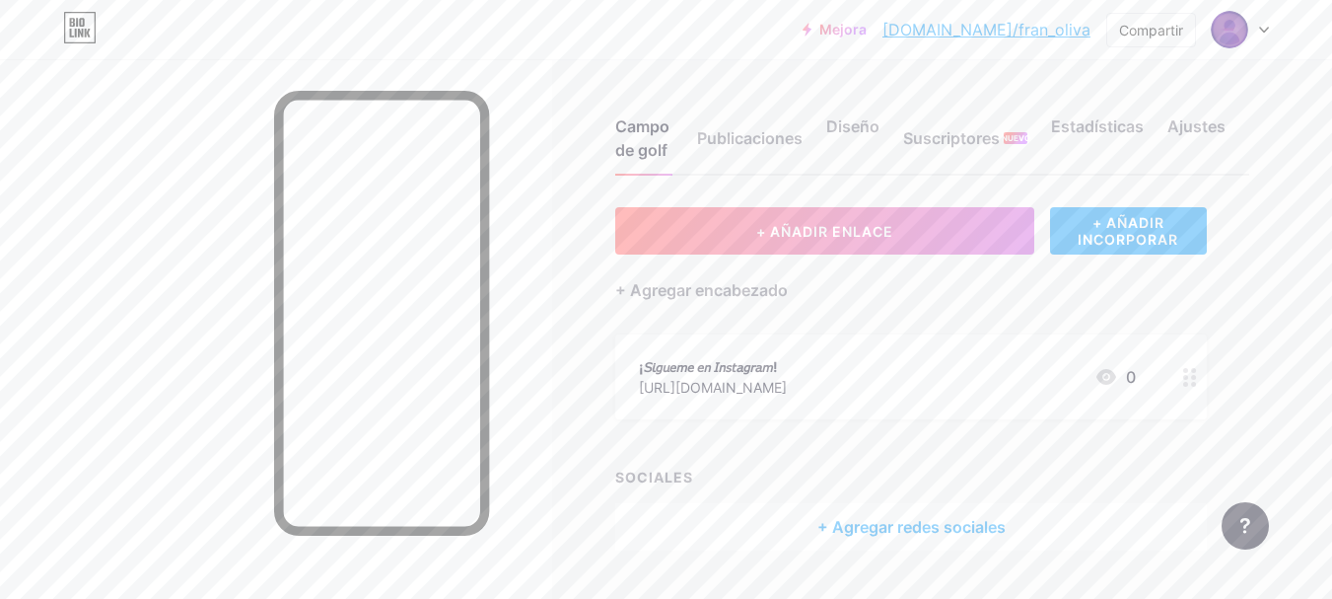
click at [1031, 36] on font "[DOMAIN_NAME]/fran_oliva" at bounding box center [987, 30] width 208 height 20
click at [95, 29] on icon at bounding box center [80, 28] width 31 height 31
click at [80, 11] on div "Mejora bio.link/fran_o... bio.link/fran_oliva Compartir Cambiar de cuenta Franc…" at bounding box center [666, 29] width 1332 height 59
click at [80, 21] on icon at bounding box center [81, 22] width 5 height 9
click at [1246, 31] on img at bounding box center [1230, 30] width 32 height 32
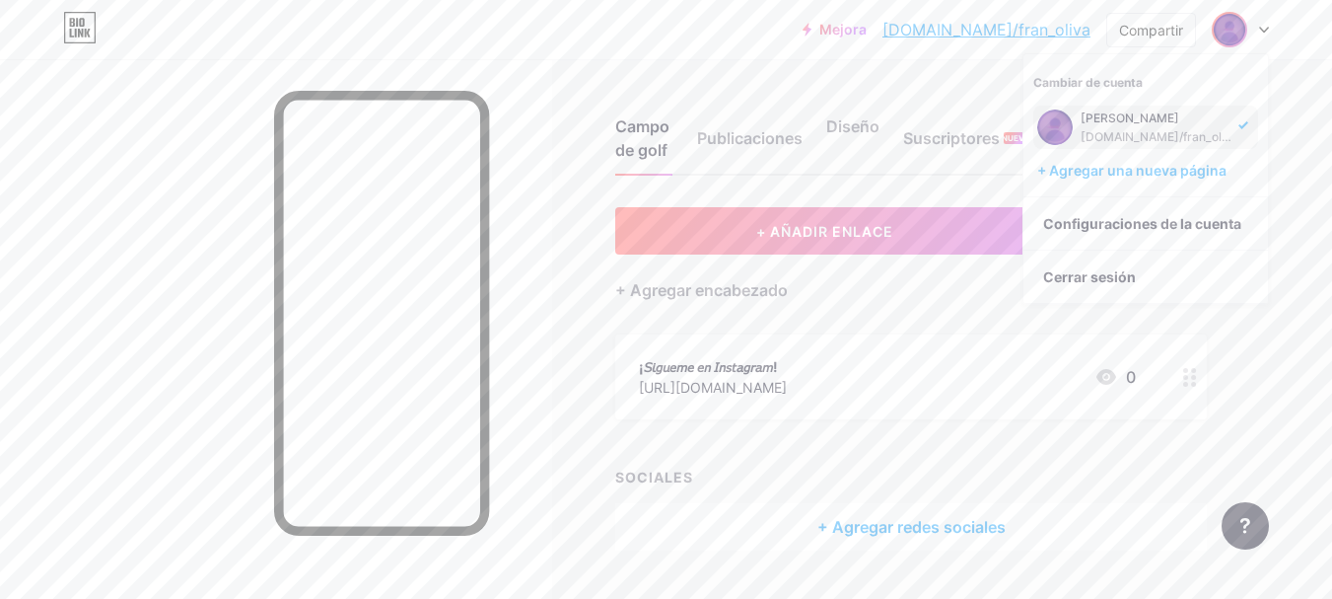
click at [1142, 118] on font "[PERSON_NAME]" at bounding box center [1130, 117] width 99 height 15
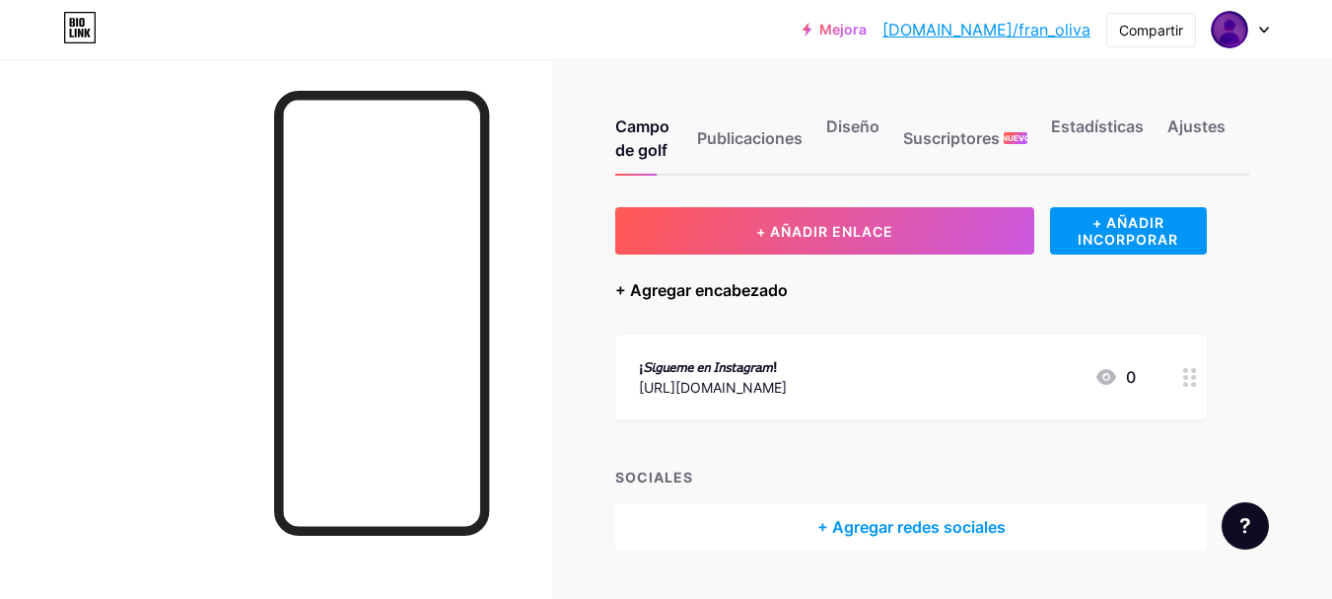
click at [693, 286] on font "+ Agregar encabezado" at bounding box center [701, 290] width 173 height 20
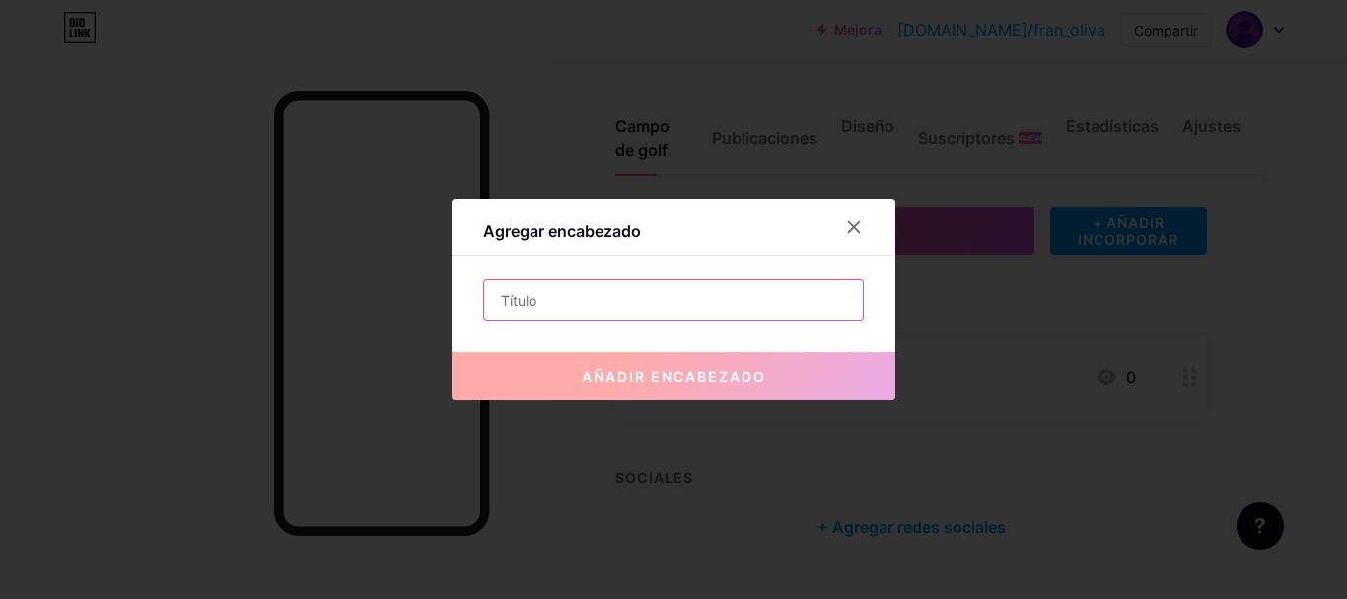
click at [641, 307] on input "text" at bounding box center [673, 299] width 379 height 39
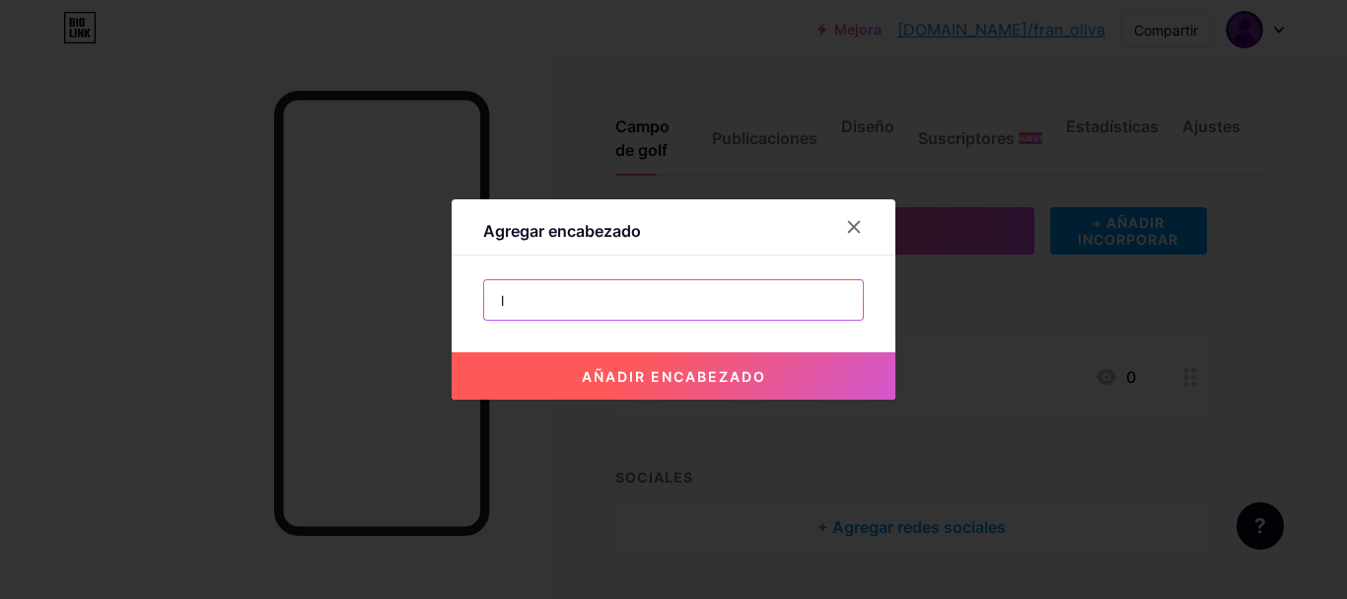
type input "l"
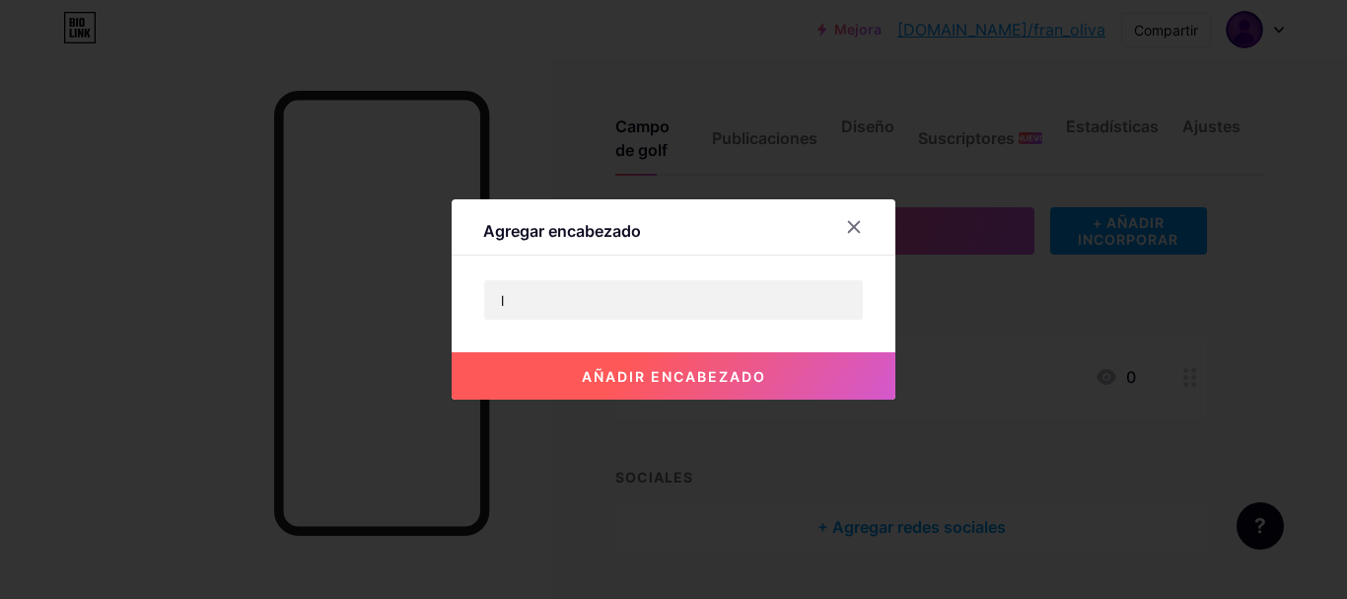
click at [636, 363] on button "añadir encabezado" at bounding box center [674, 375] width 444 height 47
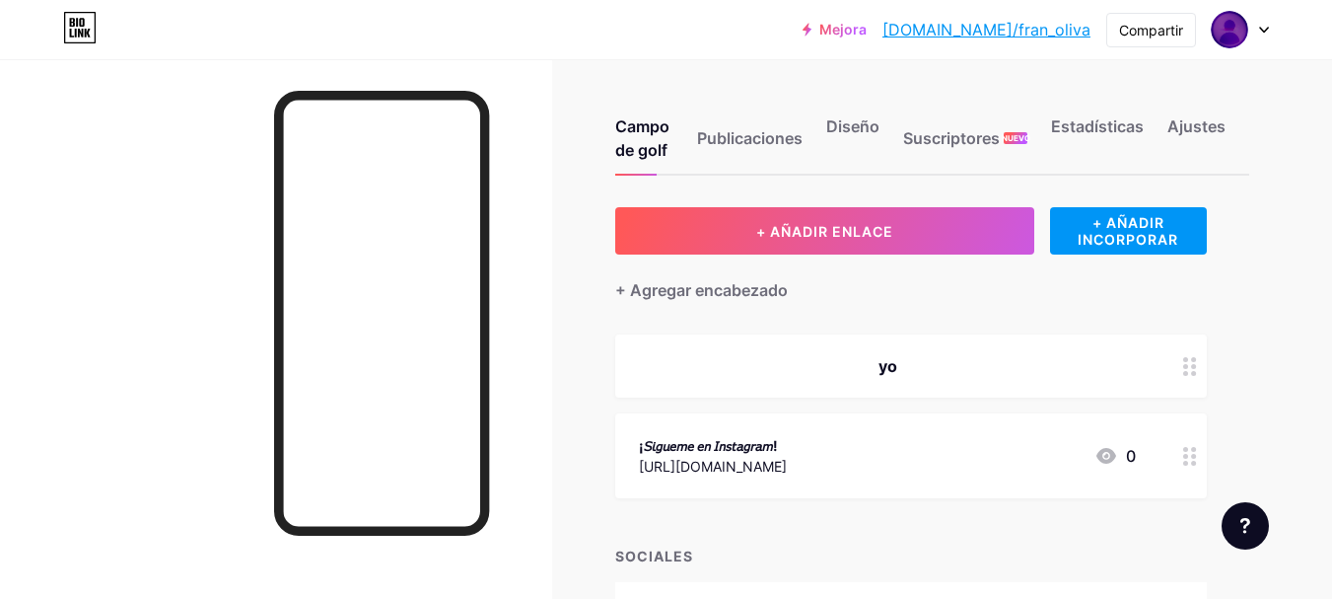
click at [905, 366] on div "yo" at bounding box center [887, 366] width 497 height 24
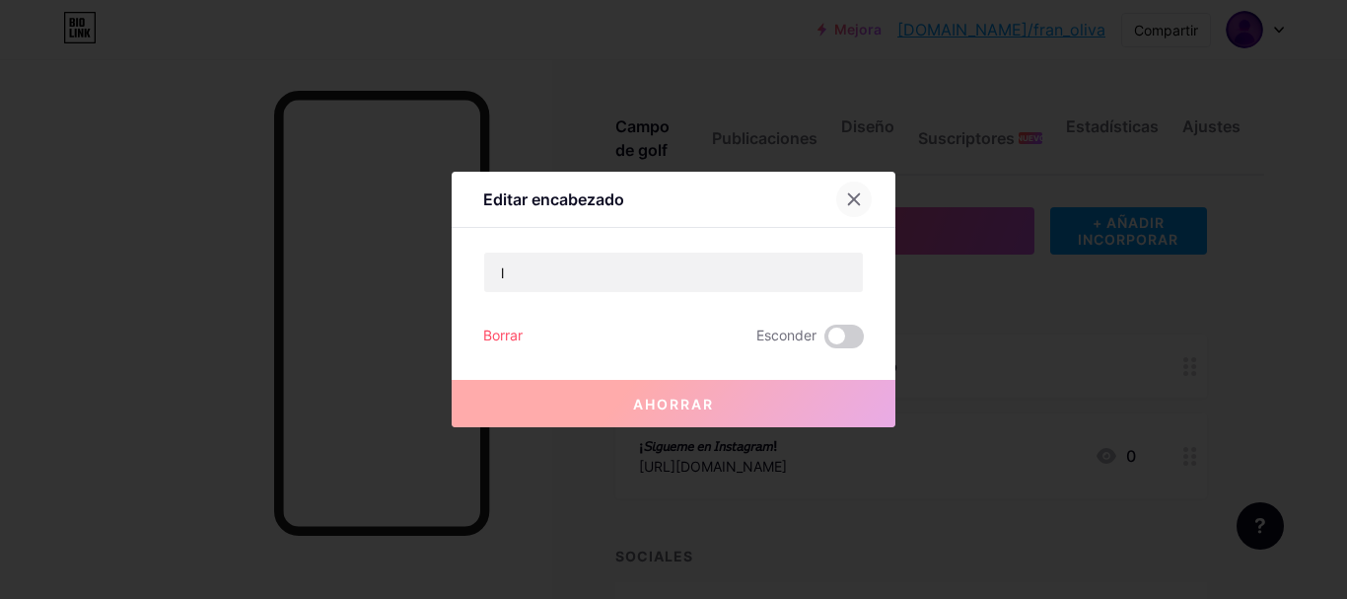
click at [859, 207] on div at bounding box center [854, 199] width 36 height 36
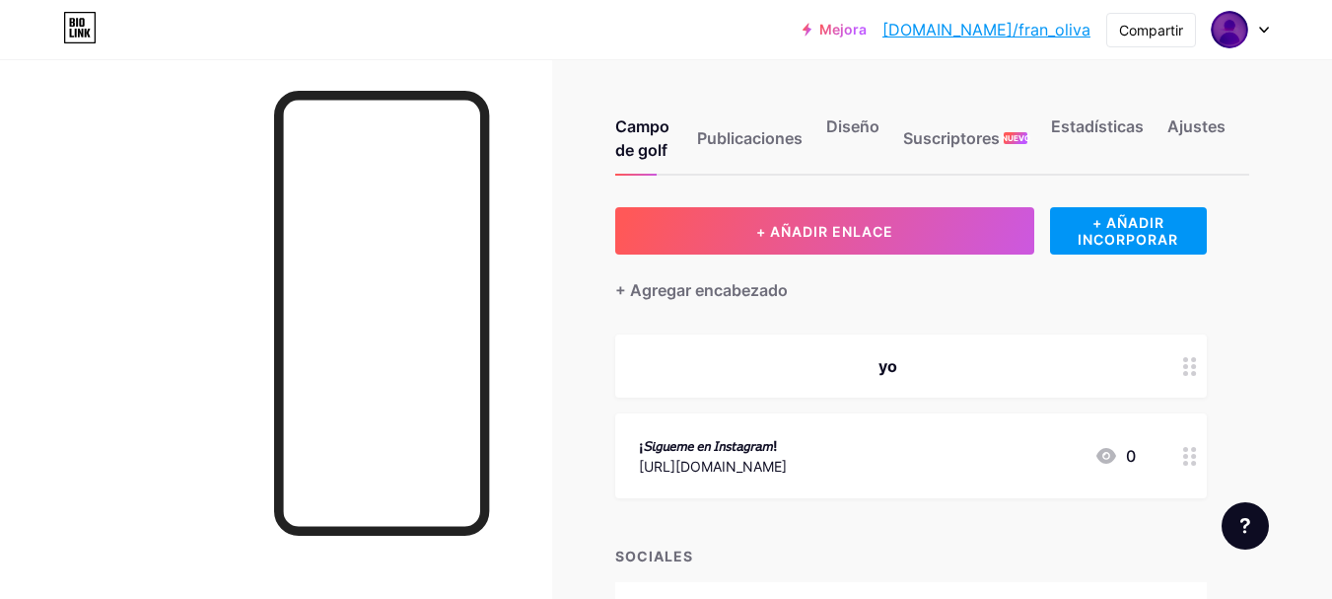
click at [905, 352] on div "yo" at bounding box center [911, 365] width 592 height 63
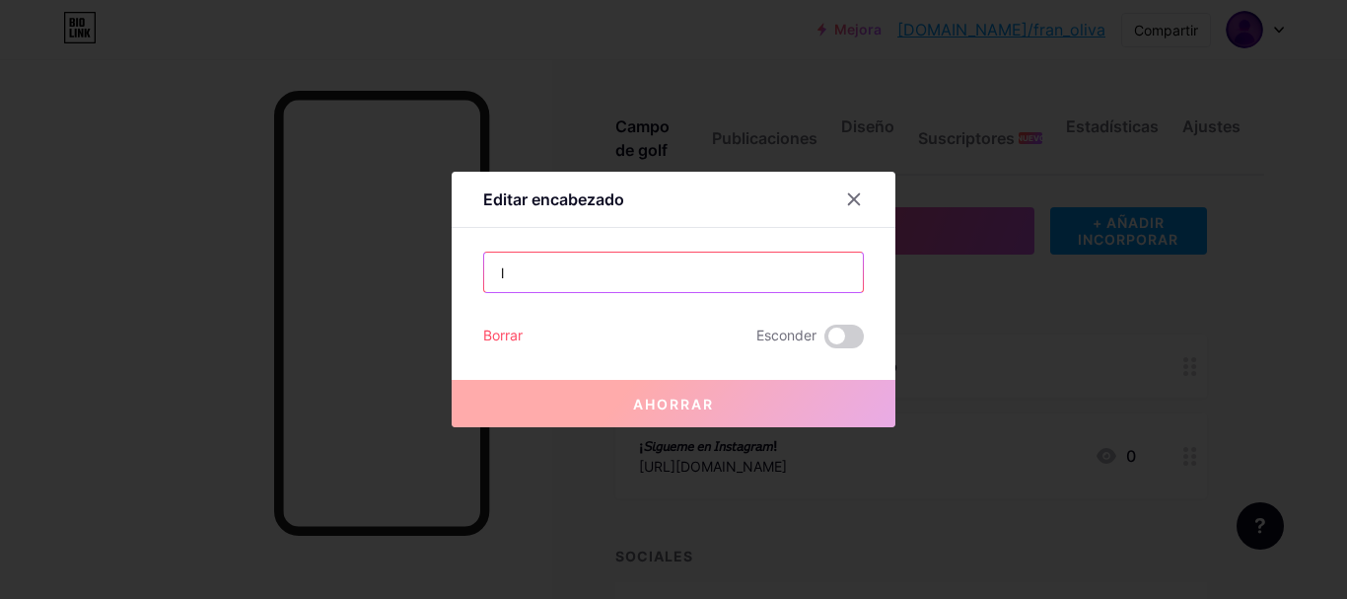
click at [654, 272] on input "l" at bounding box center [673, 271] width 379 height 39
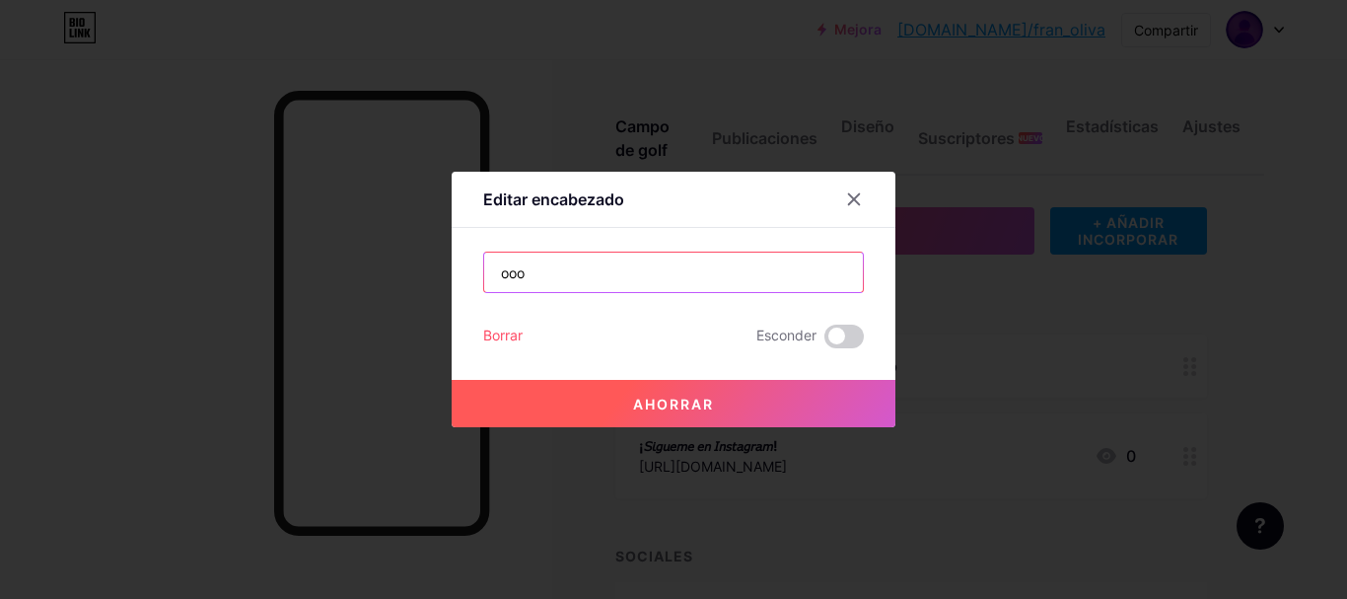
type input "ooo"
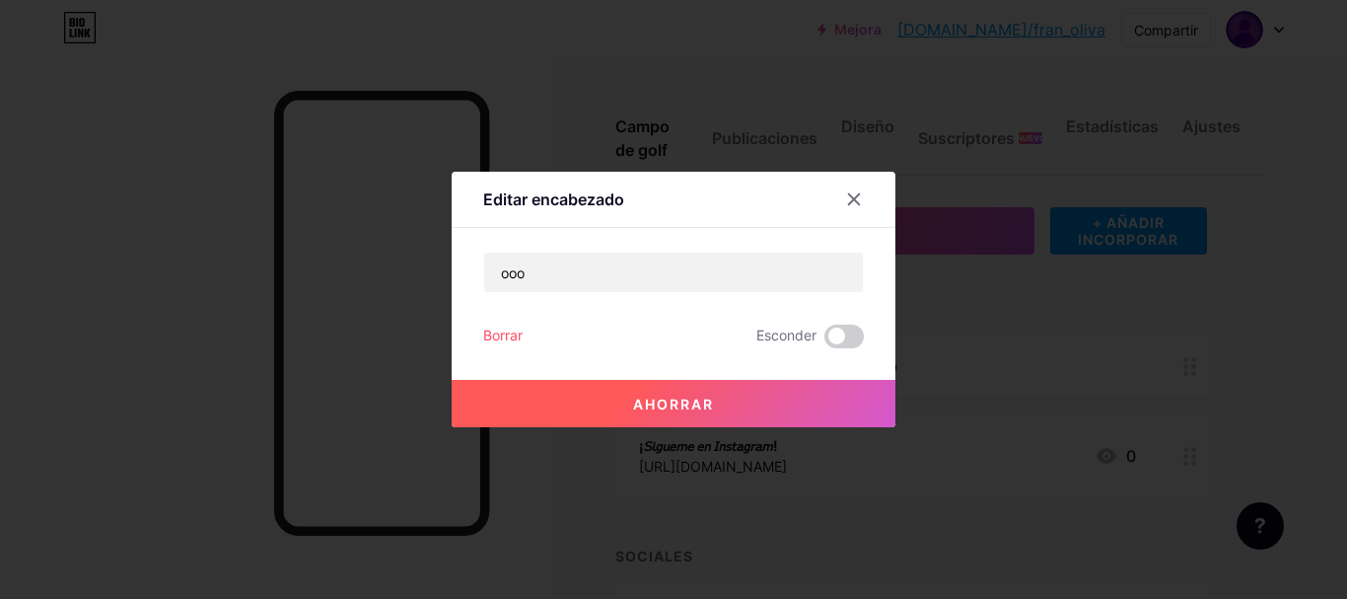
click at [654, 397] on font "Ahorrar" at bounding box center [673, 403] width 81 height 17
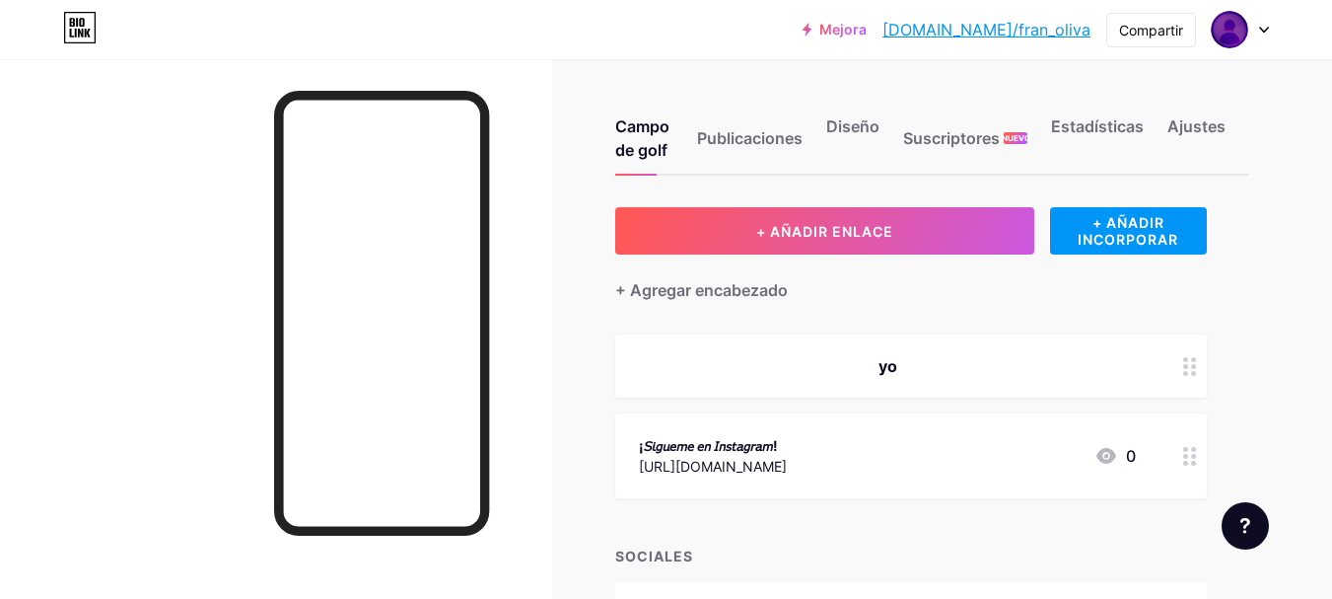
click at [923, 365] on div "yo" at bounding box center [887, 366] width 497 height 24
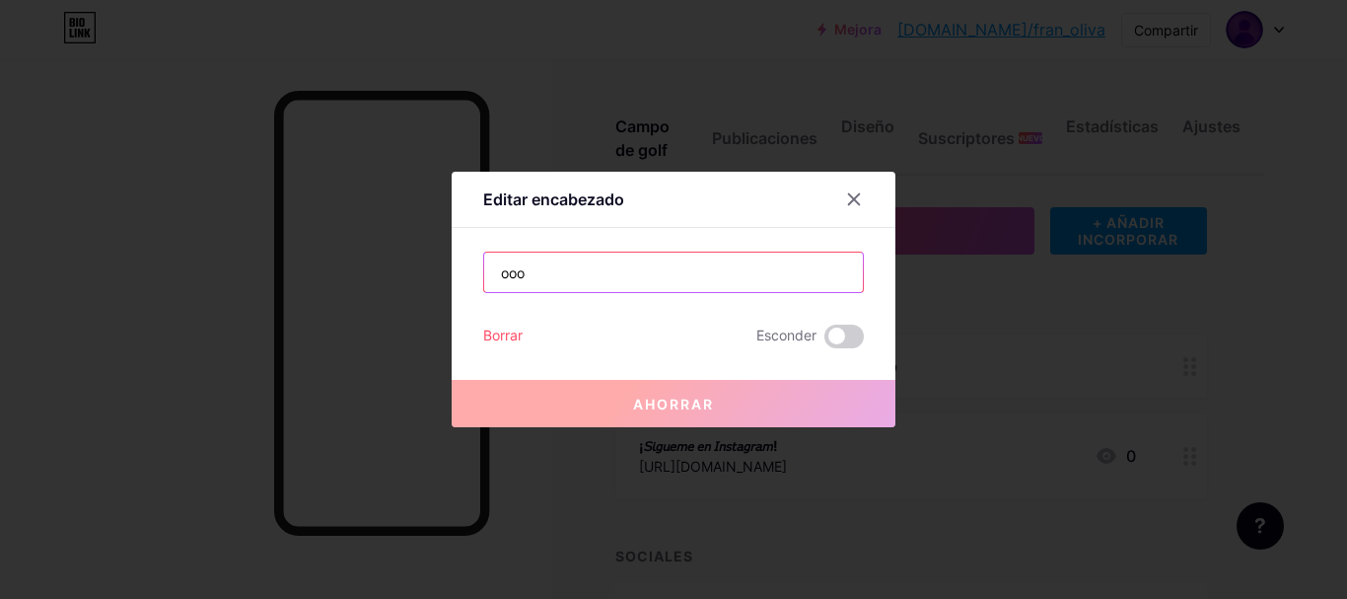
click at [701, 269] on input "ooo" at bounding box center [673, 271] width 379 height 39
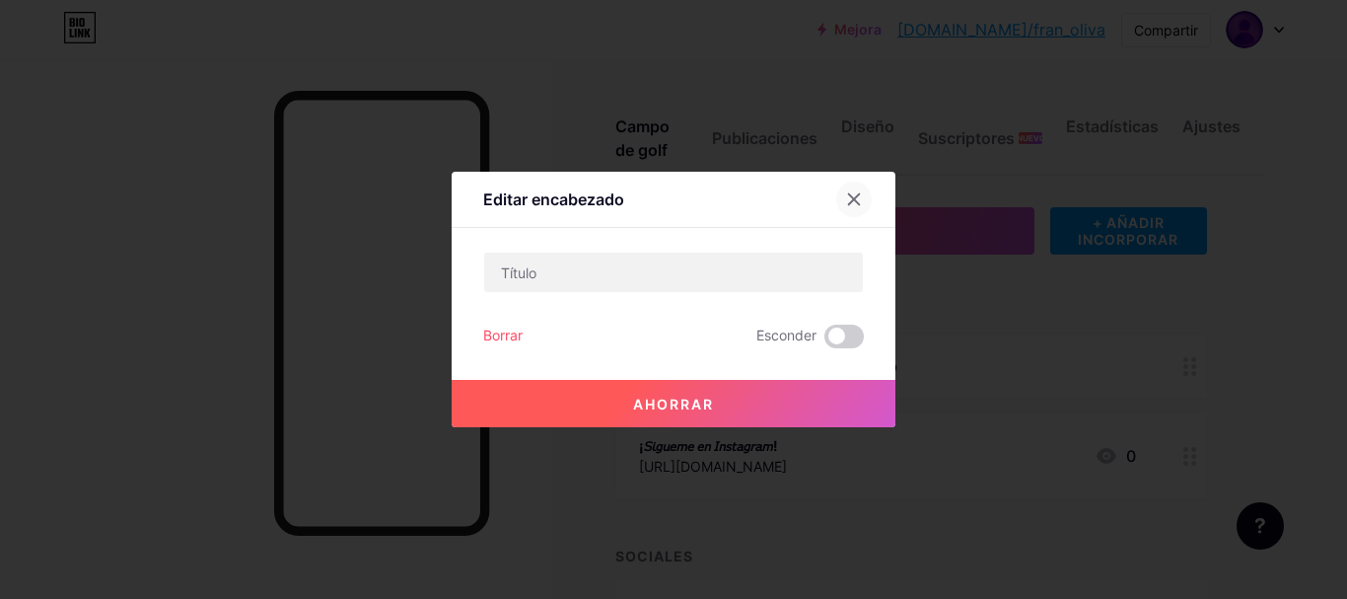
click at [846, 200] on icon at bounding box center [854, 199] width 16 height 16
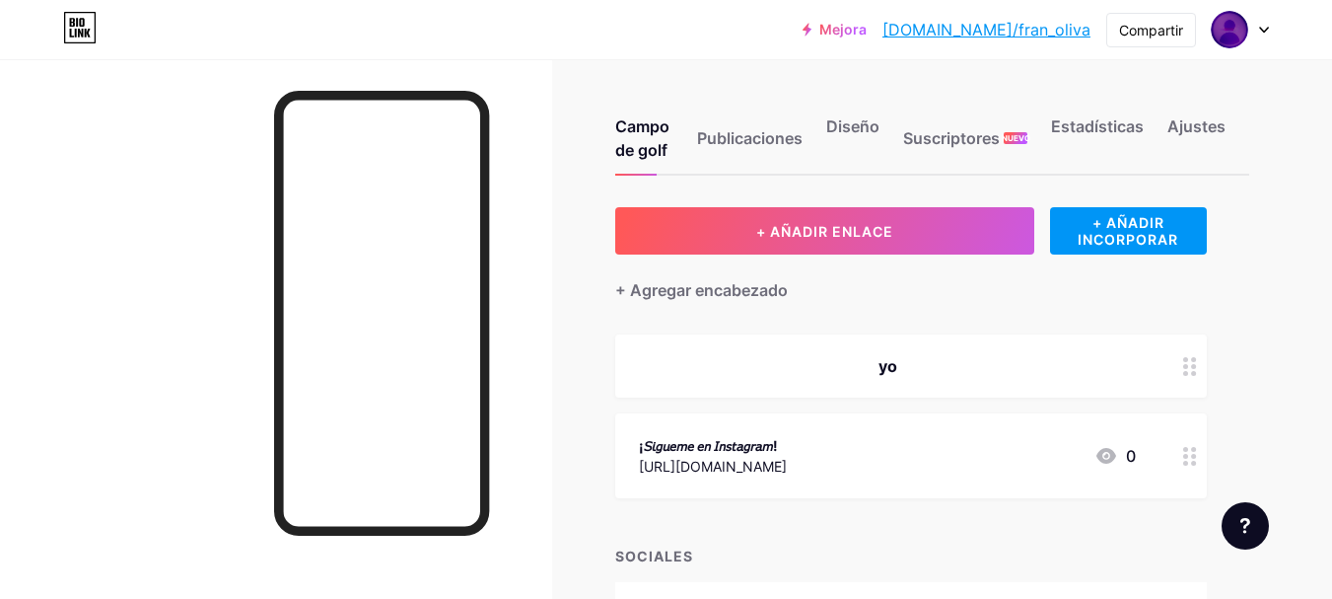
click at [922, 381] on div "yo" at bounding box center [911, 365] width 592 height 63
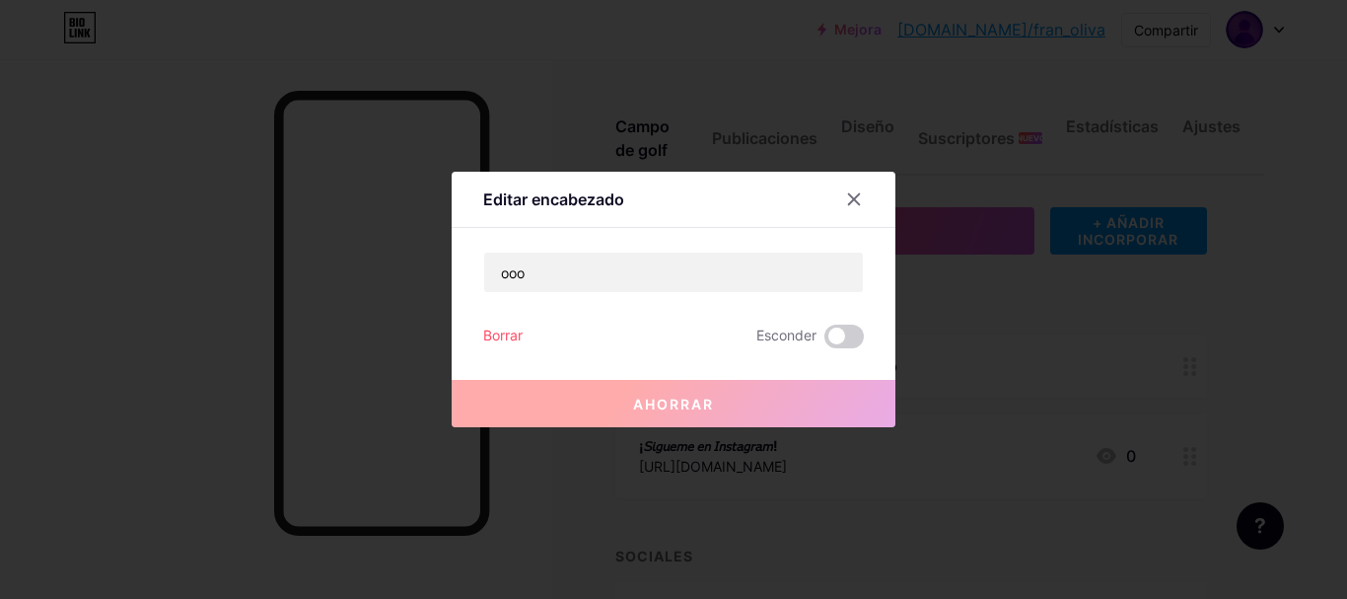
click at [501, 333] on font "Borrar" at bounding box center [502, 334] width 39 height 17
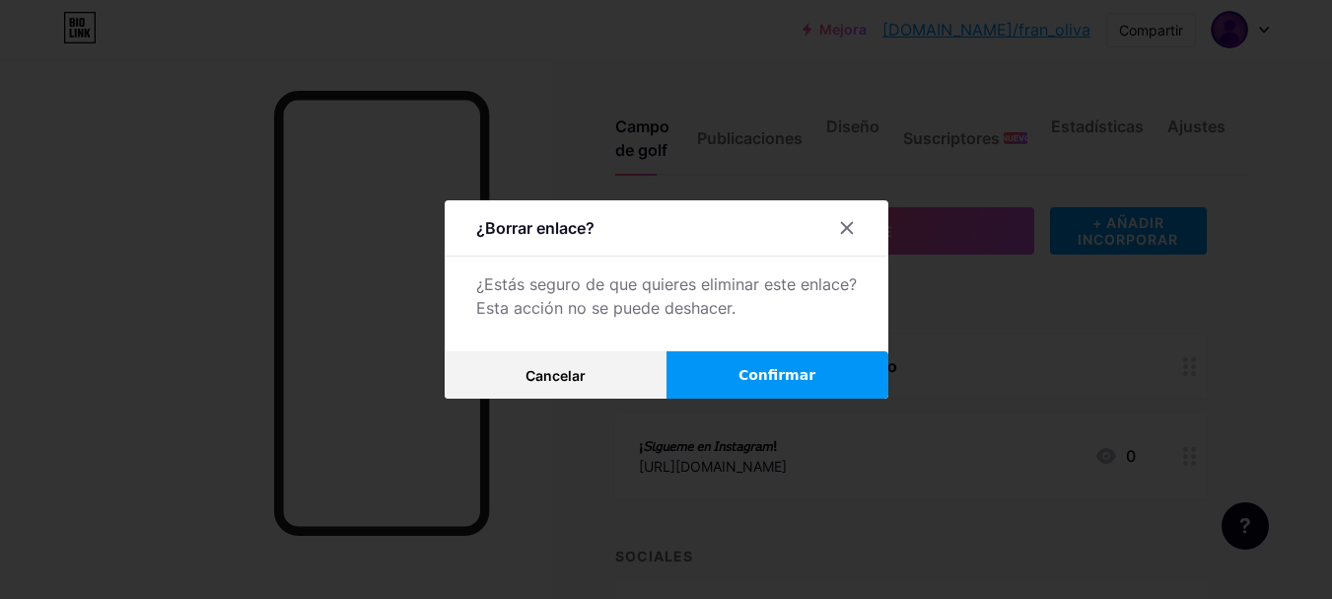
click at [751, 367] on font "Confirmar" at bounding box center [777, 375] width 77 height 16
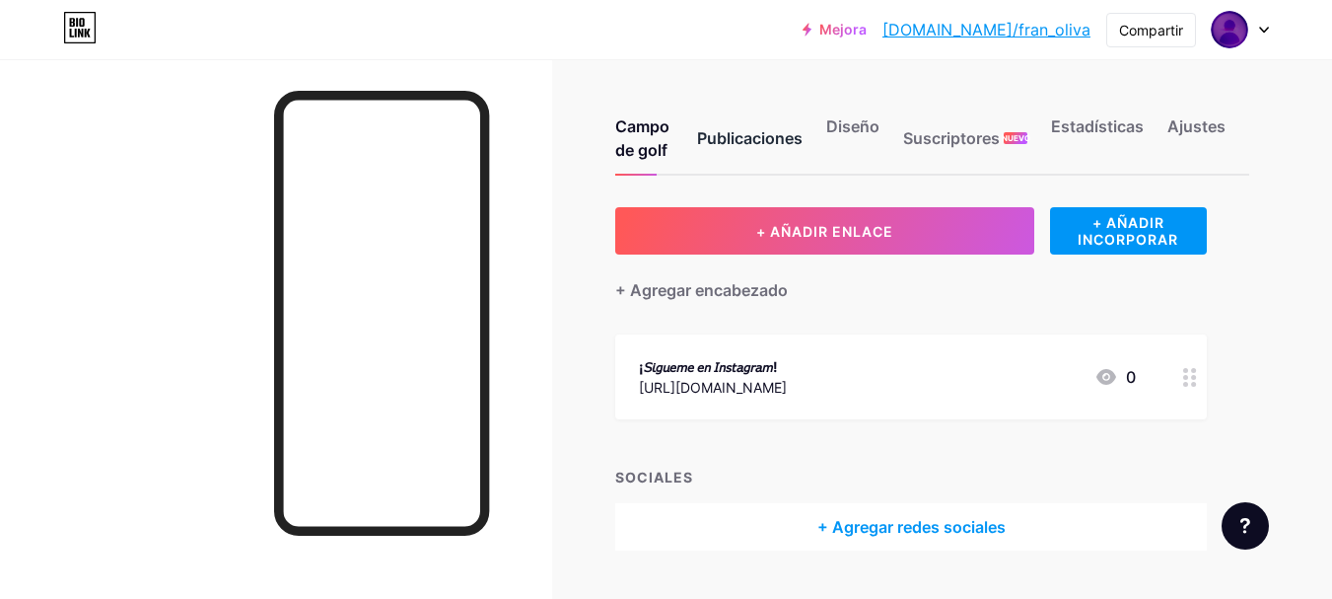
click at [738, 147] on font "Publicaciones" at bounding box center [750, 138] width 106 height 20
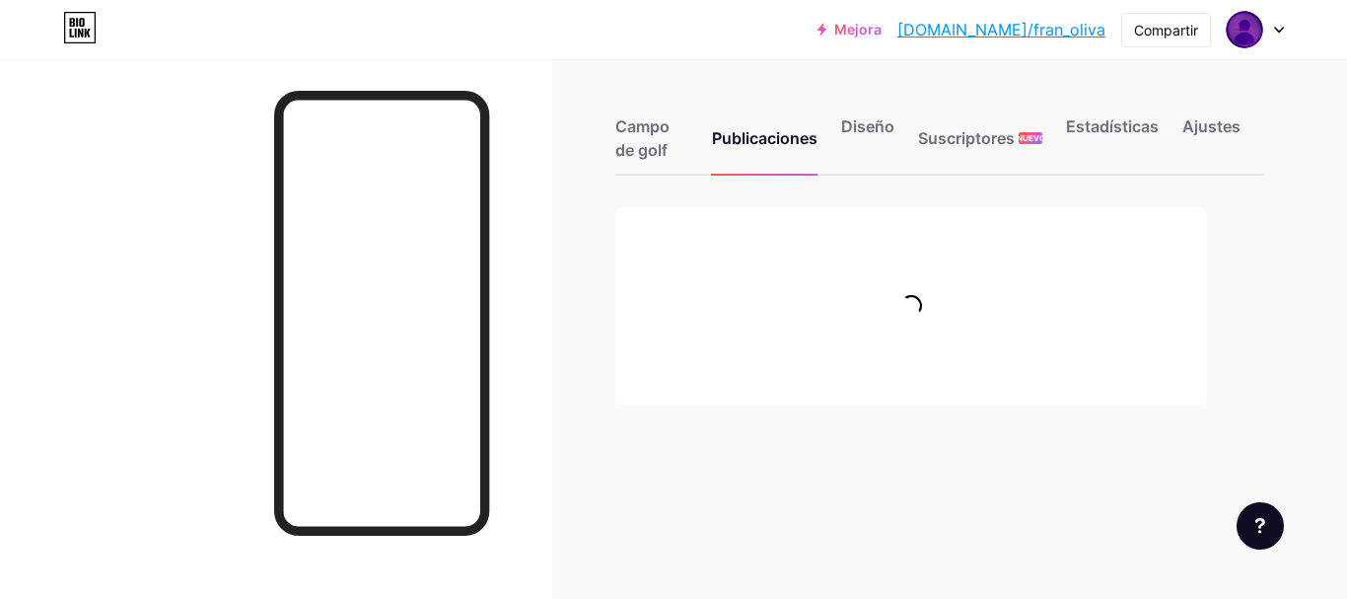
click at [78, 19] on icon at bounding box center [77, 22] width 2 height 9
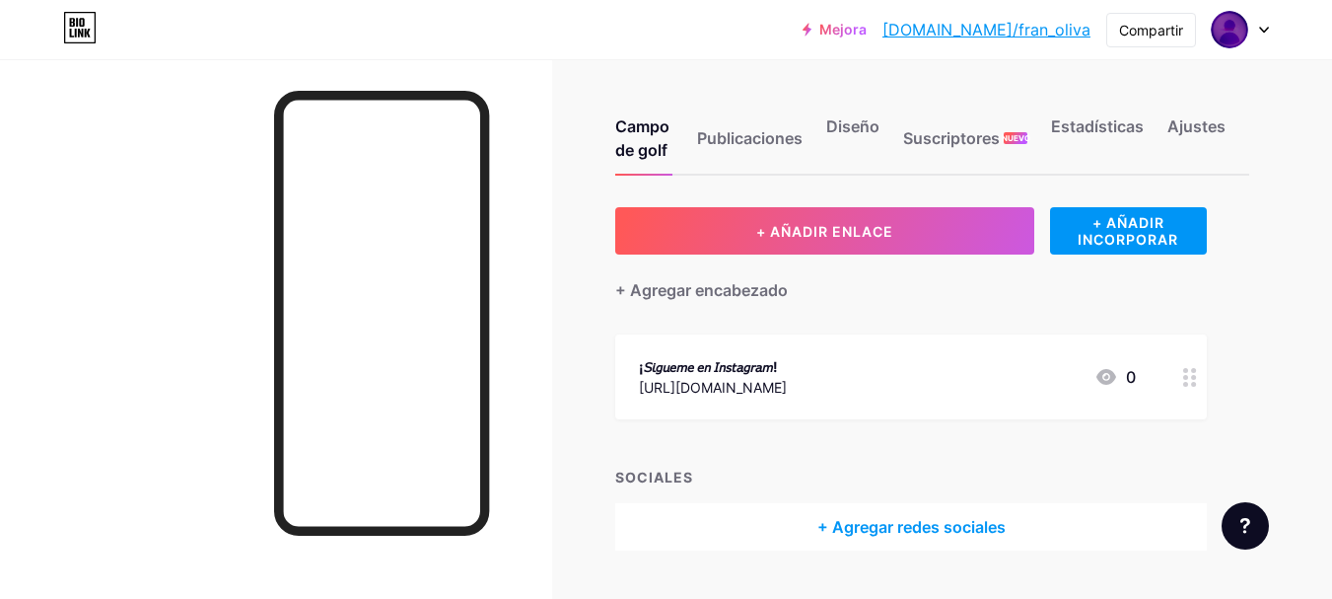
click at [78, 19] on icon at bounding box center [77, 22] width 2 height 9
click at [1224, 23] on img at bounding box center [1230, 30] width 32 height 32
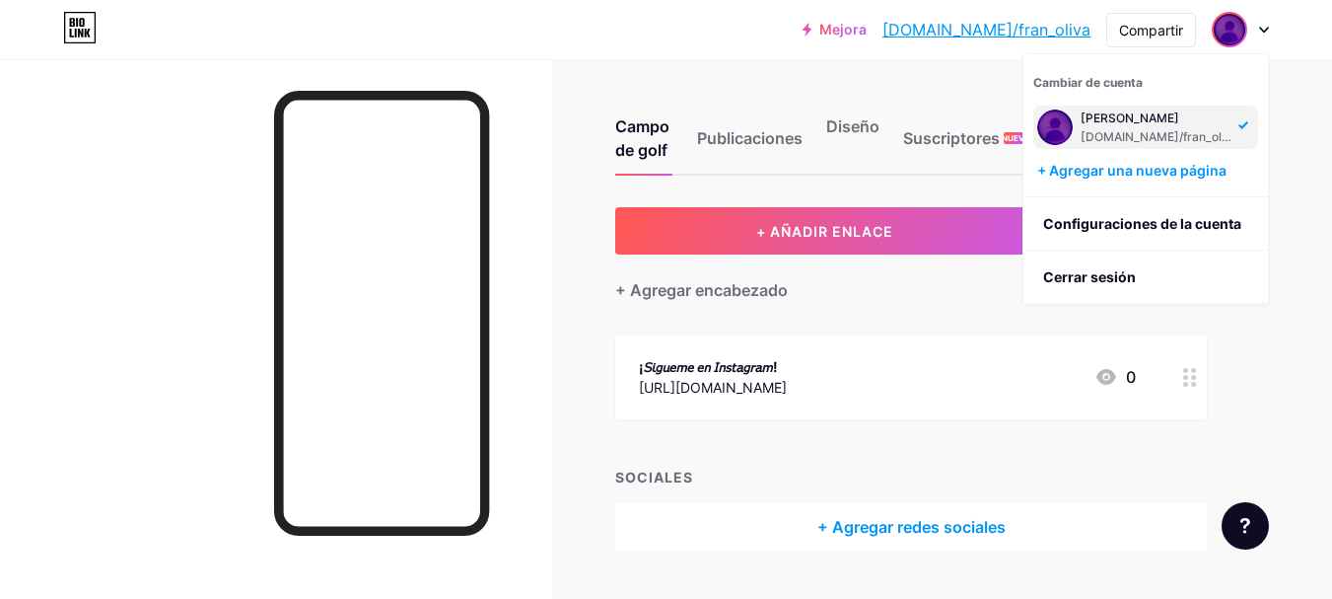
scroll to position [1, 0]
click at [74, 36] on icon at bounding box center [80, 28] width 34 height 32
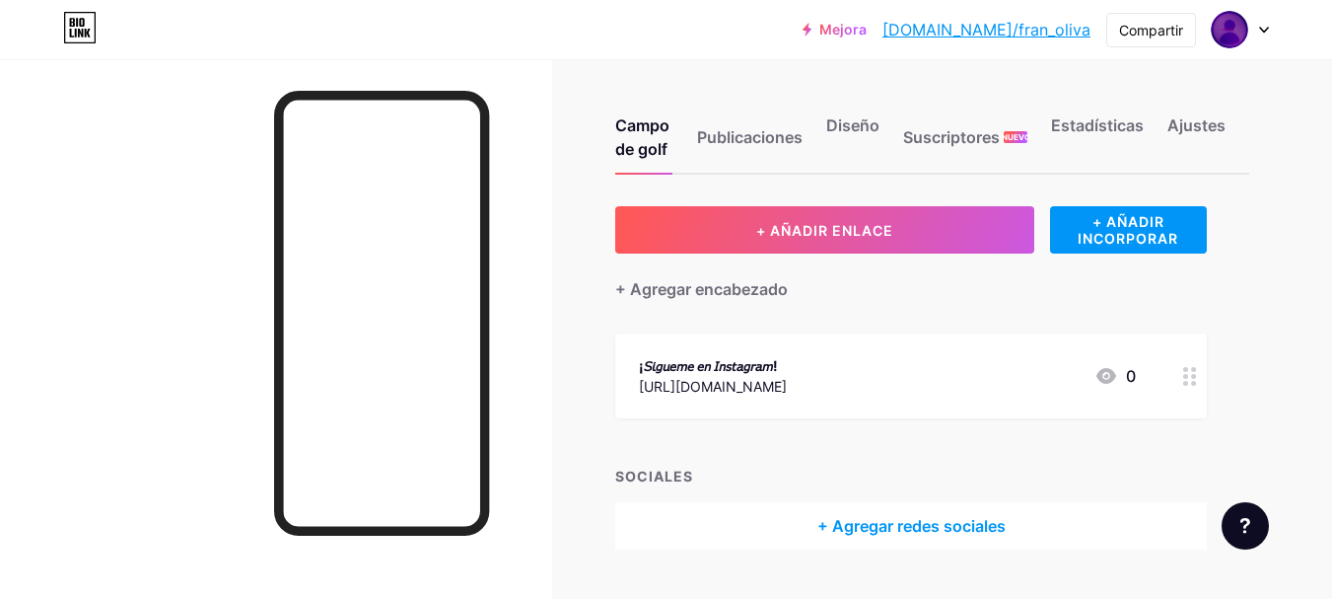
click at [74, 36] on icon at bounding box center [80, 28] width 34 height 32
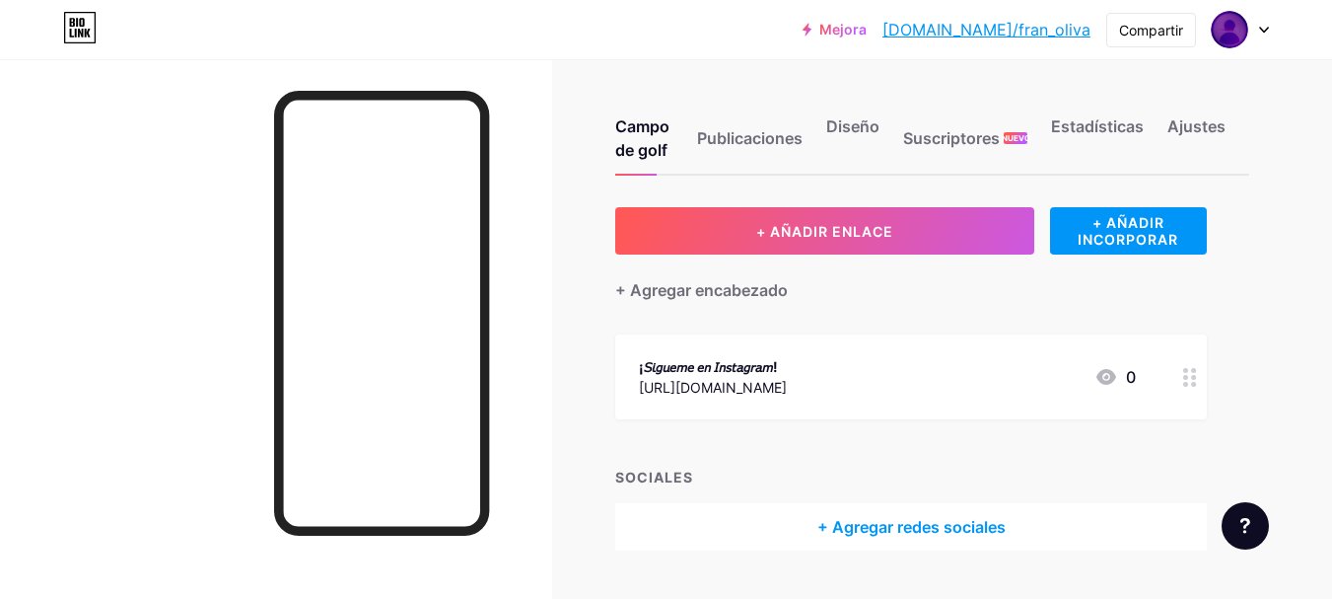
click at [1232, 524] on div at bounding box center [1245, 525] width 47 height 47
click at [81, 41] on icon at bounding box center [80, 28] width 34 height 32
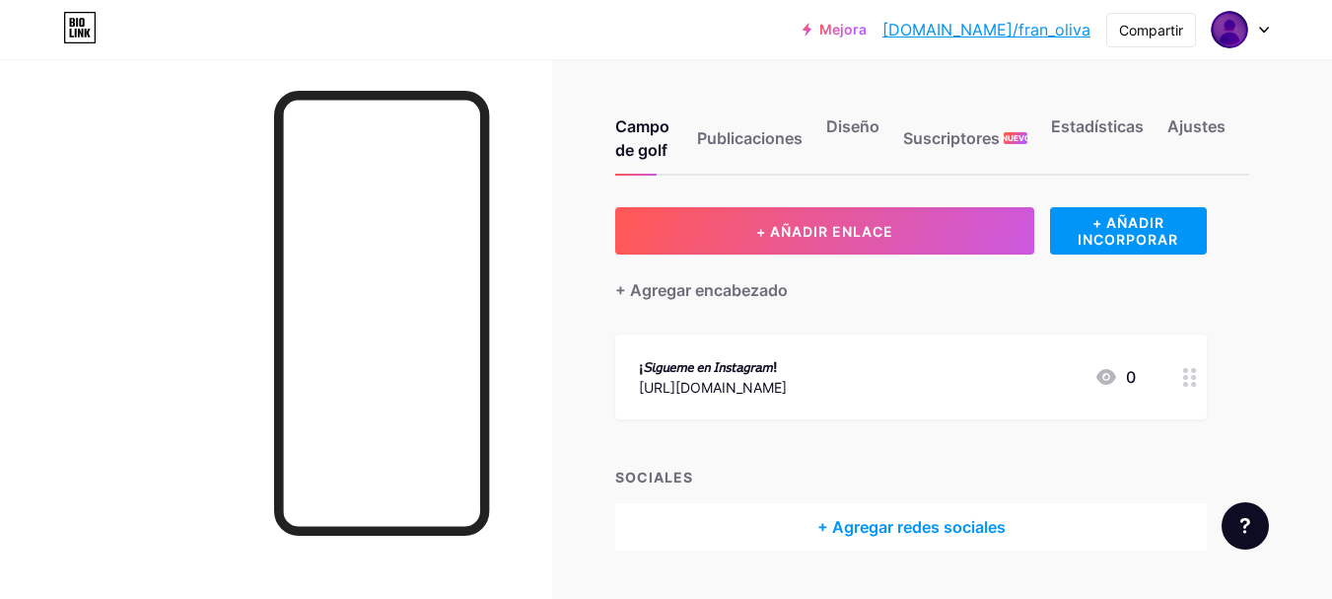
click at [81, 38] on icon at bounding box center [80, 28] width 34 height 32
click at [1228, 33] on img at bounding box center [1230, 30] width 32 height 32
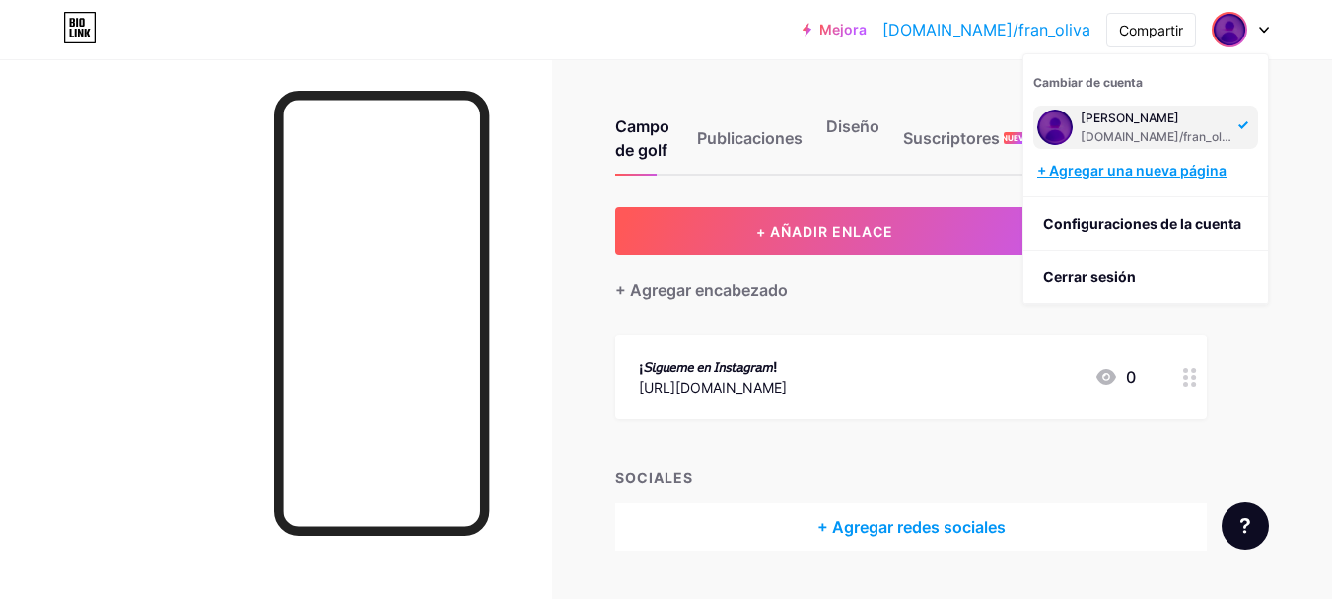
click at [1088, 170] on font "+ Agregar una nueva página" at bounding box center [1131, 170] width 189 height 17
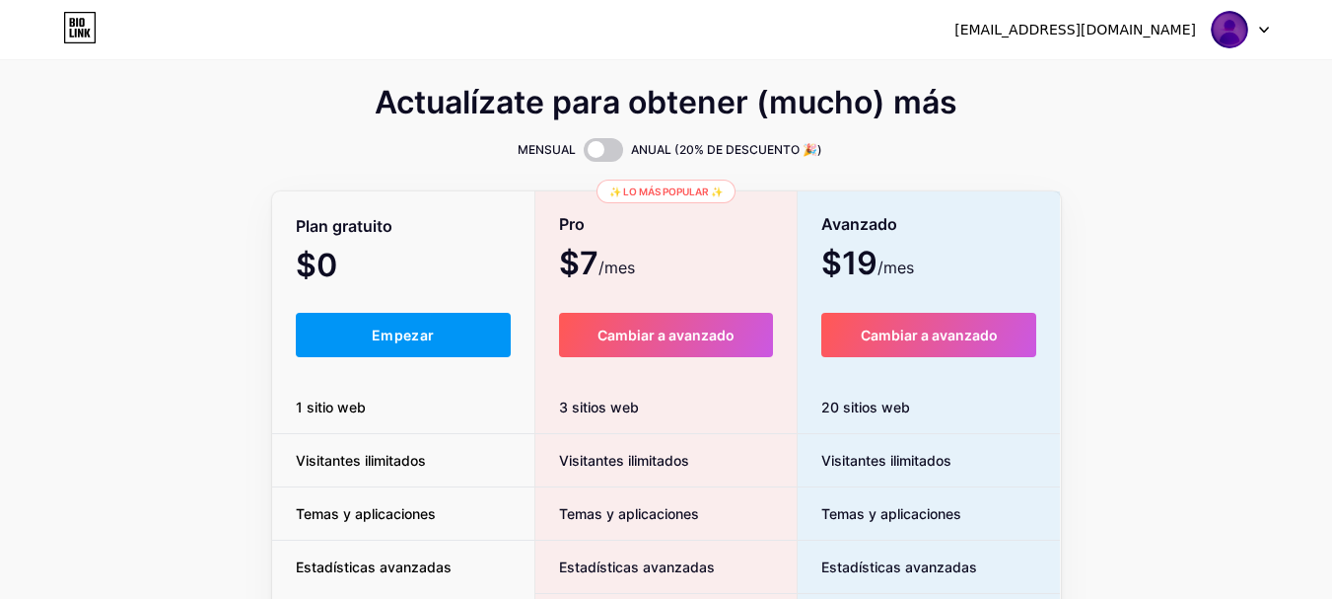
click at [69, 13] on icon at bounding box center [80, 28] width 31 height 31
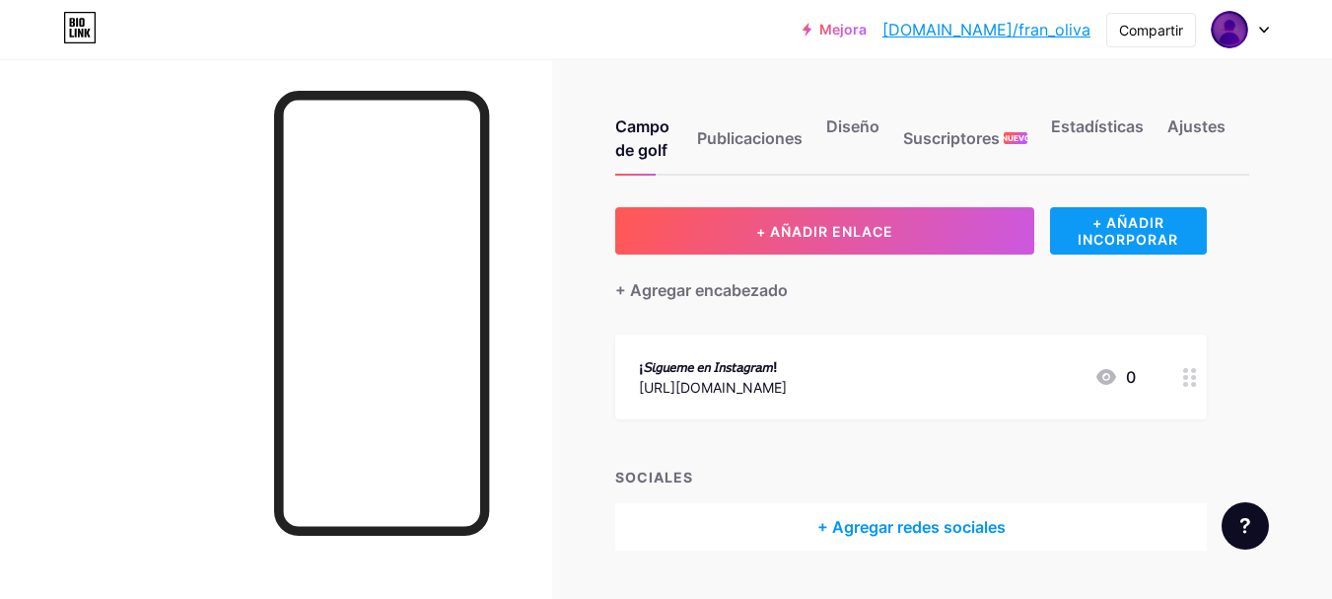
click at [1129, 225] on font "+ AÑADIR INCORPORAR" at bounding box center [1128, 231] width 101 height 34
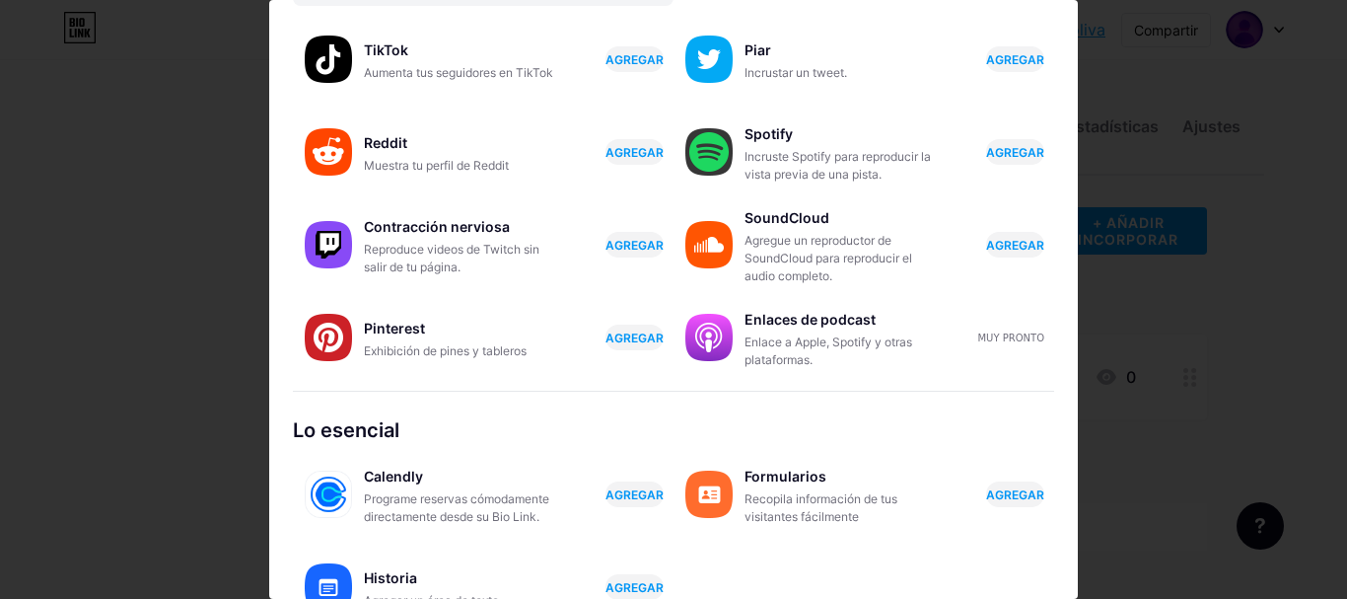
scroll to position [209, 0]
